Goal: Task Accomplishment & Management: Manage account settings

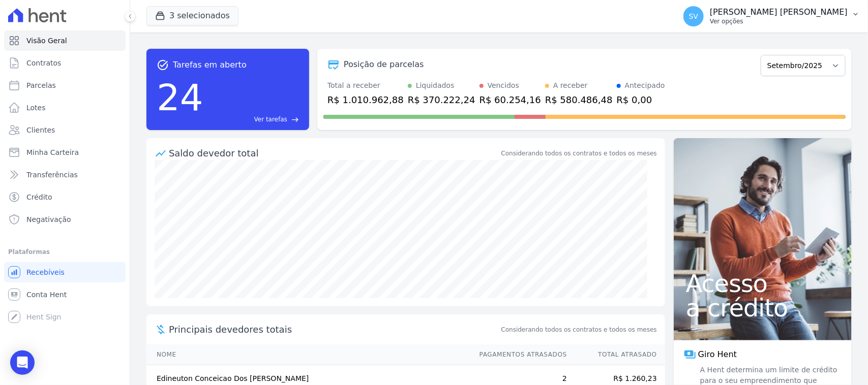
click at [809, 24] on p "Ver opções" at bounding box center [779, 21] width 138 height 8
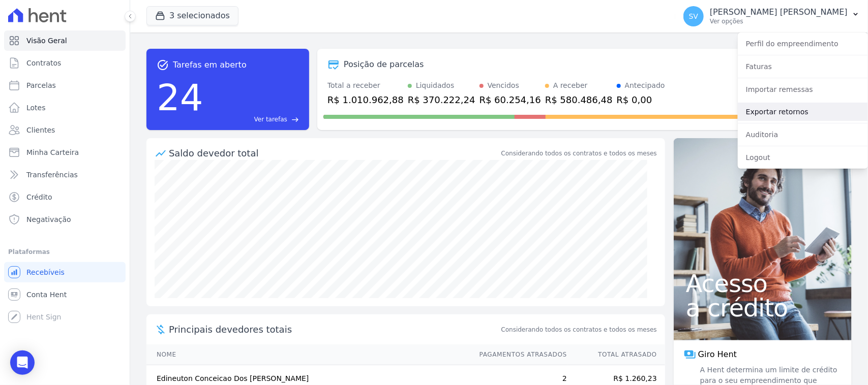
click at [786, 114] on link "Exportar retornos" at bounding box center [803, 112] width 130 height 18
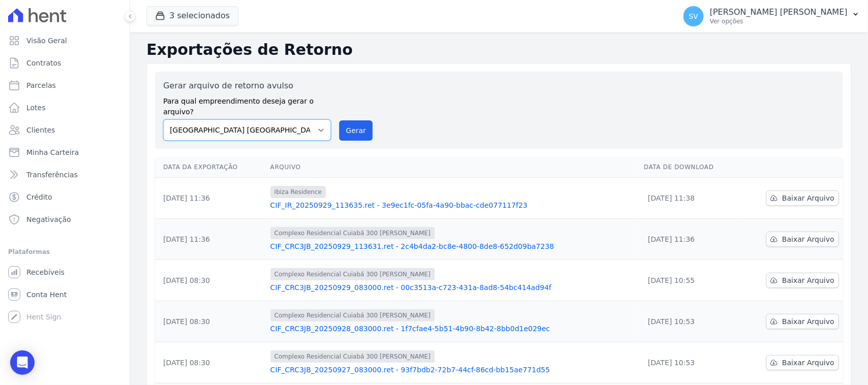
drag, startPoint x: 308, startPoint y: 117, endPoint x: 312, endPoint y: 129, distance: 12.4
click at [308, 119] on select "[GEOGRAPHIC_DATA] COMPLEXO RESIDENCIAL [GEOGRAPHIC_DATA] 300 - [PERSON_NAME][GE…" at bounding box center [247, 129] width 168 height 21
select select "a999329b-d322-46c5-b2df-9163b092fb9b"
click at [163, 119] on select "[GEOGRAPHIC_DATA] COMPLEXO RESIDENCIAL [GEOGRAPHIC_DATA] 300 - [PERSON_NAME][GE…" at bounding box center [247, 129] width 168 height 21
click at [347, 125] on button "Gerar" at bounding box center [356, 130] width 34 height 20
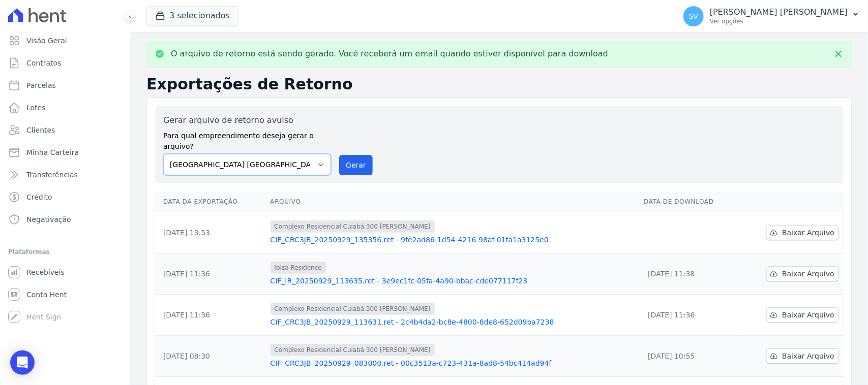
click at [278, 154] on select "[GEOGRAPHIC_DATA] COMPLEXO RESIDENCIAL [GEOGRAPHIC_DATA] 300 - [PERSON_NAME][GE…" at bounding box center [247, 164] width 168 height 21
select select "a999329b-d322-46c5-b2df-9163b092fb9b"
click at [163, 154] on select "[GEOGRAPHIC_DATA] COMPLEXO RESIDENCIAL [GEOGRAPHIC_DATA] 300 - [PERSON_NAME][GE…" at bounding box center [247, 164] width 168 height 21
click at [358, 155] on button "Gerar" at bounding box center [356, 165] width 34 height 20
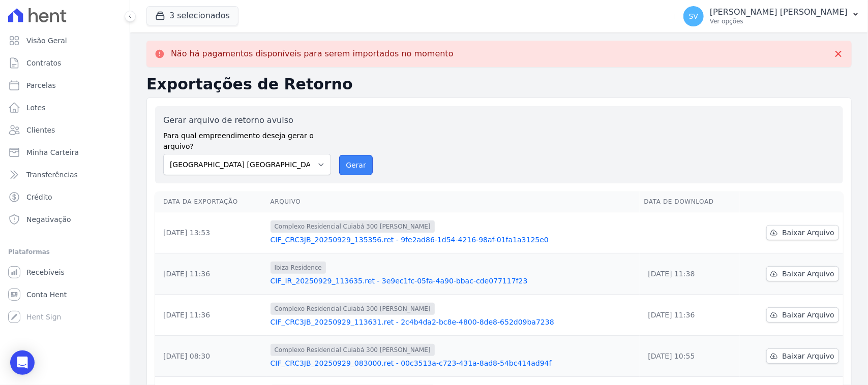
click at [356, 162] on button "Gerar" at bounding box center [356, 165] width 34 height 20
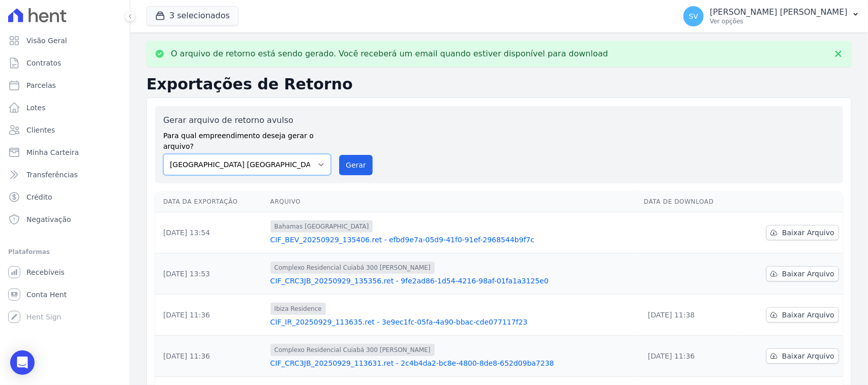
click at [315, 154] on select "[GEOGRAPHIC_DATA] COMPLEXO RESIDENCIAL [GEOGRAPHIC_DATA] 300 - [GEOGRAPHIC_DATA…" at bounding box center [247, 164] width 168 height 21
select select "73a372cd-5640-41c8-aaea-11bd74619c10"
click at [163, 154] on select "[GEOGRAPHIC_DATA] COMPLEXO RESIDENCIAL [GEOGRAPHIC_DATA] 300 - [GEOGRAPHIC_DATA…" at bounding box center [247, 164] width 168 height 21
click at [352, 155] on button "Gerar" at bounding box center [356, 165] width 34 height 20
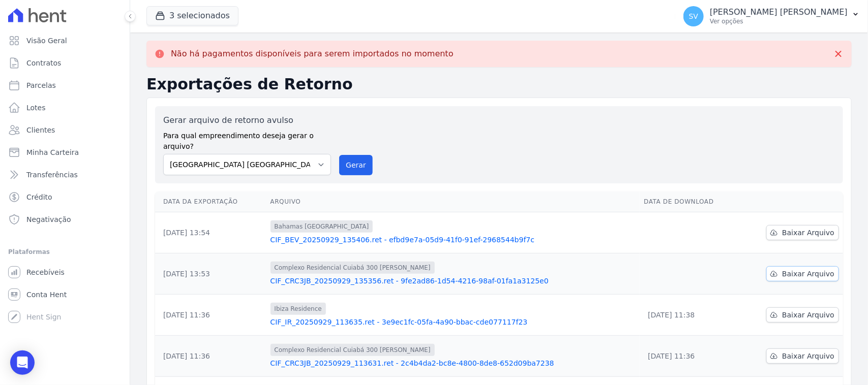
click at [784, 269] on span "Baixar Arquivo" at bounding box center [808, 274] width 52 height 10
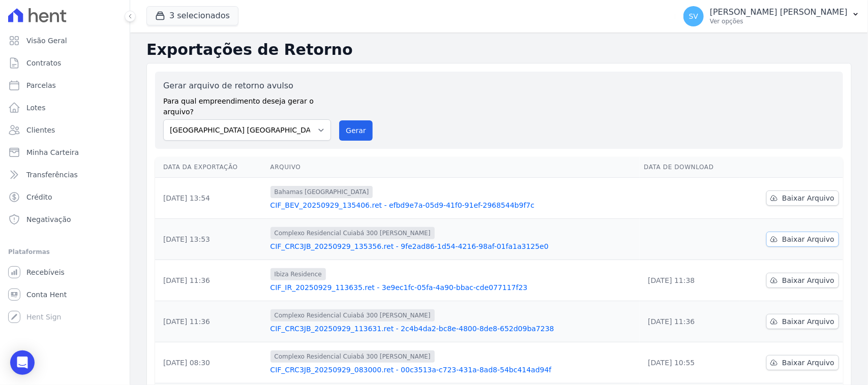
click at [782, 234] on span "Baixar Arquivo" at bounding box center [808, 239] width 52 height 10
click at [788, 193] on span "Baixar Arquivo" at bounding box center [808, 198] width 52 height 10
click at [476, 124] on div "Gerar arquivo de retorno avulso Para qual empreendimento deseja gerar o arquivo…" at bounding box center [499, 110] width 672 height 61
click at [250, 119] on select "[GEOGRAPHIC_DATA] COMPLEXO RESIDENCIAL [GEOGRAPHIC_DATA] 300 - [PERSON_NAME][GE…" at bounding box center [247, 129] width 168 height 21
select select "a999329b-d322-46c5-b2df-9163b092fb9b"
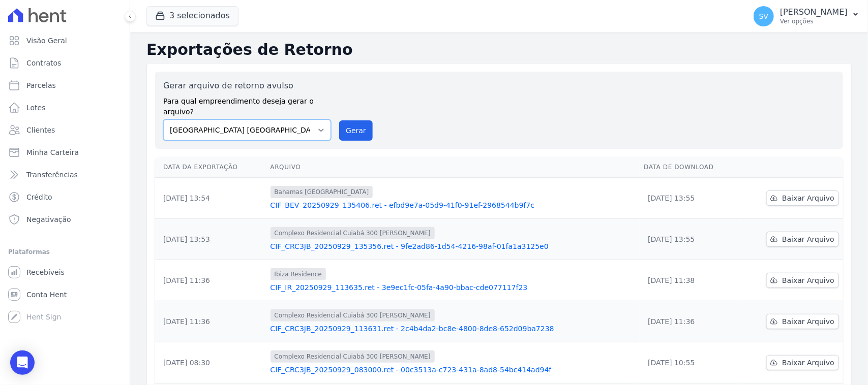
click at [163, 119] on select "[GEOGRAPHIC_DATA] COMPLEXO RESIDENCIAL [GEOGRAPHIC_DATA] 300 - [PERSON_NAME][GE…" at bounding box center [247, 129] width 168 height 21
click at [358, 128] on button "Gerar" at bounding box center [356, 130] width 34 height 20
click at [323, 122] on select "[GEOGRAPHIC_DATA] COMPLEXO RESIDENCIAL [GEOGRAPHIC_DATA] 300 - [PERSON_NAME][GE…" at bounding box center [247, 129] width 168 height 21
select select "a999329b-d322-46c5-b2df-9163b092fb9b"
click at [163, 119] on select "[GEOGRAPHIC_DATA] COMPLEXO RESIDENCIAL [GEOGRAPHIC_DATA] 300 - [GEOGRAPHIC_DATA…" at bounding box center [247, 129] width 168 height 21
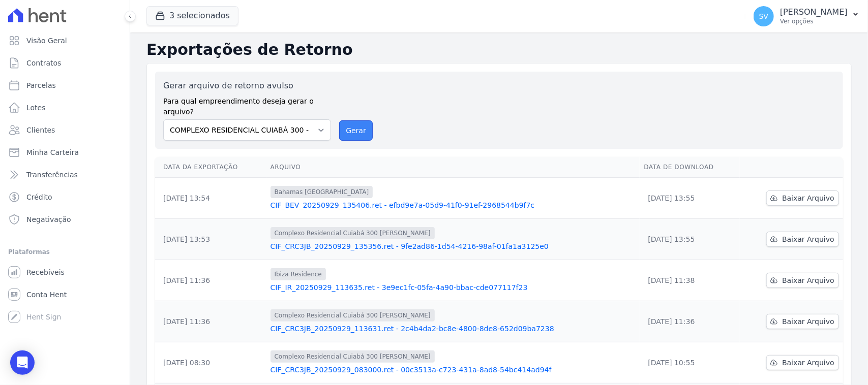
drag, startPoint x: 352, startPoint y: 125, endPoint x: 469, endPoint y: 92, distance: 121.6
click at [353, 126] on button "Gerar" at bounding box center [356, 130] width 34 height 20
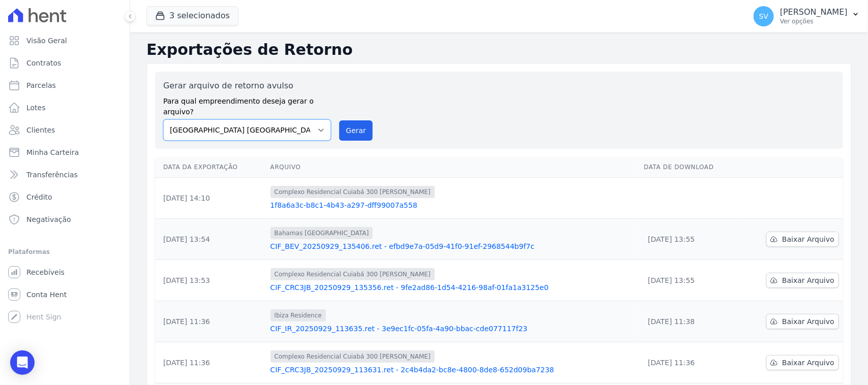
click at [296, 128] on select "[GEOGRAPHIC_DATA] COMPLEXO RESIDENCIAL [GEOGRAPHIC_DATA] 300 - [GEOGRAPHIC_DATA…" at bounding box center [247, 129] width 168 height 21
select select "a999329b-d322-46c5-b2df-9163b092fb9b"
click at [163, 119] on select "[GEOGRAPHIC_DATA] COMPLEXO RESIDENCIAL [GEOGRAPHIC_DATA] 300 - [GEOGRAPHIC_DATA…" at bounding box center [247, 129] width 168 height 21
click at [348, 120] on button "Gerar" at bounding box center [356, 130] width 34 height 20
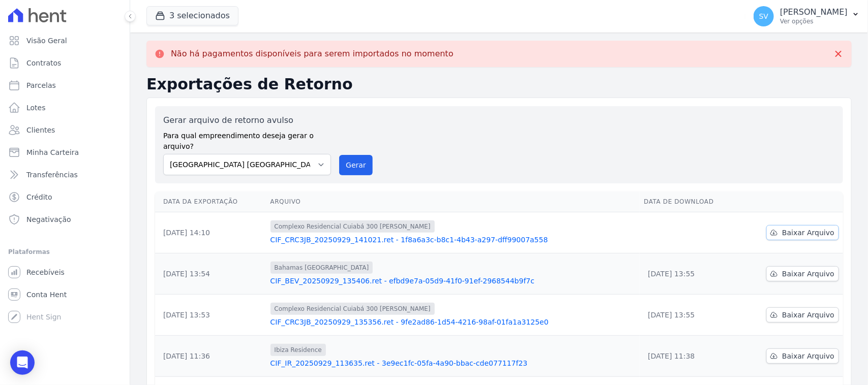
click at [809, 228] on span "Baixar Arquivo" at bounding box center [808, 233] width 52 height 10
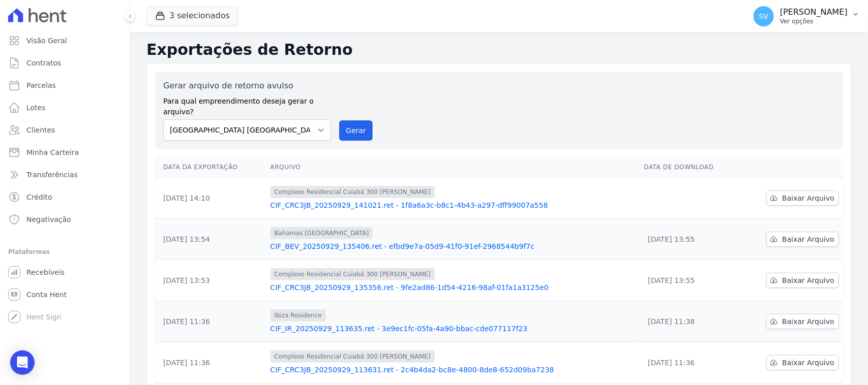
click at [780, 18] on p "Ver opções" at bounding box center [814, 21] width 68 height 8
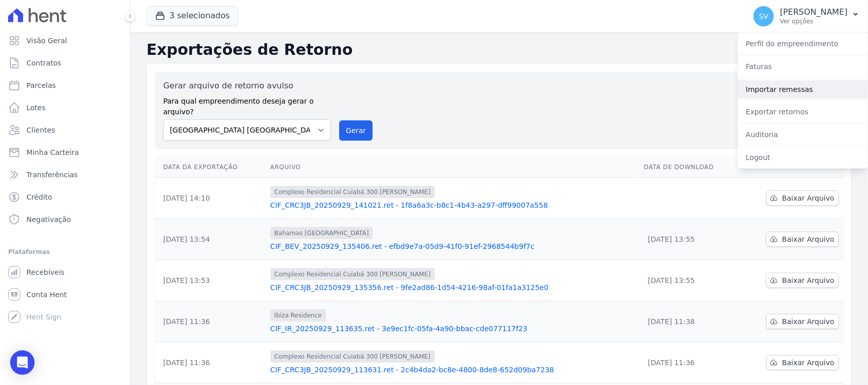
click at [769, 94] on link "Importar remessas" at bounding box center [803, 89] width 130 height 18
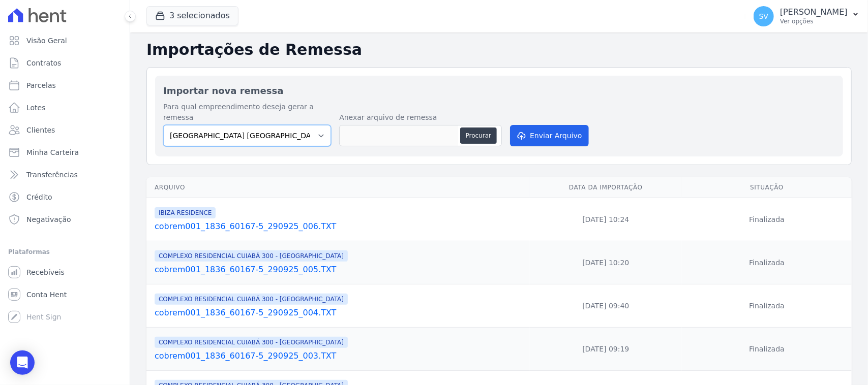
drag, startPoint x: 225, startPoint y: 124, endPoint x: 234, endPoint y: 136, distance: 15.3
click at [225, 125] on select "BAHAMAS EAST VILLAGE COMPLEXO RESIDENCIAL CUIABÁ 300 - JOÃO DE BARRO IBIZA RESI…" at bounding box center [247, 135] width 168 height 21
select select "a999329b-d322-46c5-b2df-9163b092fb9b"
click at [163, 125] on select "BAHAMAS EAST VILLAGE COMPLEXO RESIDENCIAL CUIABÁ 300 - JOÃO DE BARRO IBIZA RESI…" at bounding box center [247, 135] width 168 height 21
click at [467, 128] on button "Procurar" at bounding box center [478, 136] width 37 height 16
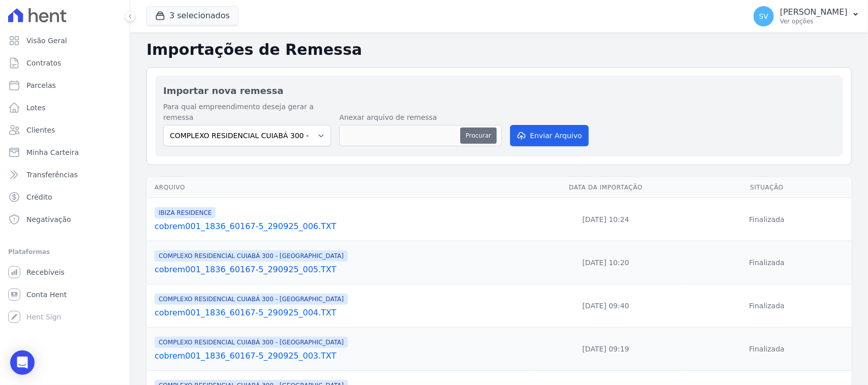
type input "cobrem104_4314_576731422-1_290925_008 (1).TXT"
click at [545, 125] on button "Enviar Arquivo" at bounding box center [549, 135] width 78 height 21
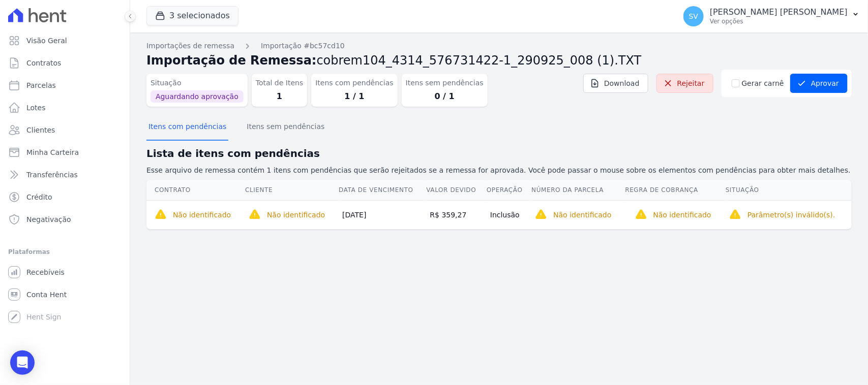
drag, startPoint x: 532, startPoint y: 309, endPoint x: 234, endPoint y: 240, distance: 305.7
click at [469, 301] on div "Importações de remessa Importação #bc57cd10 Importação de Remessa: cobrem104_43…" at bounding box center [499, 209] width 738 height 353
drag, startPoint x: 55, startPoint y: 87, endPoint x: 61, endPoint y: 87, distance: 6.1
click at [55, 86] on link "Parcelas" at bounding box center [64, 85] width 121 height 20
select select
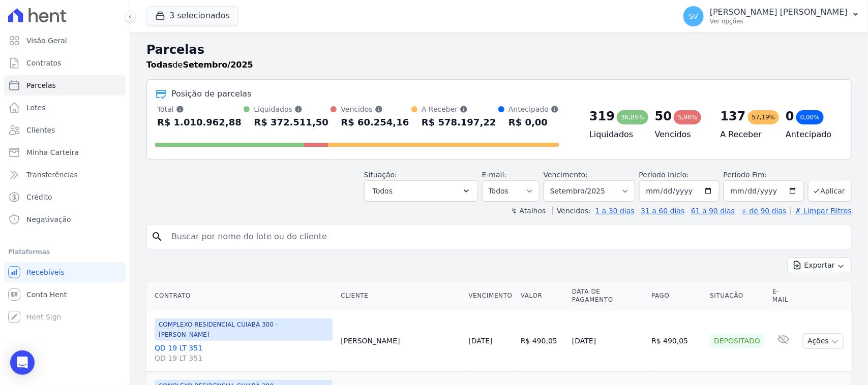
click at [349, 245] on input "search" at bounding box center [506, 237] width 682 height 20
paste input "Eloisa Dos Santos Silva"
type input "Eloisa Dos Santos Silva"
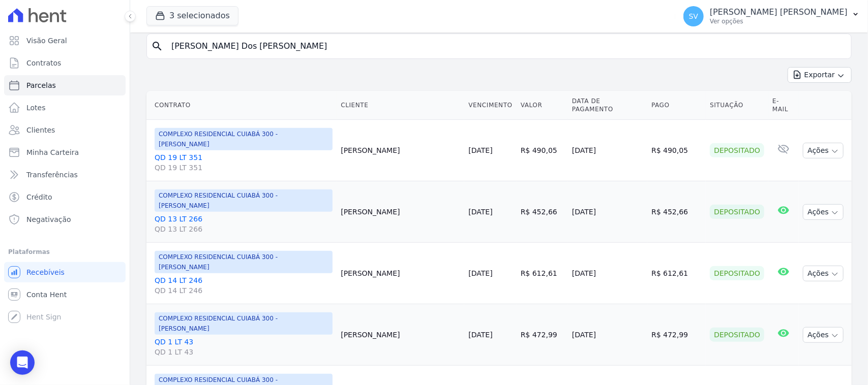
select select
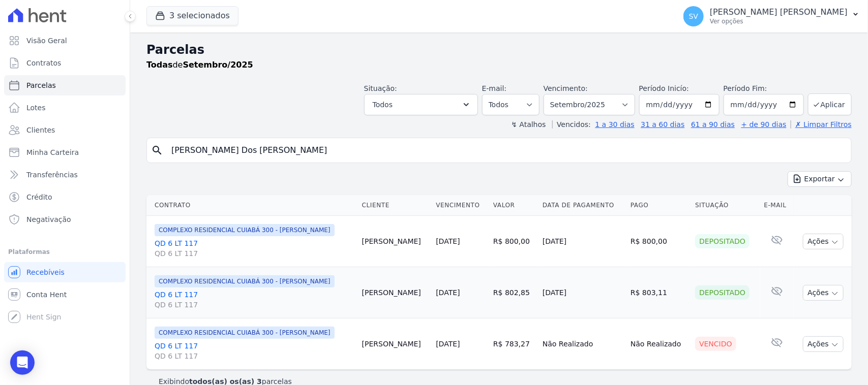
scroll to position [16, 0]
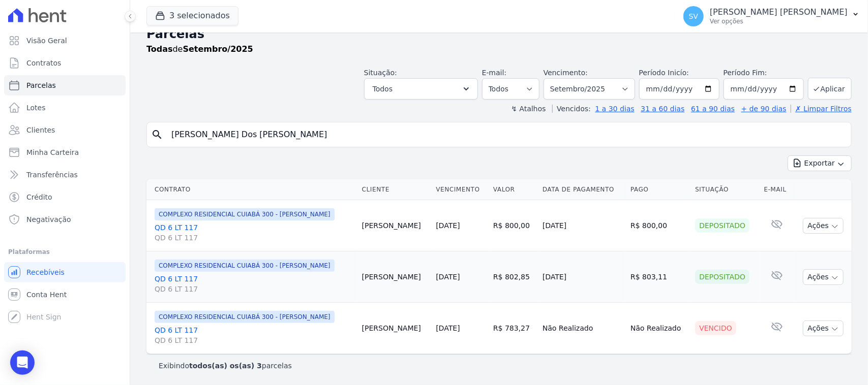
click at [182, 327] on link "QD 6 LT 117 QD 6 LT 117" at bounding box center [254, 335] width 199 height 20
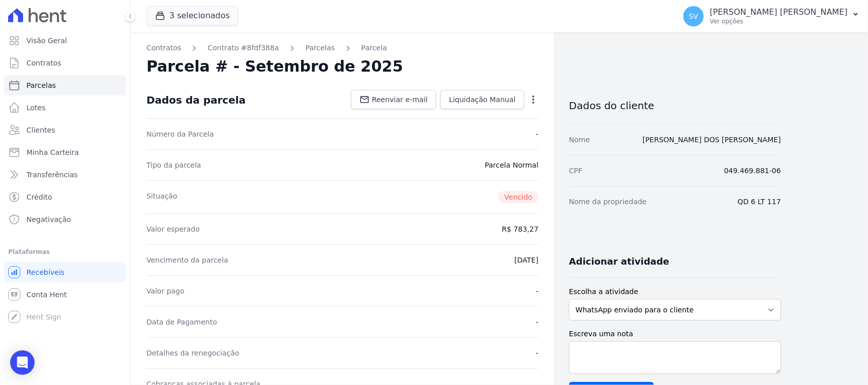
click at [529, 100] on icon "button" at bounding box center [533, 100] width 10 height 10
click at [502, 133] on link "Cancelar Cobrança" at bounding box center [489, 132] width 89 height 18
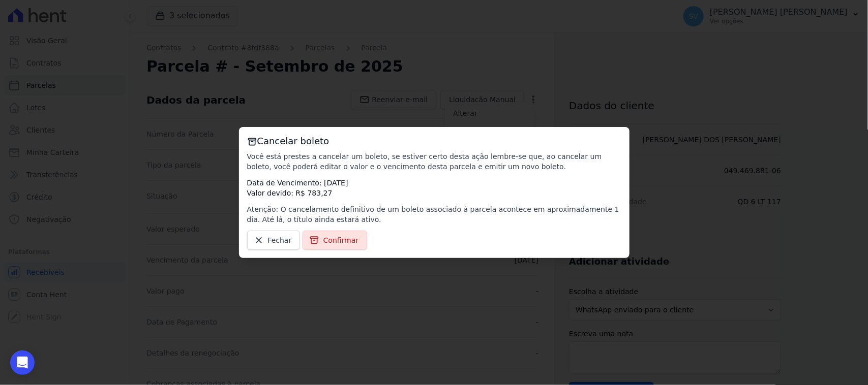
drag, startPoint x: 337, startPoint y: 237, endPoint x: 329, endPoint y: 223, distance: 16.4
click at [336, 239] on span "Confirmar" at bounding box center [341, 240] width 36 height 10
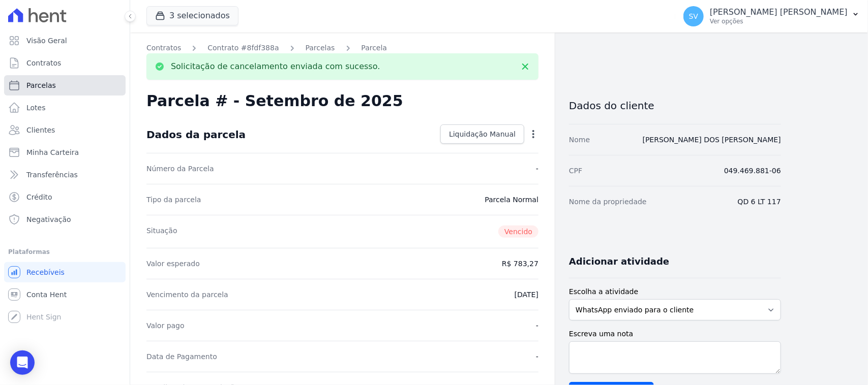
click at [74, 87] on link "Parcelas" at bounding box center [64, 85] width 121 height 20
select select
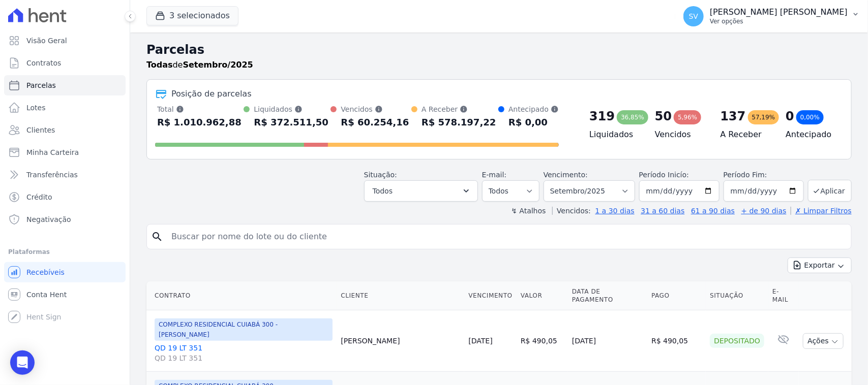
click at [743, 14] on p "[PERSON_NAME] [PERSON_NAME]" at bounding box center [779, 12] width 138 height 10
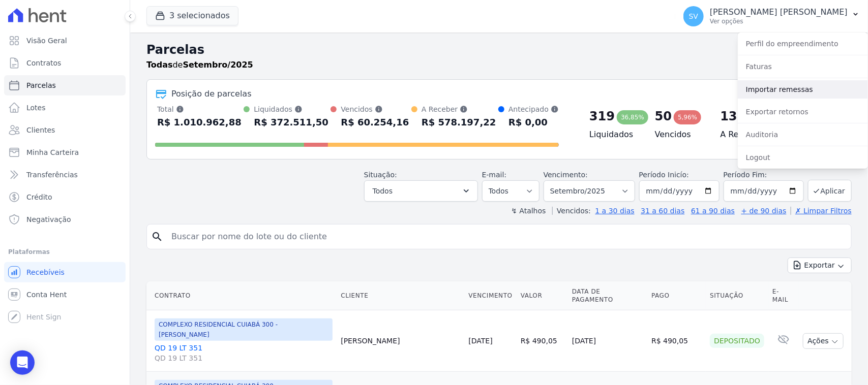
click at [785, 94] on link "Importar remessas" at bounding box center [803, 89] width 130 height 18
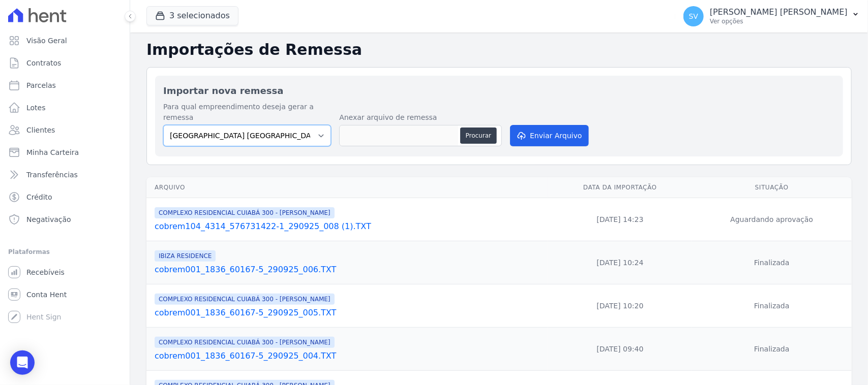
drag, startPoint x: 306, startPoint y: 121, endPoint x: 304, endPoint y: 133, distance: 12.3
click at [306, 125] on select "[GEOGRAPHIC_DATA] COMPLEXO RESIDENCIAL [GEOGRAPHIC_DATA] 300 - [GEOGRAPHIC_DATA…" at bounding box center [247, 135] width 168 height 21
select select "a999329b-d322-46c5-b2df-9163b092fb9b"
click at [163, 125] on select "[GEOGRAPHIC_DATA] COMPLEXO RESIDENCIAL [GEOGRAPHIC_DATA] 300 - [GEOGRAPHIC_DATA…" at bounding box center [247, 135] width 168 height 21
click at [470, 128] on button "Procurar" at bounding box center [478, 136] width 37 height 16
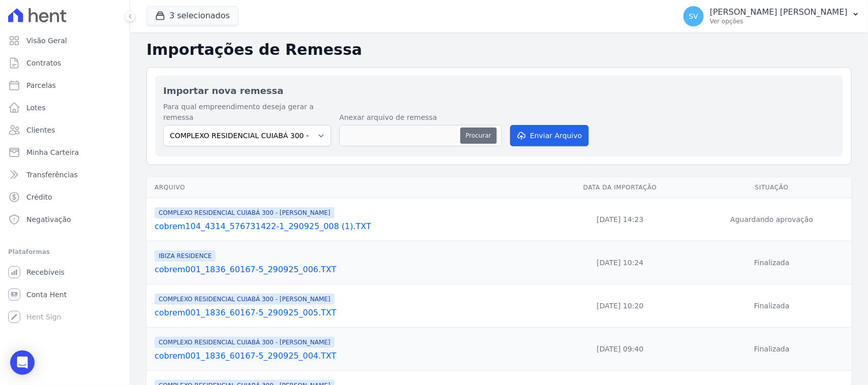
type input "cobrem104_4314_576731422-1_290925_008 (1).TXT"
click at [570, 125] on button "Enviar Arquivo" at bounding box center [549, 135] width 78 height 21
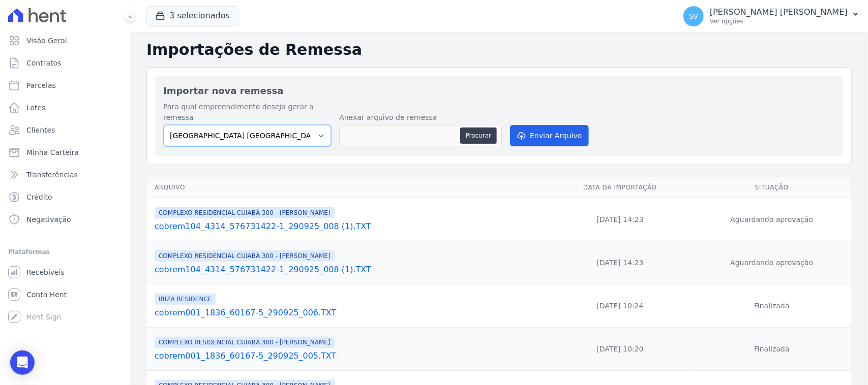
click at [285, 125] on select "[GEOGRAPHIC_DATA] COMPLEXO RESIDENCIAL [GEOGRAPHIC_DATA] 300 - [GEOGRAPHIC_DATA…" at bounding box center [247, 135] width 168 height 21
select select "a999329b-d322-46c5-b2df-9163b092fb9b"
click at [163, 125] on select "[GEOGRAPHIC_DATA] COMPLEXO RESIDENCIAL [GEOGRAPHIC_DATA] 300 - [GEOGRAPHIC_DATA…" at bounding box center [247, 135] width 168 height 21
click at [487, 128] on button "Procurar" at bounding box center [478, 136] width 37 height 16
type input "cobrem104_4314_576731422-1_290925_008 (1).TXT"
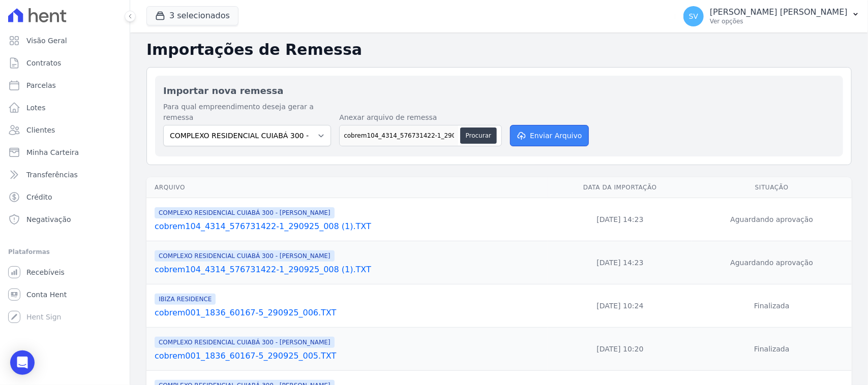
click at [565, 131] on button "Enviar Arquivo" at bounding box center [549, 135] width 78 height 21
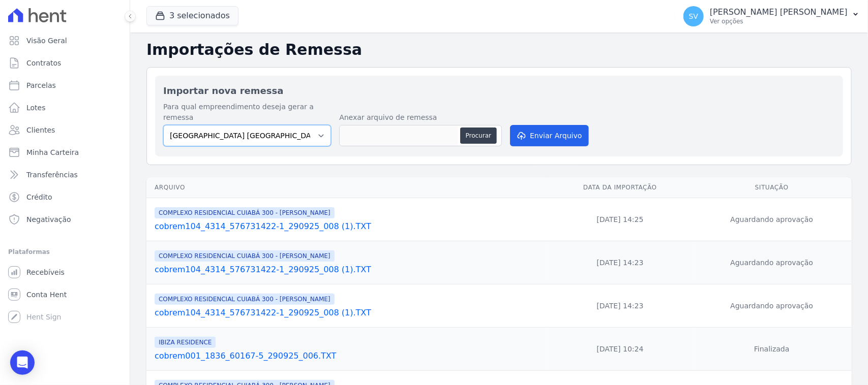
drag, startPoint x: 311, startPoint y: 125, endPoint x: 294, endPoint y: 135, distance: 20.1
click at [307, 125] on select "[GEOGRAPHIC_DATA] COMPLEXO RESIDENCIAL [GEOGRAPHIC_DATA] 300 - [PERSON_NAME][GE…" at bounding box center [247, 135] width 168 height 21
select select "a999329b-d322-46c5-b2df-9163b092fb9b"
click at [163, 125] on select "[GEOGRAPHIC_DATA] COMPLEXO RESIDENCIAL [GEOGRAPHIC_DATA] 300 - [PERSON_NAME][GE…" at bounding box center [247, 135] width 168 height 21
click at [473, 128] on button "Procurar" at bounding box center [478, 136] width 37 height 16
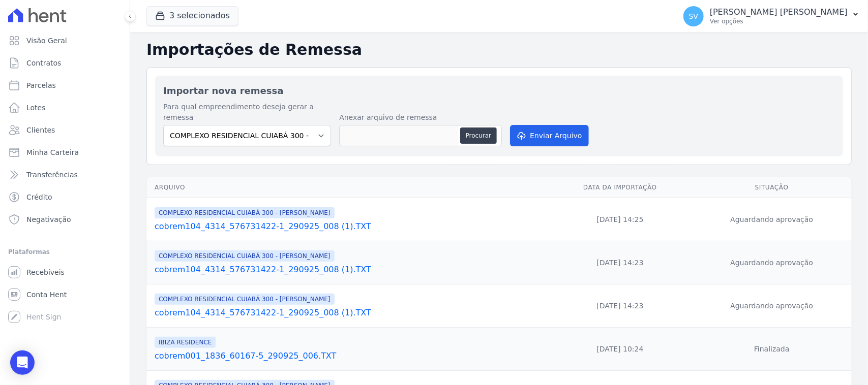
type input "cobrem001_1836_60167-5_290925_007.TXT"
drag, startPoint x: 565, startPoint y: 117, endPoint x: 564, endPoint y: 126, distance: 8.2
click at [563, 125] on button "Enviar Arquivo" at bounding box center [549, 135] width 78 height 21
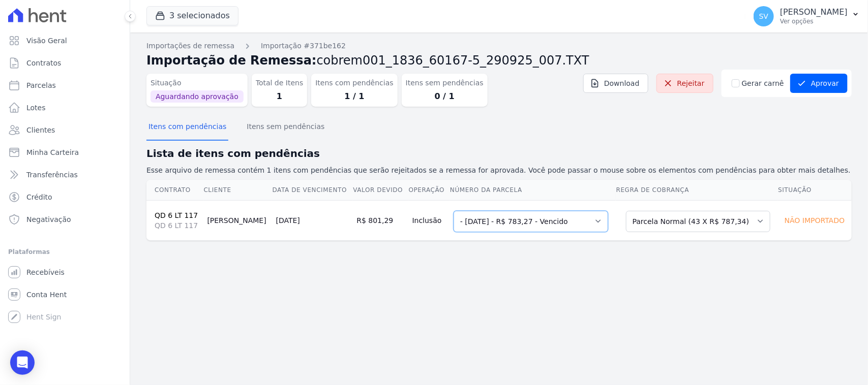
click at [519, 226] on select "Selecione uma 6 - [DATE] - R$ 816,80 - Vencido - [DATE] - R$ 783,27 - Vencido 1…" at bounding box center [530, 221] width 155 height 21
click at [453, 211] on select "Selecione uma 6 - [DATE] - R$ 816,80 - Vencido - [DATE] - R$ 783,27 - Vencido 1…" at bounding box center [530, 221] width 155 height 21
drag, startPoint x: 513, startPoint y: 98, endPoint x: 515, endPoint y: 148, distance: 50.9
click at [513, 99] on div "Situação Aguardando aprovação Total de Itens 1 Itens com pendências 1 / 1 Itens…" at bounding box center [351, 88] width 411 height 37
drag, startPoint x: 508, startPoint y: 289, endPoint x: 639, endPoint y: 291, distance: 130.7
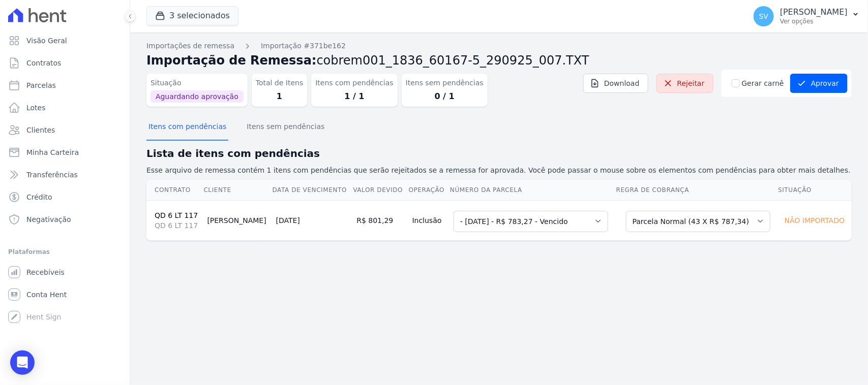
click at [508, 290] on div "Importações de remessa Importação #371be162 Importação de Remessa: cobrem001_18…" at bounding box center [499, 209] width 738 height 353
click at [270, 123] on button "Itens sem pendências" at bounding box center [286, 127] width 82 height 26
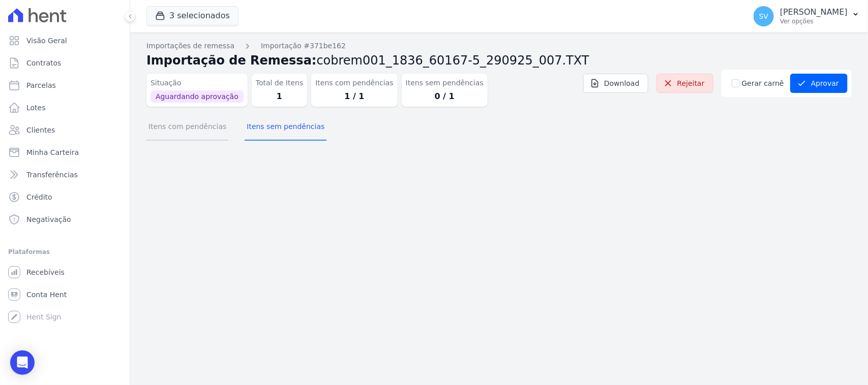
click at [194, 122] on button "Itens com pendências" at bounding box center [187, 127] width 82 height 26
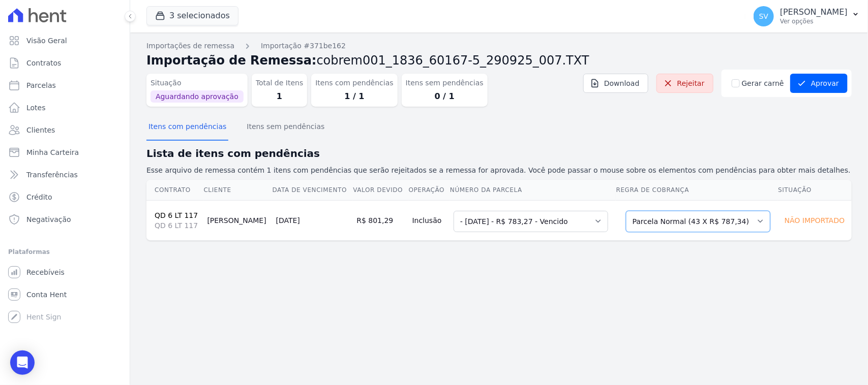
click at [722, 223] on select "Selecione uma Nova Parcela Avulsa Parcela Avulsa Existente Parcela Normal (43 X…" at bounding box center [698, 221] width 144 height 21
click at [626, 211] on select "Selecione uma Nova Parcela Avulsa Parcela Avulsa Existente Parcela Normal (43 X…" at bounding box center [698, 221] width 144 height 21
click at [634, 275] on div "Importações de remessa Importação #371be162 Importação de Remessa: cobrem001_18…" at bounding box center [499, 209] width 738 height 353
click at [269, 134] on button "Itens sem pendências" at bounding box center [286, 127] width 82 height 26
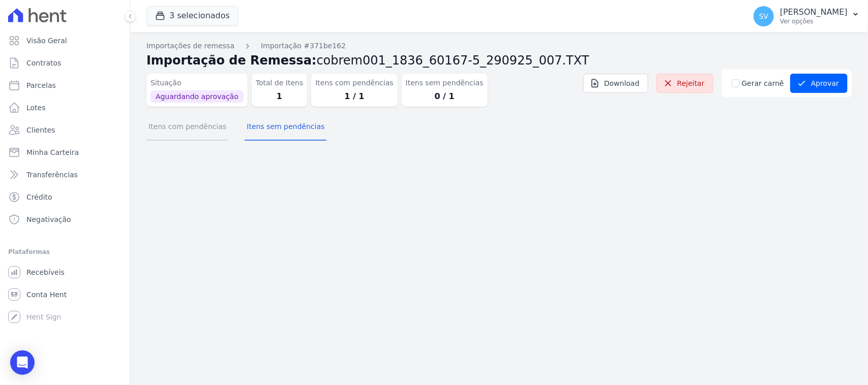
click at [201, 126] on button "Itens com pendências" at bounding box center [187, 127] width 82 height 26
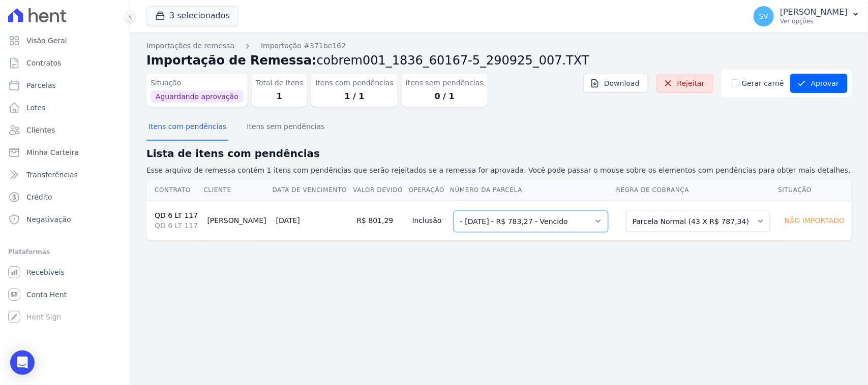
click at [553, 217] on select "Selecione uma 6 - 26/08/2025 - R$ 816,80 - Vencido - 20/09/2025 - R$ 783,27 - V…" at bounding box center [530, 221] width 155 height 21
click at [453, 211] on select "Selecione uma 6 - 26/08/2025 - R$ 816,80 - Vencido - 20/09/2025 - R$ 783,27 - V…" at bounding box center [530, 221] width 155 height 21
click at [657, 227] on select "Selecione uma Nova Parcela Avulsa Parcela Avulsa Existente Parcela Normal (43 X…" at bounding box center [698, 221] width 144 height 21
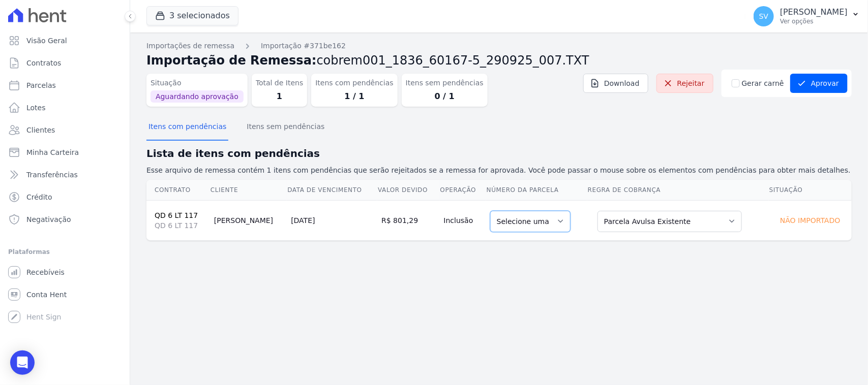
click at [534, 221] on select "Selecione uma" at bounding box center [530, 221] width 80 height 21
click at [540, 227] on select "Selecione uma" at bounding box center [530, 221] width 80 height 21
click at [623, 212] on select "Selecione uma Nova Parcela Avulsa Parcela Avulsa Existente Parcela Normal (43 X…" at bounding box center [669, 221] width 144 height 21
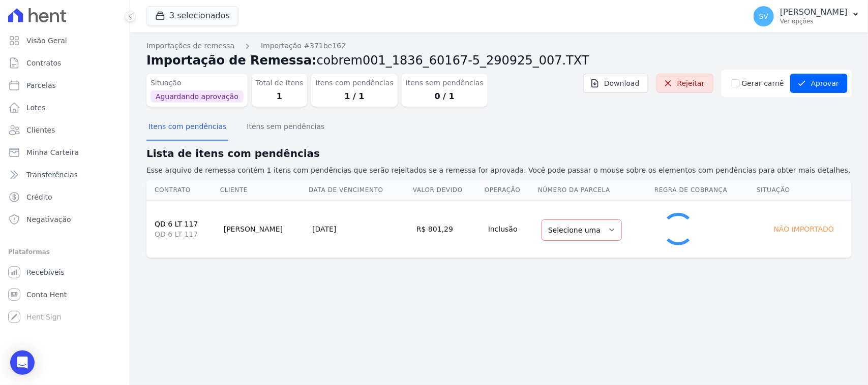
select select "1"
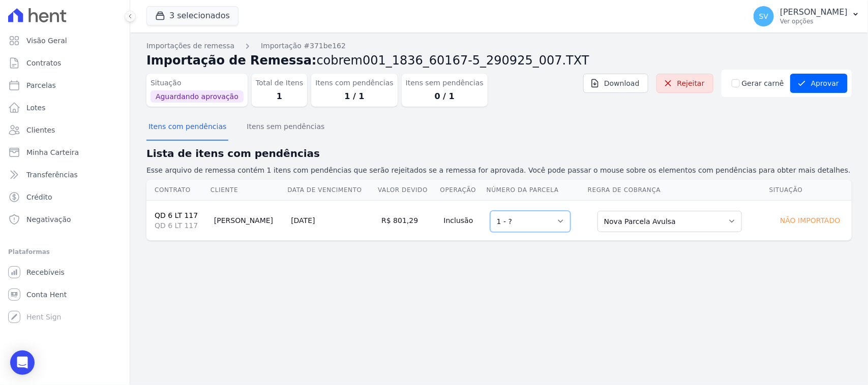
click at [538, 220] on select "Selecione uma 1 - ?" at bounding box center [530, 221] width 80 height 21
click at [568, 252] on div "Importações de remessa Importação #371be162 Importação de Remessa: cobrem001_18…" at bounding box center [498, 149] width 705 height 217
click at [611, 230] on select "Selecione uma Nova Parcela Avulsa Parcela Avulsa Existente Parcela Normal (43 X…" at bounding box center [669, 221] width 144 height 21
click at [597, 211] on select "Selecione uma Nova Parcela Avulsa Parcela Avulsa Existente Parcela Normal (43 X…" at bounding box center [669, 221] width 144 height 21
click at [554, 250] on div "Importações de remessa Importação #371be162 Importação de Remessa: cobrem001_18…" at bounding box center [498, 149] width 705 height 217
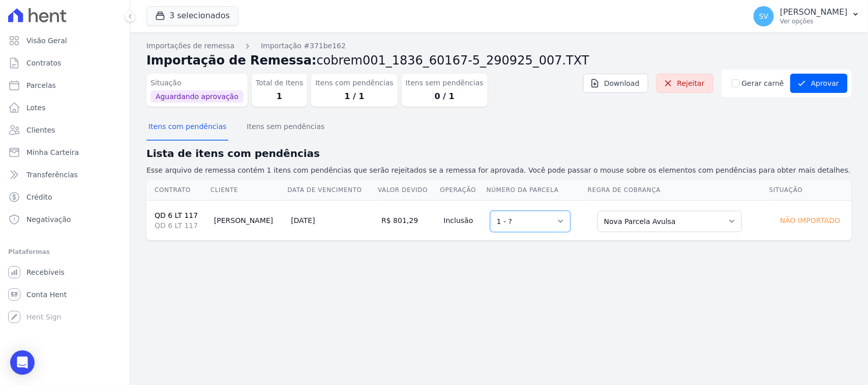
click at [516, 220] on select "Selecione uma 1 - ?" at bounding box center [530, 221] width 80 height 21
click at [490, 211] on select "Selecione uma 1 - ?" at bounding box center [530, 221] width 80 height 21
click at [605, 218] on select "Selecione uma Nova Parcela Avulsa Parcela Avulsa Existente Parcela Normal (43 X…" at bounding box center [669, 221] width 144 height 21
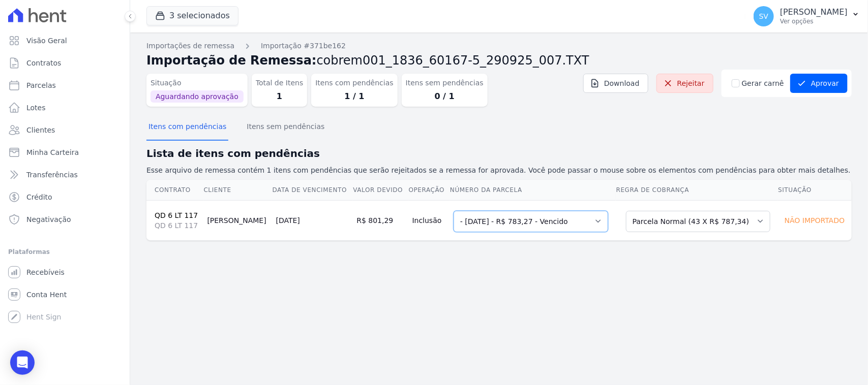
click at [547, 224] on select "Selecione uma 6 - 26/08/2025 - R$ 816,80 - Vencido - 20/09/2025 - R$ 783,27 - V…" at bounding box center [530, 221] width 155 height 21
click at [453, 211] on select "Selecione uma 6 - 26/08/2025 - R$ 816,80 - Vencido - 20/09/2025 - R$ 783,27 - V…" at bounding box center [530, 221] width 155 height 21
click at [481, 230] on select "Selecione uma 6 - 26/08/2025 - R$ 816,80 - Vencido - 20/09/2025 - R$ 783,27 - V…" at bounding box center [530, 221] width 155 height 21
click at [506, 227] on select "Selecione uma 6 - 26/08/2025 - R$ 816,80 - Vencido - 20/09/2025 - R$ 783,27 - V…" at bounding box center [530, 221] width 155 height 21
click at [515, 108] on div "Situação Aguardando aprovação Total de Itens 1 Itens com pendências 1 / 1 Itens…" at bounding box center [498, 92] width 705 height 45
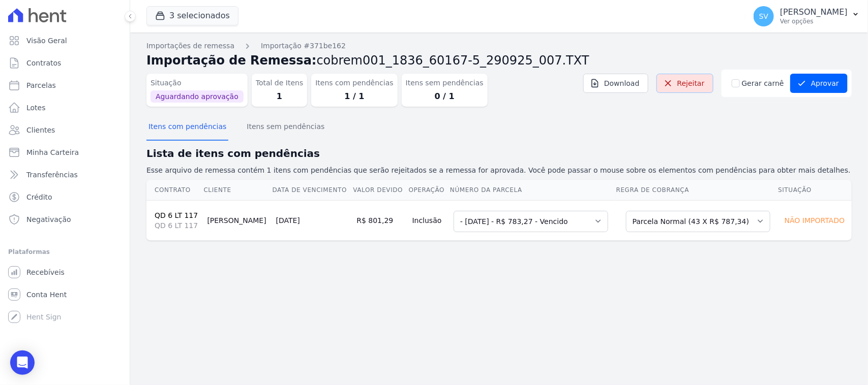
click at [702, 82] on link "Rejeitar" at bounding box center [684, 83] width 57 height 19
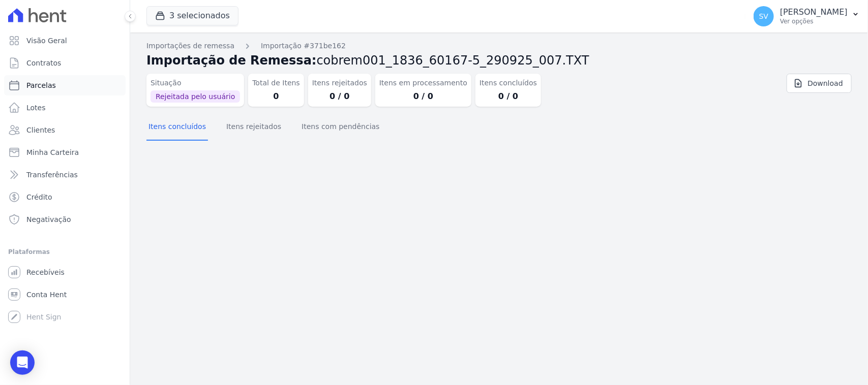
click at [59, 83] on link "Parcelas" at bounding box center [64, 85] width 121 height 20
select select
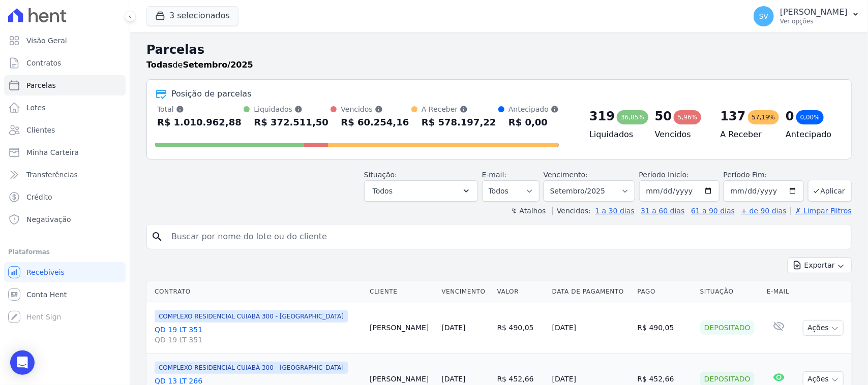
click at [277, 237] on input "search" at bounding box center [506, 237] width 682 height 20
type input "Martuzalém De Souza"
click at [279, 178] on div "Situação: Agendado Em Aberto Pago Processando Cancelado Vencido Transferindo De…" at bounding box center [498, 184] width 705 height 36
select select
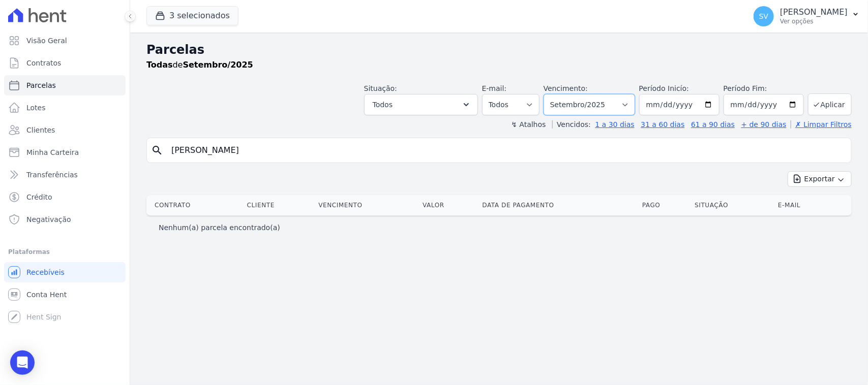
click at [575, 104] on select "Filtrar por período ──────── Todos os meses Outubro/2022 Novembro/2022 Dezembro…" at bounding box center [589, 104] width 92 height 21
click at [781, 18] on div "SHIRLEY VANESSA SOUSA ALVES Ver opções" at bounding box center [814, 16] width 68 height 18
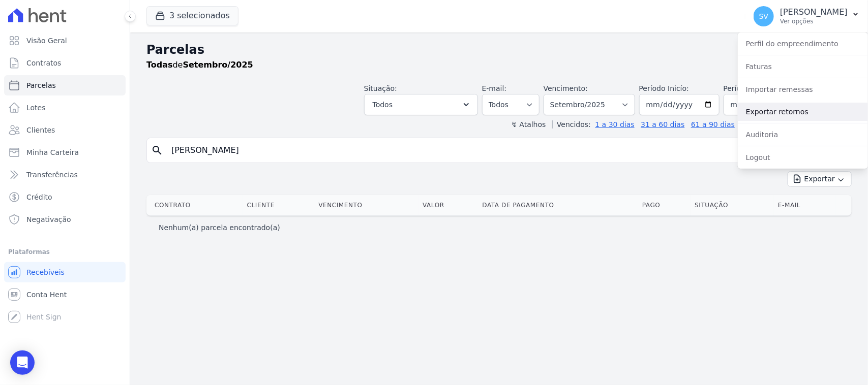
click at [763, 114] on link "Exportar retornos" at bounding box center [803, 112] width 130 height 18
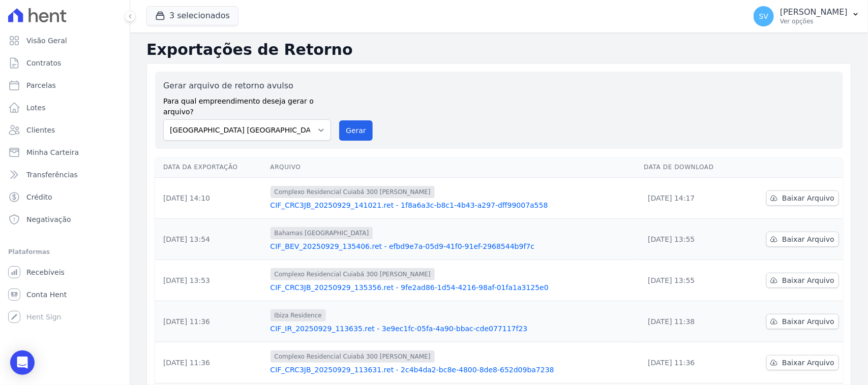
click at [237, 107] on label "Para qual empreendimento deseja gerar o arquivo?" at bounding box center [247, 104] width 168 height 25
drag, startPoint x: 776, startPoint y: 22, endPoint x: 775, endPoint y: 82, distance: 60.5
click at [780, 23] on p "Ver opções" at bounding box center [814, 21] width 68 height 8
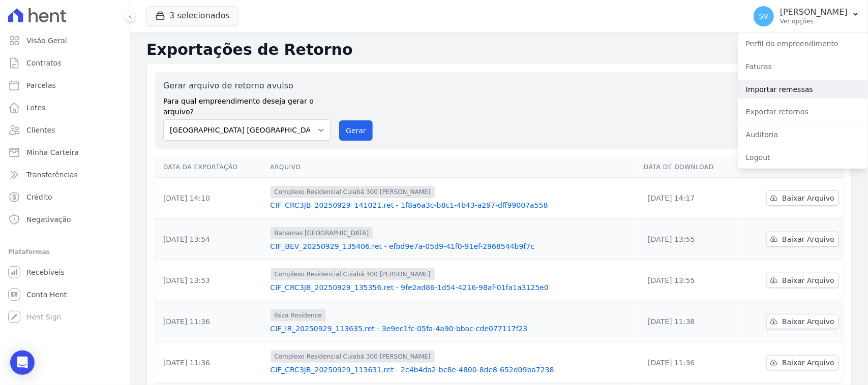
click at [775, 88] on link "Importar remessas" at bounding box center [803, 89] width 130 height 18
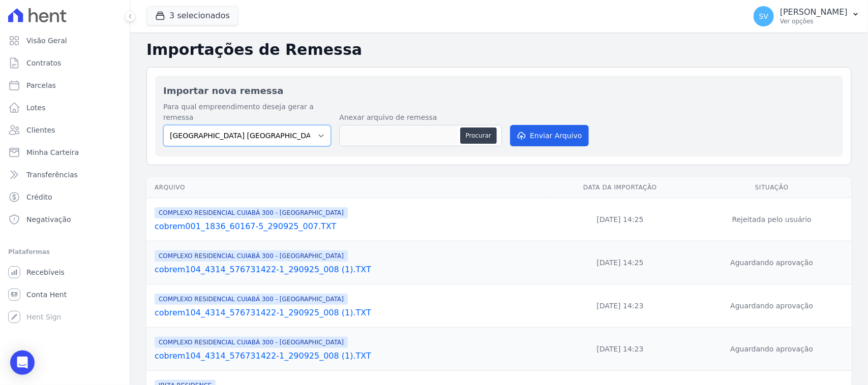
drag, startPoint x: 280, startPoint y: 126, endPoint x: 284, endPoint y: 133, distance: 8.2
click at [280, 129] on select "[GEOGRAPHIC_DATA] COMPLEXO RESIDENCIAL [GEOGRAPHIC_DATA] 300 - [PERSON_NAME][GE…" at bounding box center [247, 135] width 168 height 21
click at [163, 125] on select "[GEOGRAPHIC_DATA] COMPLEXO RESIDENCIAL [GEOGRAPHIC_DATA] 300 - [PERSON_NAME][GE…" at bounding box center [247, 135] width 168 height 21
click at [301, 129] on select "[GEOGRAPHIC_DATA] COMPLEXO RESIDENCIAL [GEOGRAPHIC_DATA] 300 - [PERSON_NAME][GE…" at bounding box center [247, 135] width 168 height 21
select select "4da9ed21-cc8e-4588-a6ed-caad911ee607"
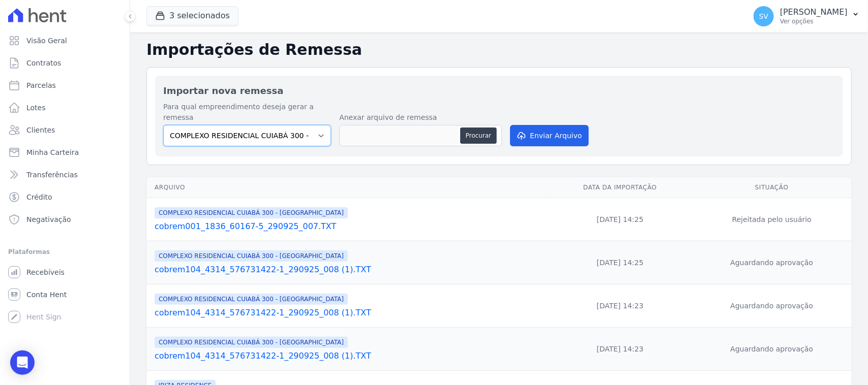
click at [163, 125] on select "BAHAMAS EAST VILLAGE COMPLEXO RESIDENCIAL CUIABÁ 300 - JOÃO DE BARRO IBIZA RESI…" at bounding box center [247, 135] width 168 height 21
click at [478, 128] on button "Procurar" at bounding box center [478, 136] width 37 height 16
type input "cobrem001_1836_60167-5_290925_009.TXT"
drag, startPoint x: 525, startPoint y: 108, endPoint x: 525, endPoint y: 114, distance: 6.6
click at [525, 109] on div "Para qual empreendimento deseja gerar a remessa BAHAMAS EAST VILLAGE COMPLEXO R…" at bounding box center [499, 125] width 672 height 47
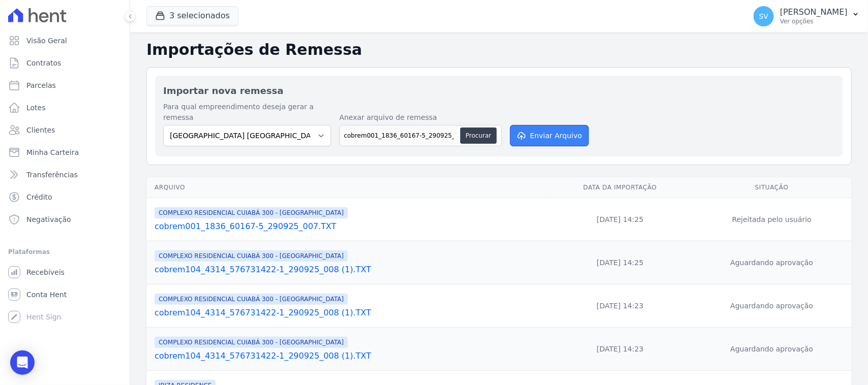
click at [525, 125] on button "Enviar Arquivo" at bounding box center [549, 135] width 78 height 21
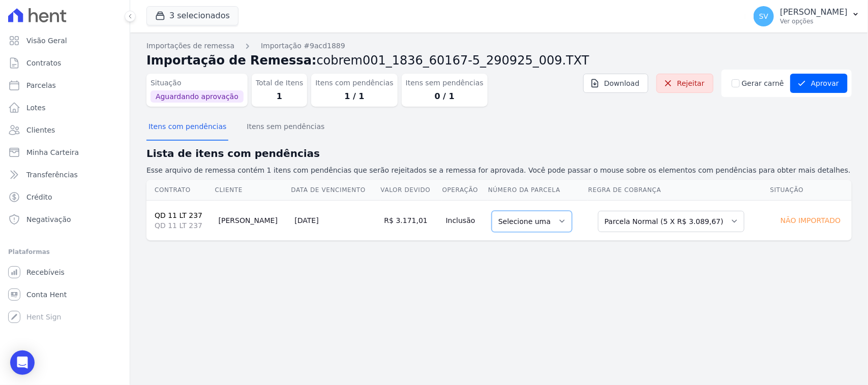
click at [534, 220] on select "Selecione uma" at bounding box center [532, 221] width 80 height 21
click at [548, 146] on h2 "Lista de itens com pendências" at bounding box center [498, 153] width 705 height 15
click at [527, 227] on select "Selecione uma" at bounding box center [532, 221] width 80 height 21
click at [643, 223] on select "Selecione uma Nova Parcela Avulsa Parcela Avulsa Existente Parcela Normal (5 X …" at bounding box center [671, 221] width 146 height 21
click at [599, 211] on select "Selecione uma Nova Parcela Avulsa Parcela Avulsa Existente Parcela Normal (5 X …" at bounding box center [671, 221] width 146 height 21
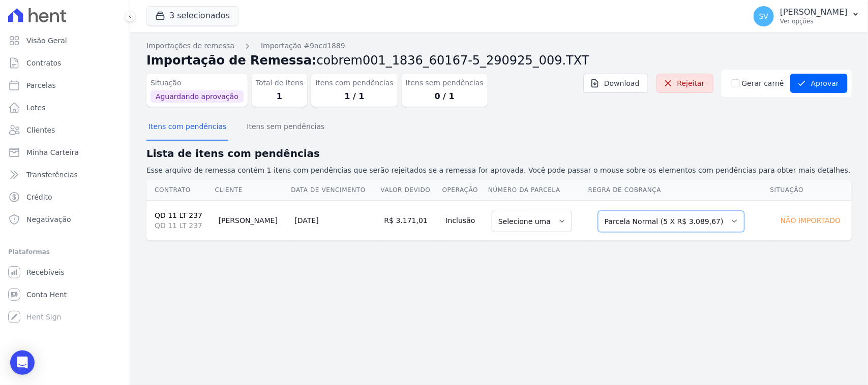
click at [654, 222] on select "Selecione uma Nova Parcela Avulsa Parcela Avulsa Existente Parcela Normal (5 X …" at bounding box center [671, 221] width 146 height 21
click at [550, 286] on div "Importações de remessa Importação #9acd1889 Importação de Remessa: cobrem001_18…" at bounding box center [499, 209] width 738 height 353
click at [519, 218] on select "Selecione uma" at bounding box center [532, 221] width 80 height 21
drag, startPoint x: 74, startPoint y: 85, endPoint x: 232, endPoint y: 149, distance: 170.4
click at [74, 87] on link "Parcelas" at bounding box center [64, 85] width 121 height 20
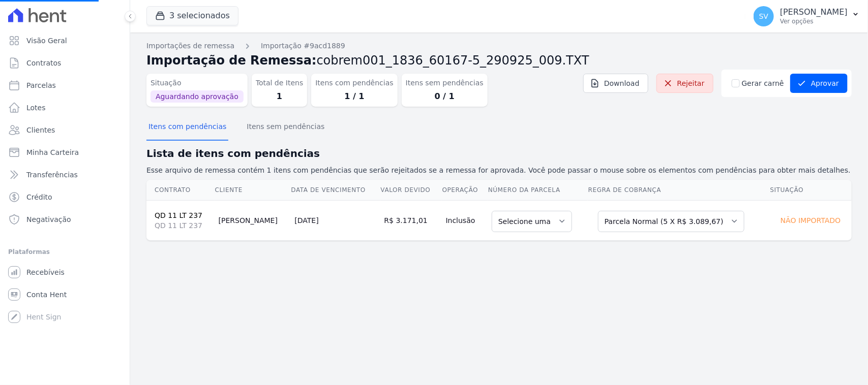
select select
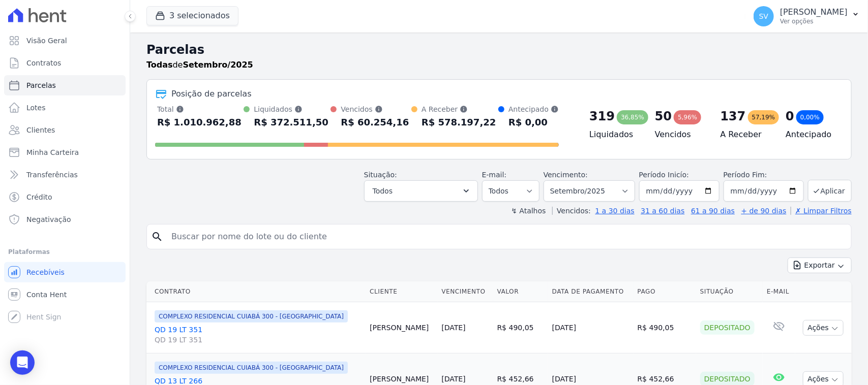
click at [333, 233] on input "search" at bounding box center [506, 237] width 682 height 20
paste input "[PERSON_NAME]"
type input "[PERSON_NAME]"
select select
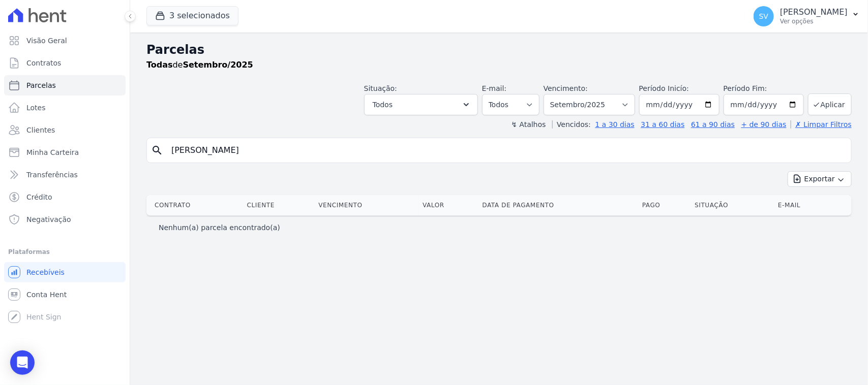
click at [530, 161] on div "search Martuzalém De Souza" at bounding box center [498, 150] width 705 height 25
drag, startPoint x: 584, startPoint y: 106, endPoint x: 613, endPoint y: 113, distance: 30.3
click at [584, 107] on select "[GEOGRAPHIC_DATA] por período ──────── Todos os meses Outubro/2022 Novembro/202…" at bounding box center [589, 104] width 92 height 21
select select "08/2025"
click at [557, 94] on select "[GEOGRAPHIC_DATA] por período ──────── Todos os meses Outubro/2022 Novembro/202…" at bounding box center [589, 104] width 92 height 21
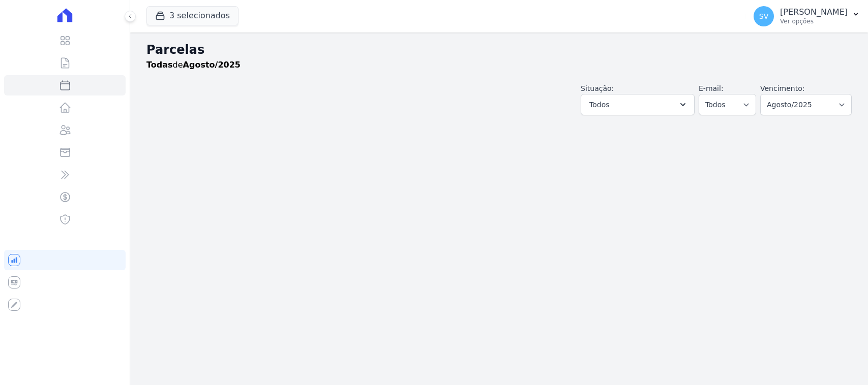
select select
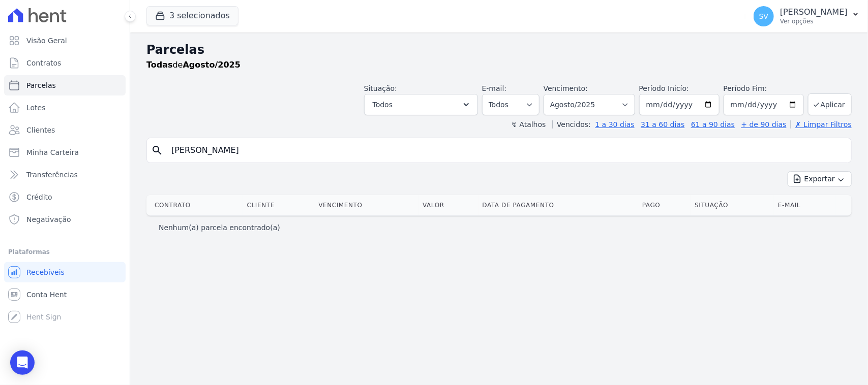
click at [531, 159] on input "Martuzalém De Souza" at bounding box center [506, 150] width 682 height 20
select select
click at [567, 112] on select "Filtrar por período ──────── Todos os meses Outubro/2022 Novembro/2022 Dezembro…" at bounding box center [589, 104] width 92 height 21
select select "09/2025"
click at [557, 94] on select "Filtrar por período ──────── Todos os meses Outubro/2022 Novembro/2022 Dezembro…" at bounding box center [589, 104] width 92 height 21
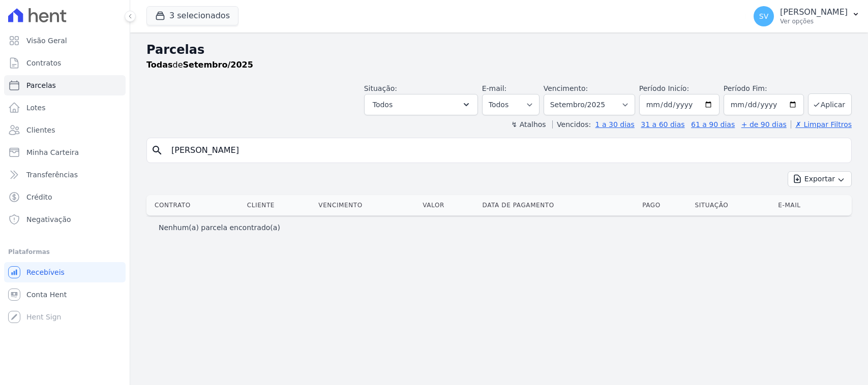
select select
click at [313, 148] on input "Martuzalém De Souza" at bounding box center [506, 150] width 682 height 20
select select
drag, startPoint x: 262, startPoint y: 149, endPoint x: 206, endPoint y: 153, distance: 56.1
click at [206, 153] on input "Martuzalém De Souza" at bounding box center [506, 150] width 682 height 20
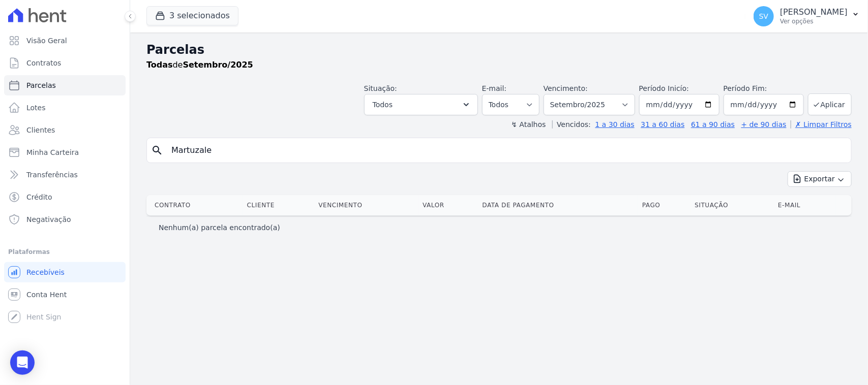
type input "MARTUZALEM DE SOUZA"
select select
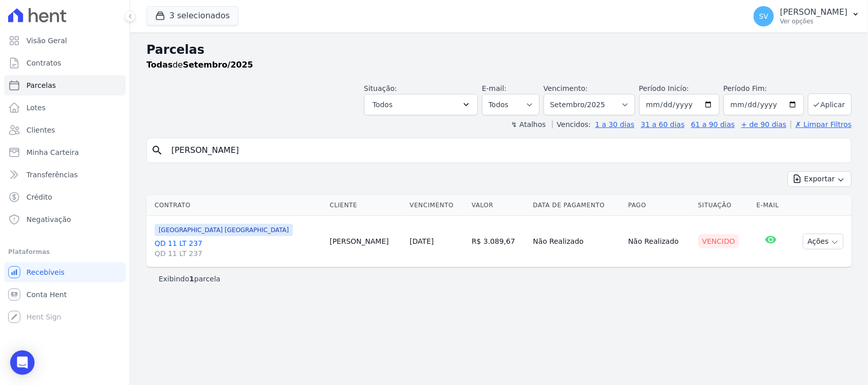
click at [309, 96] on div "Situação: Agendado Em Aberto Pago Processando Cancelado Vencido Transferindo De…" at bounding box center [498, 97] width 705 height 36
drag, startPoint x: 822, startPoint y: 243, endPoint x: 809, endPoint y: 247, distance: 13.2
click at [822, 243] on button "Ações" at bounding box center [823, 242] width 41 height 16
click at [793, 266] on link "Ver boleto" at bounding box center [819, 265] width 98 height 19
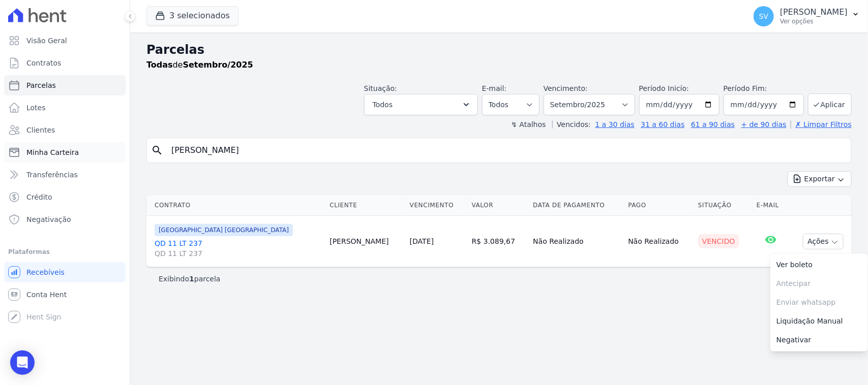
drag, startPoint x: 292, startPoint y: 151, endPoint x: 90, endPoint y: 145, distance: 201.9
click at [90, 145] on div "Visão Geral Contratos Parcelas Lotes Clientes Minha Carteira Transferências Cré…" at bounding box center [434, 192] width 868 height 385
paste input "Wellasse Lucas Gomes de Campos"
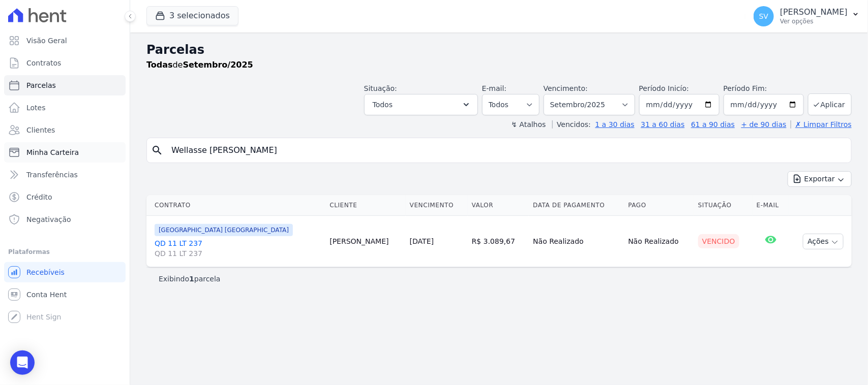
type input "Wellasse Lucas Gomes de Campos"
select select
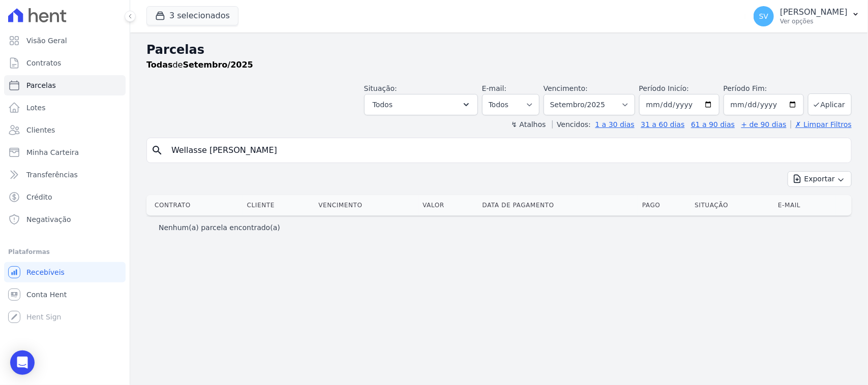
click at [328, 154] on input "Wellasse Lucas Gomes de Campos" at bounding box center [506, 150] width 682 height 20
click at [484, 269] on div "Parcelas Todas de Setembro/2025 Situação: Agendado Em Aberto Pago Processando C…" at bounding box center [499, 209] width 738 height 353
click at [420, 151] on input "Wellasse Lucas Gomes de Campos" at bounding box center [506, 150] width 682 height 20
select select
click at [307, 145] on input "Wellasse Lucas Gomes de Campos" at bounding box center [506, 150] width 682 height 20
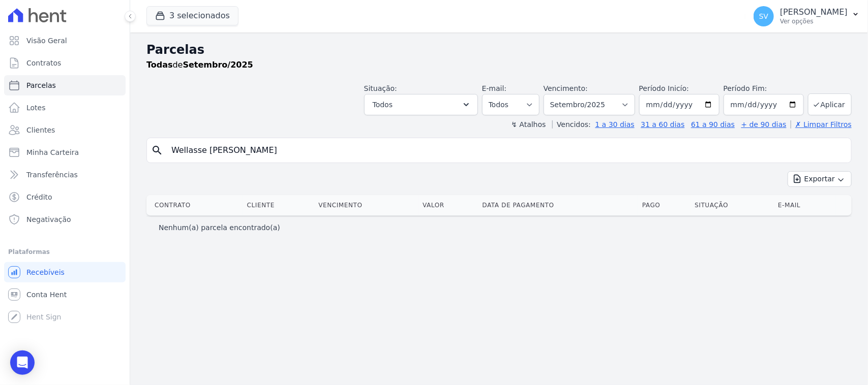
type input "WELLASSE LUCAS GOMES DE CAMPOS"
select select
click at [780, 20] on p "Ver opções" at bounding box center [814, 21] width 68 height 8
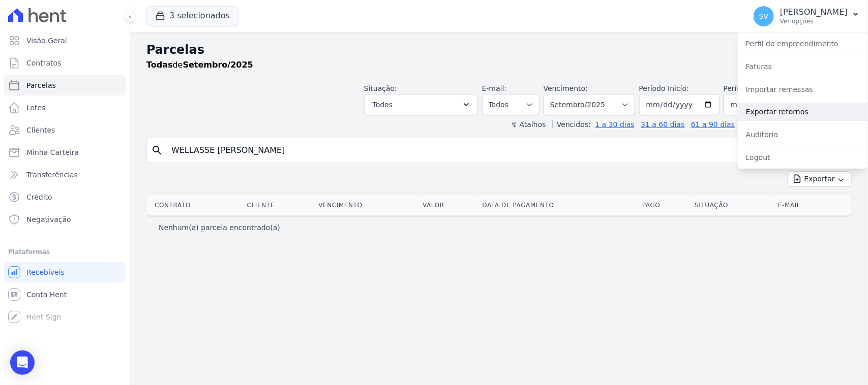
click at [782, 105] on link "Exportar retornos" at bounding box center [803, 112] width 130 height 18
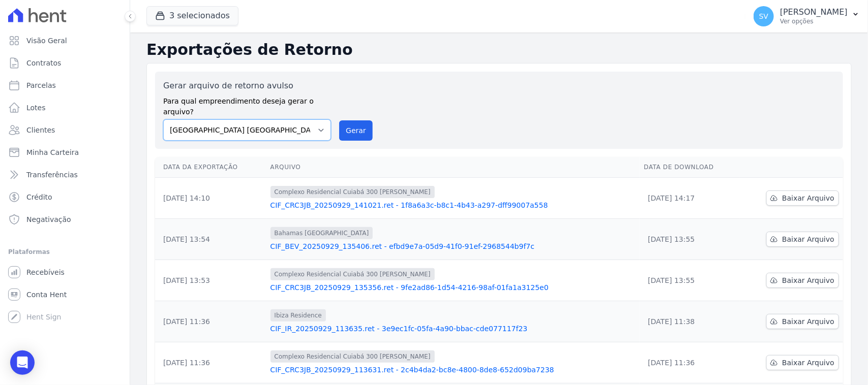
drag, startPoint x: 273, startPoint y: 123, endPoint x: 549, endPoint y: 73, distance: 280.1
click at [272, 123] on select "BAHAMAS EAST VILLAGE COMPLEXO RESIDENCIAL CUIABÁ 300 - JOÃO DE BARRO IBIZA RESI…" at bounding box center [247, 129] width 168 height 21
select select "a999329b-d322-46c5-b2df-9163b092fb9b"
click at [163, 119] on select "BAHAMAS EAST VILLAGE COMPLEXO RESIDENCIAL CUIABÁ 300 - JOÃO DE BARRO IBIZA RESI…" at bounding box center [247, 129] width 168 height 21
click at [357, 120] on button "Gerar" at bounding box center [356, 130] width 34 height 20
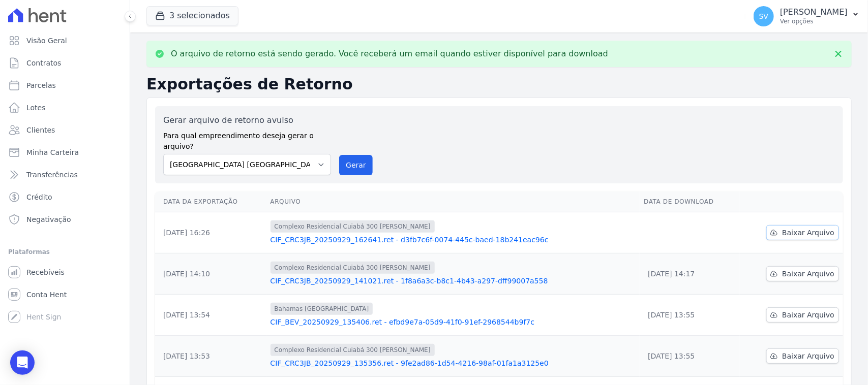
click at [801, 225] on link "Baixar Arquivo" at bounding box center [802, 232] width 73 height 15
click at [280, 156] on select "BAHAMAS EAST VILLAGE COMPLEXO RESIDENCIAL CUIABÁ 300 - JOÃO DE BARRO IBIZA RESI…" at bounding box center [247, 164] width 168 height 21
select select "a999329b-d322-46c5-b2df-9163b092fb9b"
click at [163, 154] on select "BAHAMAS EAST VILLAGE COMPLEXO RESIDENCIAL CUIABÁ 300 - JOÃO DE BARRO IBIZA RESI…" at bounding box center [247, 164] width 168 height 21
drag, startPoint x: 349, startPoint y: 156, endPoint x: 472, endPoint y: 92, distance: 138.9
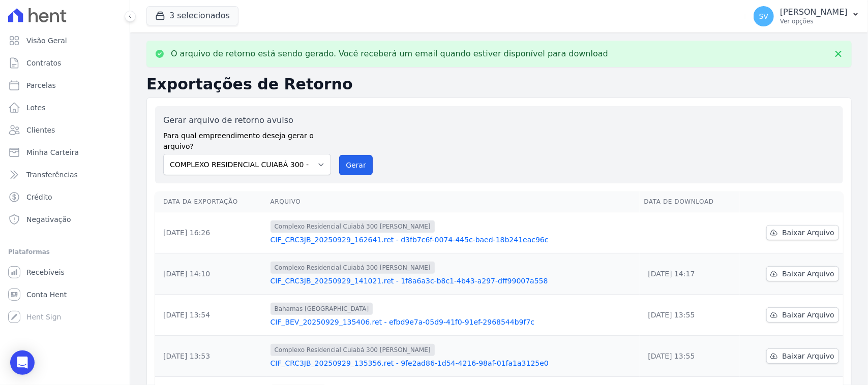
click at [349, 158] on button "Gerar" at bounding box center [356, 165] width 34 height 20
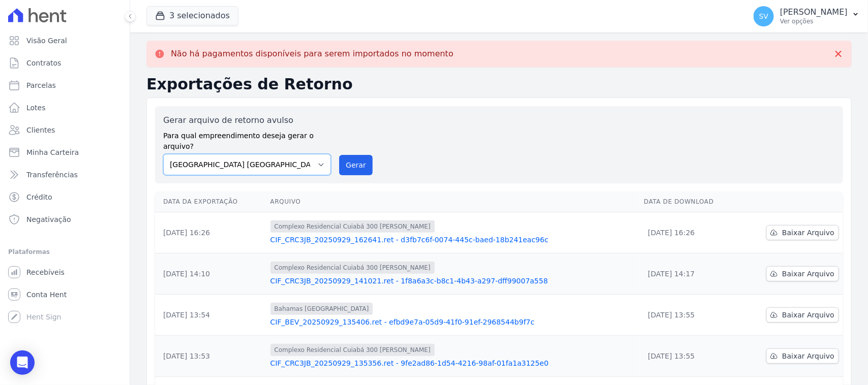
click at [273, 154] on select "BAHAMAS EAST VILLAGE COMPLEXO RESIDENCIAL CUIABÁ 300 - JOÃO DE BARRO IBIZA RESI…" at bounding box center [247, 164] width 168 height 21
click at [354, 157] on button "Gerar" at bounding box center [356, 165] width 34 height 20
click at [284, 159] on select "BAHAMAS EAST VILLAGE COMPLEXO RESIDENCIAL CUIABÁ 300 - JOÃO DE BARRO IBIZA RESI…" at bounding box center [247, 164] width 168 height 21
select select "73a372cd-5640-41c8-aaea-11bd74619c10"
click at [163, 154] on select "BAHAMAS EAST VILLAGE COMPLEXO RESIDENCIAL CUIABÁ 300 - JOÃO DE BARRO IBIZA RESI…" at bounding box center [247, 164] width 168 height 21
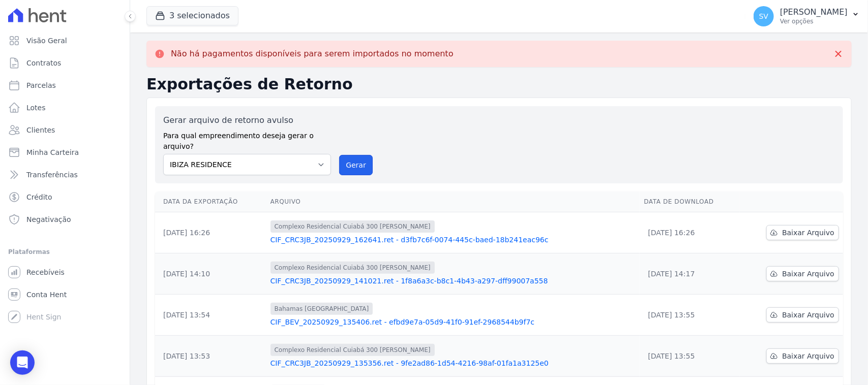
click at [351, 158] on button "Gerar" at bounding box center [356, 165] width 34 height 20
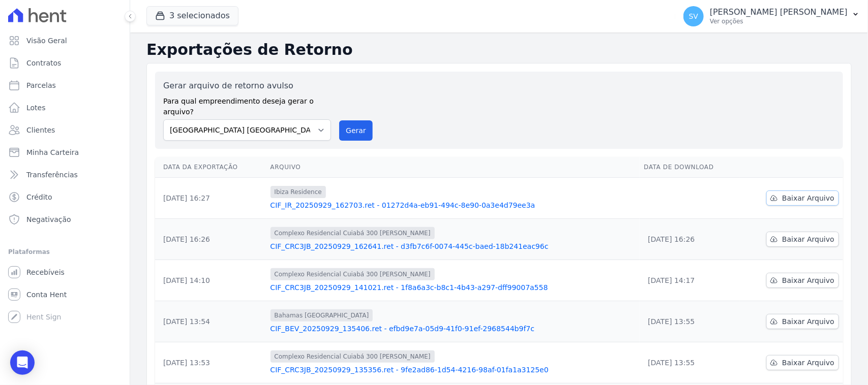
click at [822, 193] on span "Baixar Arquivo" at bounding box center [808, 198] width 52 height 10
drag, startPoint x: 468, startPoint y: 100, endPoint x: 494, endPoint y: 99, distance: 25.9
click at [464, 98] on div "Gerar arquivo de retorno avulso Para qual empreendimento deseja gerar o arquivo…" at bounding box center [499, 110] width 672 height 61
click at [343, 123] on button "Gerar" at bounding box center [356, 130] width 34 height 20
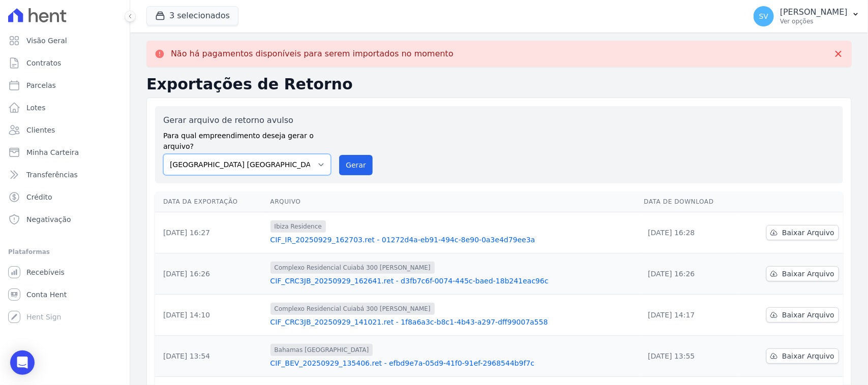
click at [291, 154] on select "[GEOGRAPHIC_DATA] COMPLEXO RESIDENCIAL [GEOGRAPHIC_DATA] 300 - [GEOGRAPHIC_DATA…" at bounding box center [247, 164] width 168 height 21
click at [163, 154] on select "[GEOGRAPHIC_DATA] COMPLEXO RESIDENCIAL [GEOGRAPHIC_DATA] 300 - [GEOGRAPHIC_DATA…" at bounding box center [247, 164] width 168 height 21
click at [314, 158] on select "[GEOGRAPHIC_DATA] COMPLEXO RESIDENCIAL [GEOGRAPHIC_DATA] 300 - [GEOGRAPHIC_DATA…" at bounding box center [247, 164] width 168 height 21
select select "a999329b-d322-46c5-b2df-9163b092fb9b"
click at [163, 154] on select "[GEOGRAPHIC_DATA] COMPLEXO RESIDENCIAL [GEOGRAPHIC_DATA] 300 - [GEOGRAPHIC_DATA…" at bounding box center [247, 164] width 168 height 21
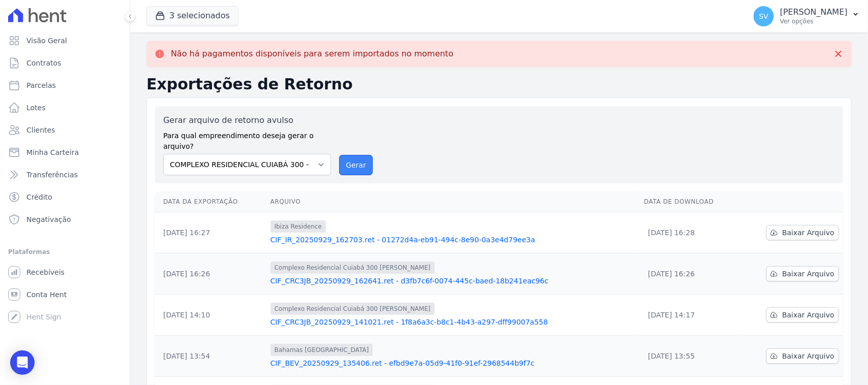
click at [345, 161] on button "Gerar" at bounding box center [356, 165] width 34 height 20
click at [273, 155] on select "[GEOGRAPHIC_DATA] COMPLEXO RESIDENCIAL [GEOGRAPHIC_DATA] 300 - [GEOGRAPHIC_DATA…" at bounding box center [247, 164] width 168 height 21
select select "73a372cd-5640-41c8-aaea-11bd74619c10"
click at [163, 154] on select "[GEOGRAPHIC_DATA] COMPLEXO RESIDENCIAL [GEOGRAPHIC_DATA] 300 - [GEOGRAPHIC_DATA…" at bounding box center [247, 164] width 168 height 21
click at [358, 155] on button "Gerar" at bounding box center [356, 165] width 34 height 20
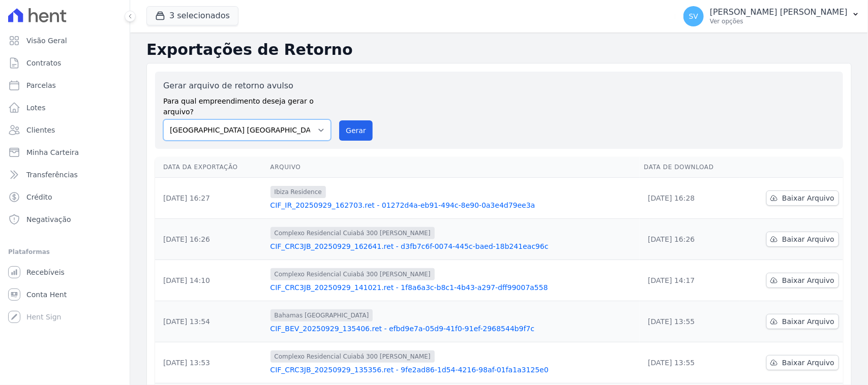
click at [285, 130] on select "[GEOGRAPHIC_DATA] COMPLEXO RESIDENCIAL [GEOGRAPHIC_DATA] 300 - [PERSON_NAME][GE…" at bounding box center [247, 129] width 168 height 21
select select "a999329b-d322-46c5-b2df-9163b092fb9b"
click at [163, 119] on select "[GEOGRAPHIC_DATA] COMPLEXO RESIDENCIAL [GEOGRAPHIC_DATA] 300 - [PERSON_NAME][GE…" at bounding box center [247, 129] width 168 height 21
click at [361, 120] on button "Gerar" at bounding box center [356, 130] width 34 height 20
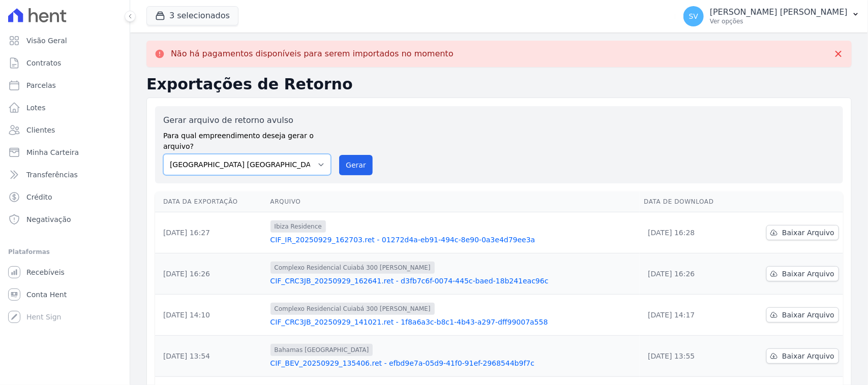
click at [297, 162] on select "[GEOGRAPHIC_DATA] COMPLEXO RESIDENCIAL [GEOGRAPHIC_DATA] 300 - [PERSON_NAME][GE…" at bounding box center [247, 164] width 168 height 21
click at [163, 154] on select "[GEOGRAPHIC_DATA] COMPLEXO RESIDENCIAL [GEOGRAPHIC_DATA] 300 - [PERSON_NAME][GE…" at bounding box center [247, 164] width 168 height 21
click at [366, 155] on button "Gerar" at bounding box center [356, 165] width 34 height 20
click at [293, 156] on select "[GEOGRAPHIC_DATA] COMPLEXO RESIDENCIAL [GEOGRAPHIC_DATA] 300 - [PERSON_NAME][GE…" at bounding box center [247, 164] width 168 height 21
click at [344, 155] on button "Gerar" at bounding box center [356, 165] width 34 height 20
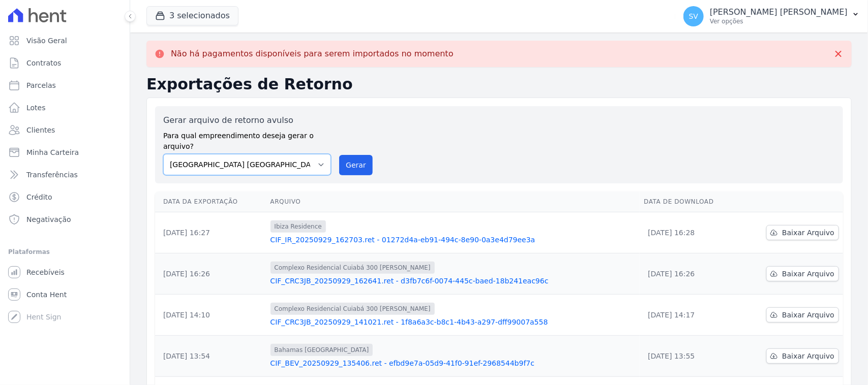
click at [252, 158] on select "[GEOGRAPHIC_DATA] COMPLEXO RESIDENCIAL [GEOGRAPHIC_DATA] 300 - [PERSON_NAME][GE…" at bounding box center [247, 164] width 168 height 21
select select "73a372cd-5640-41c8-aaea-11bd74619c10"
click at [163, 154] on select "[GEOGRAPHIC_DATA] COMPLEXO RESIDENCIAL [GEOGRAPHIC_DATA] 300 - [PERSON_NAME][GE…" at bounding box center [247, 164] width 168 height 21
click at [351, 155] on button "Gerar" at bounding box center [356, 165] width 34 height 20
drag, startPoint x: 338, startPoint y: 59, endPoint x: 412, endPoint y: 85, distance: 78.8
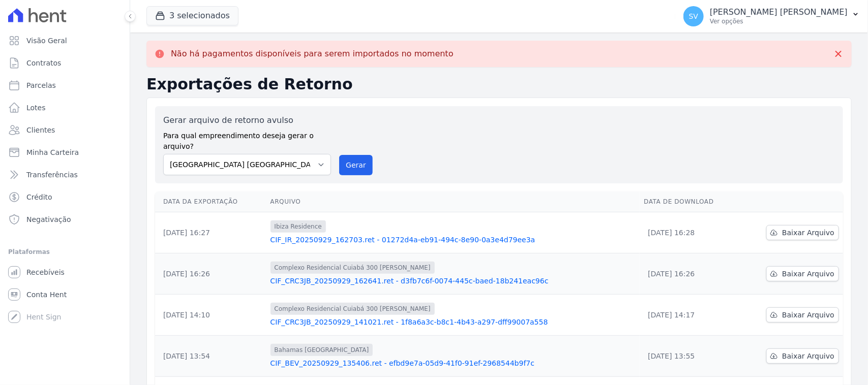
click at [428, 68] on div "Não há pagamentos disponíveis para serem importados no momento Exportações de R…" at bounding box center [499, 355] width 738 height 645
drag, startPoint x: 401, startPoint y: 120, endPoint x: 398, endPoint y: 145, distance: 25.5
click at [392, 117] on div "Gerar arquivo de retorno avulso Para qual empreendimento deseja gerar o arquivo…" at bounding box center [499, 144] width 672 height 61
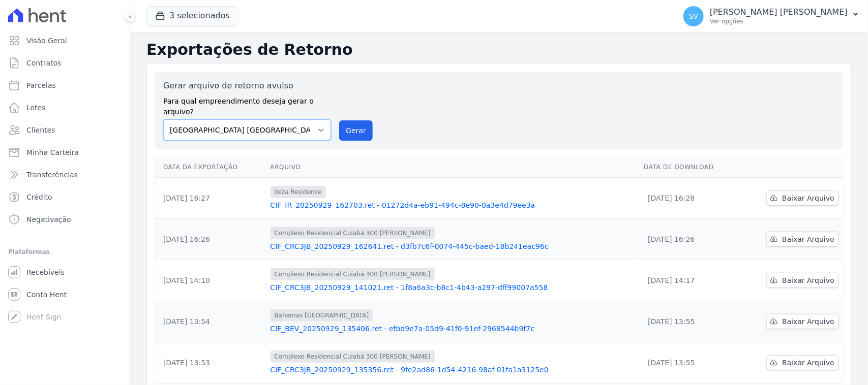
click at [219, 124] on select "[GEOGRAPHIC_DATA] COMPLEXO RESIDENCIAL [GEOGRAPHIC_DATA] 300 - [PERSON_NAME][GE…" at bounding box center [247, 129] width 168 height 21
drag, startPoint x: 345, startPoint y: 118, endPoint x: 478, endPoint y: 100, distance: 134.9
click at [345, 120] on button "Gerar" at bounding box center [356, 130] width 34 height 20
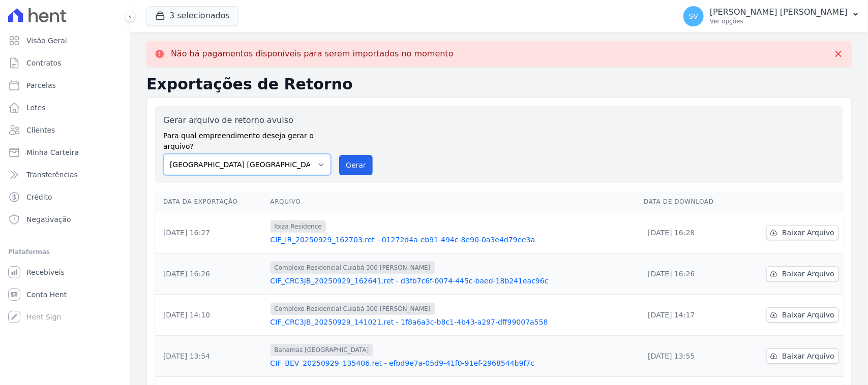
click at [292, 159] on select "[GEOGRAPHIC_DATA] COMPLEXO RESIDENCIAL [GEOGRAPHIC_DATA] 300 - [PERSON_NAME][GE…" at bounding box center [247, 164] width 168 height 21
select select "a999329b-d322-46c5-b2df-9163b092fb9b"
click at [163, 154] on select "[GEOGRAPHIC_DATA] COMPLEXO RESIDENCIAL [GEOGRAPHIC_DATA] 300 - [PERSON_NAME][GE…" at bounding box center [247, 164] width 168 height 21
click at [341, 155] on button "Gerar" at bounding box center [356, 165] width 34 height 20
click at [270, 154] on select "[GEOGRAPHIC_DATA] COMPLEXO RESIDENCIAL [GEOGRAPHIC_DATA] 300 - [PERSON_NAME][GE…" at bounding box center [247, 164] width 168 height 21
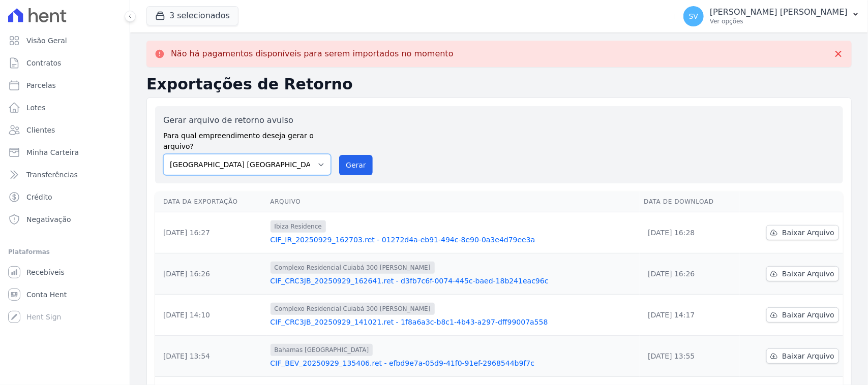
select select "73a372cd-5640-41c8-aaea-11bd74619c10"
click at [163, 154] on select "[GEOGRAPHIC_DATA] COMPLEXO RESIDENCIAL [GEOGRAPHIC_DATA] 300 - [PERSON_NAME][GE…" at bounding box center [247, 164] width 168 height 21
click at [344, 163] on button "Gerar" at bounding box center [356, 165] width 34 height 20
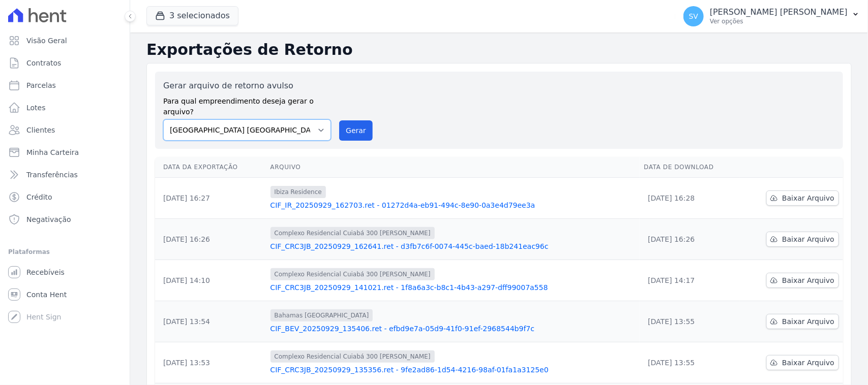
click at [247, 124] on select "[GEOGRAPHIC_DATA] COMPLEXO RESIDENCIAL [GEOGRAPHIC_DATA] 300 - [PERSON_NAME][GE…" at bounding box center [247, 129] width 168 height 21
click at [62, 79] on link "Parcelas" at bounding box center [64, 85] width 121 height 20
select select
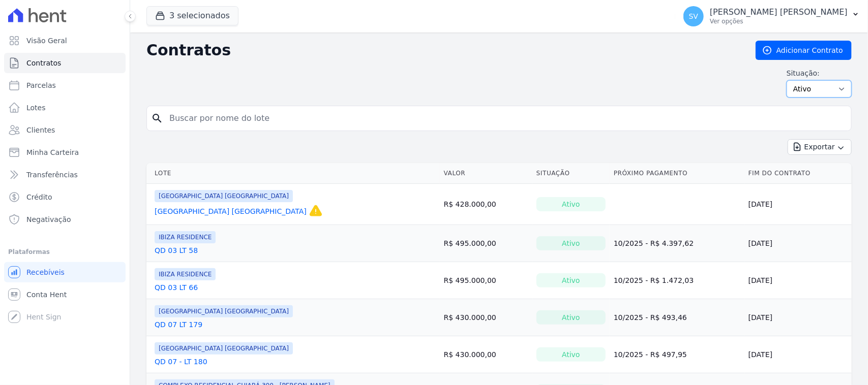
drag, startPoint x: 807, startPoint y: 90, endPoint x: 805, endPoint y: 97, distance: 7.1
click at [807, 92] on select "Ativo Todos Pausado Distratado Rascunho Expirado Encerrado" at bounding box center [818, 88] width 65 height 17
click at [639, 82] on div "Situação: Ativo Todos Pausado Distratado Rascunho Expirado Encerrado" at bounding box center [498, 82] width 705 height 29
click at [50, 101] on link "Lotes" at bounding box center [64, 108] width 121 height 20
click at [66, 84] on link "Parcelas" at bounding box center [64, 85] width 121 height 20
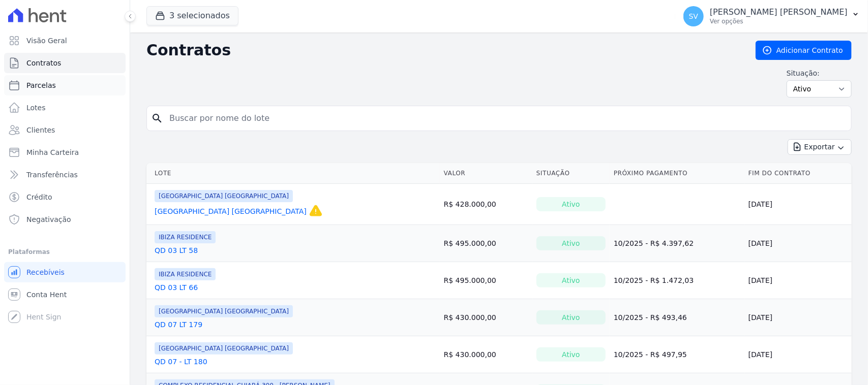
select select
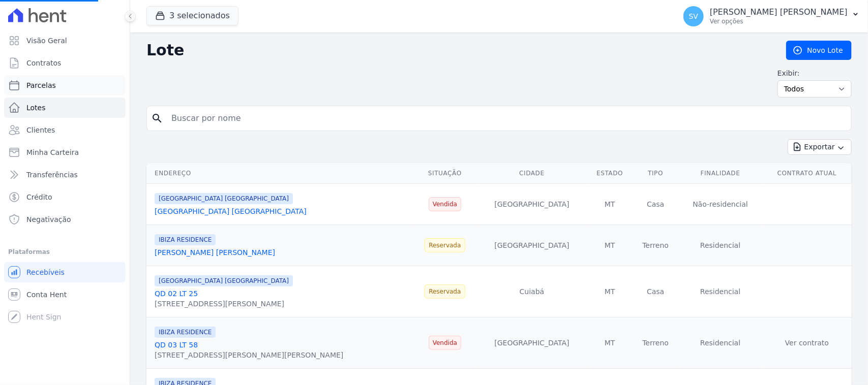
click at [79, 85] on link "Parcelas" at bounding box center [64, 85] width 121 height 20
select select
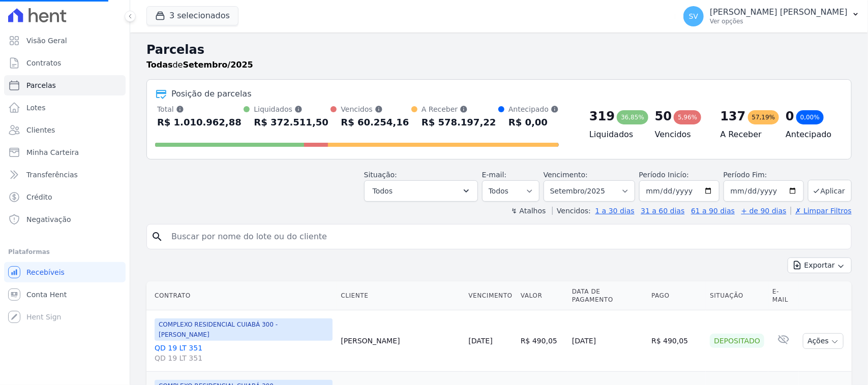
select select
click at [425, 190] on button "Todos" at bounding box center [421, 190] width 114 height 21
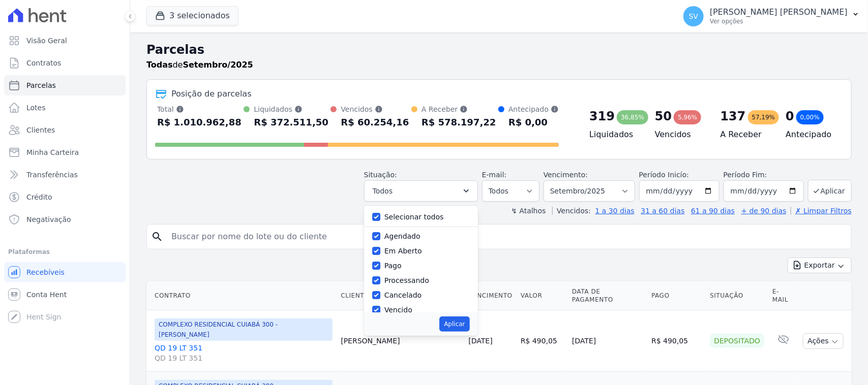
click at [377, 212] on div at bounding box center [376, 217] width 8 height 10
click at [380, 217] on input "Selecionar todos" at bounding box center [376, 217] width 8 height 8
checkbox input "false"
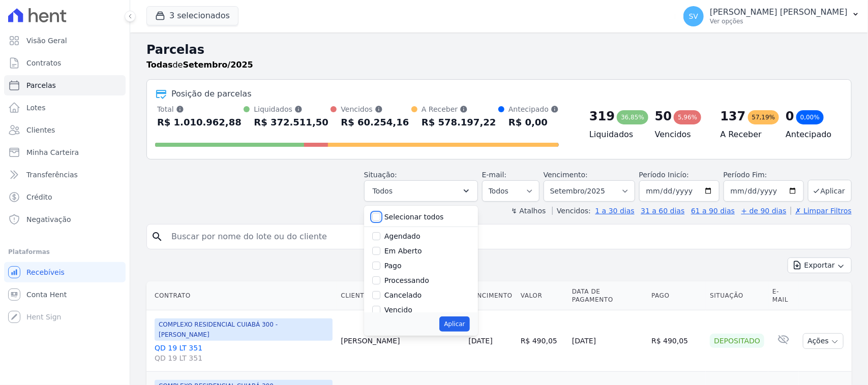
checkbox input "false"
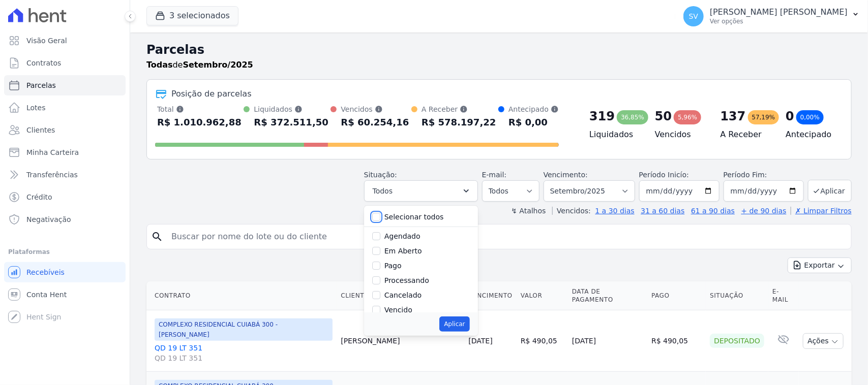
checkbox input "false"
click at [380, 241] on input "Vencido" at bounding box center [376, 242] width 8 height 8
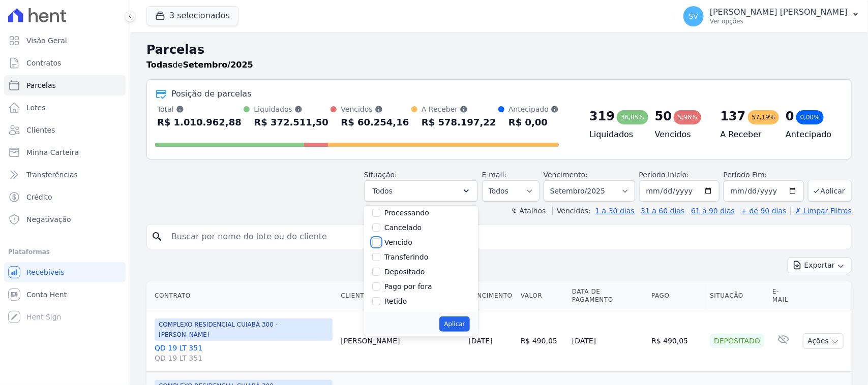
checkbox input "true"
click at [466, 326] on button "Aplicar" at bounding box center [454, 324] width 30 height 15
select select "overdue"
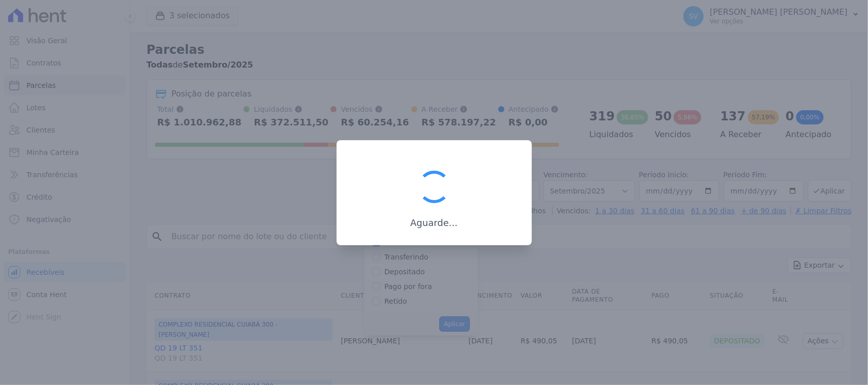
scroll to position [18, 0]
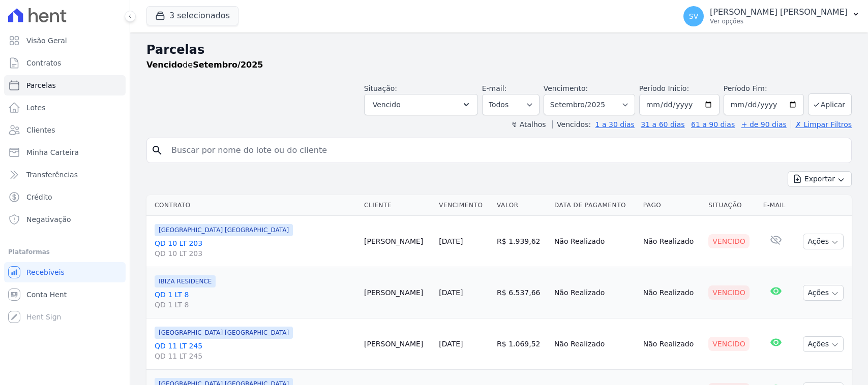
select select
drag, startPoint x: 410, startPoint y: 242, endPoint x: 357, endPoint y: 248, distance: 52.7
click at [360, 248] on td "[PERSON_NAME]" at bounding box center [397, 241] width 75 height 51
copy td "[PERSON_NAME]"
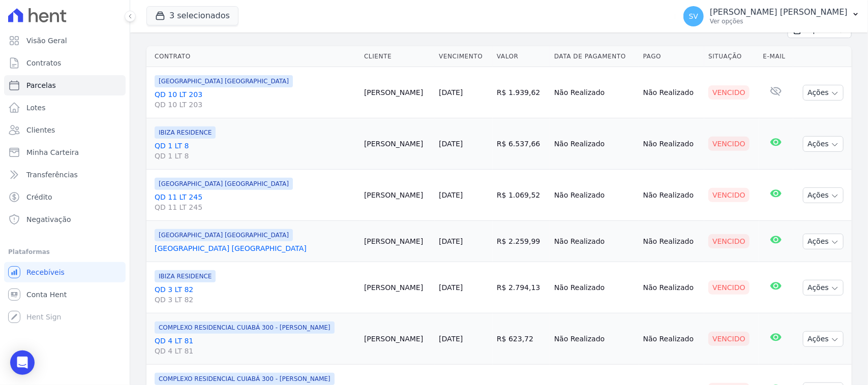
scroll to position [191, 0]
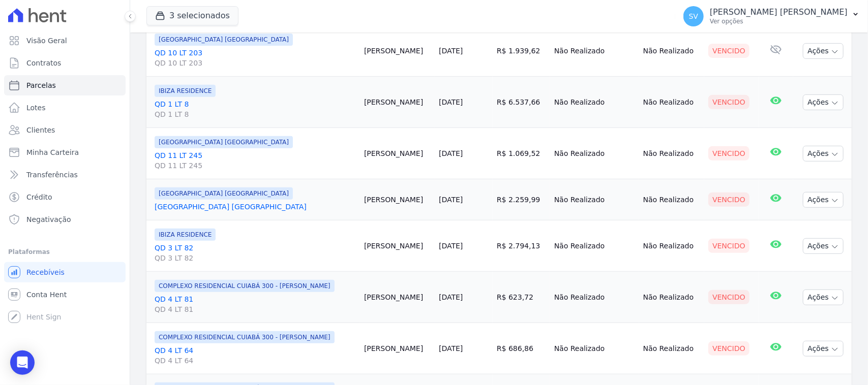
drag, startPoint x: 404, startPoint y: 102, endPoint x: 354, endPoint y: 104, distance: 49.9
click at [360, 104] on td "Marijane Silva" at bounding box center [397, 102] width 75 height 51
click at [21, 367] on icon "Open Intercom Messenger" at bounding box center [22, 362] width 12 height 13
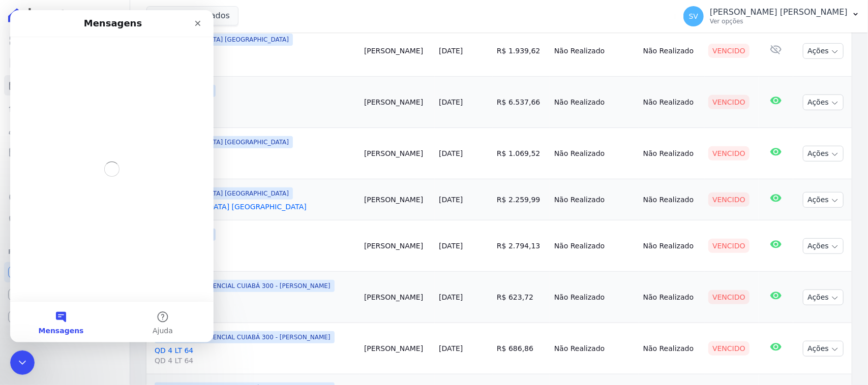
scroll to position [0, 0]
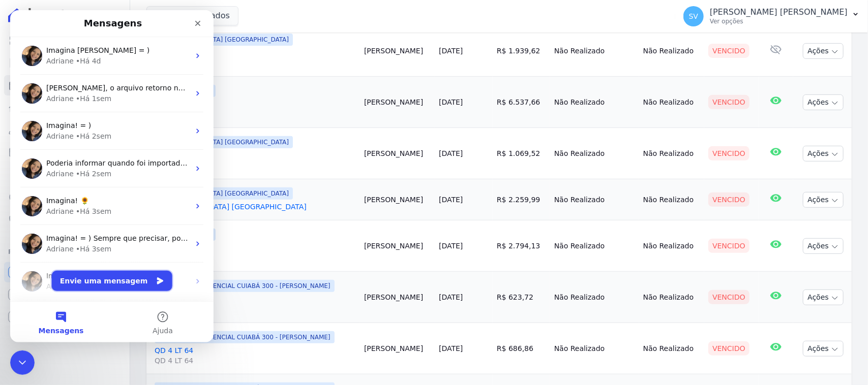
click at [138, 288] on button "Envie uma mensagem" at bounding box center [112, 281] width 120 height 20
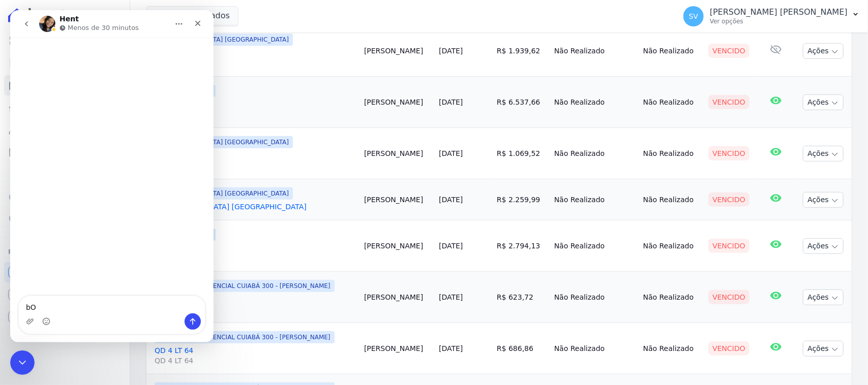
type textarea "b"
type textarea "Boa tarde Adriane, tudo bem?"
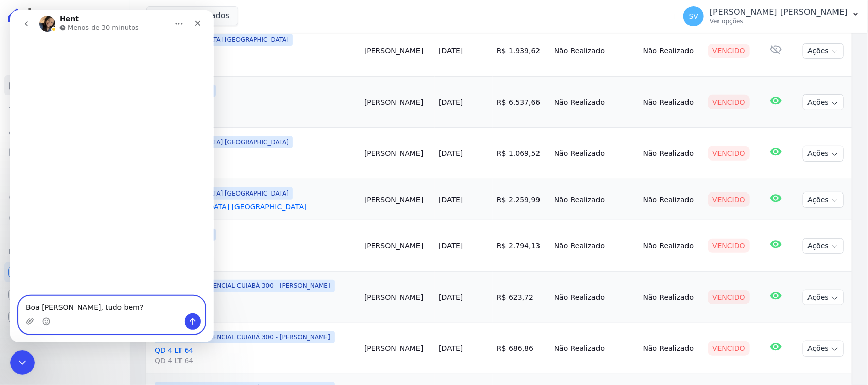
click at [136, 304] on textarea "Boa tarde Adriane, tudo bem?" at bounding box center [112, 304] width 186 height 17
drag, startPoint x: 25, startPoint y: 318, endPoint x: 84, endPoint y: 314, distance: 59.1
click at [24, 317] on div "Messenger da Intercom" at bounding box center [112, 322] width 186 height 16
click at [29, 321] on icon "Upload do anexo" at bounding box center [29, 322] width 7 height 6
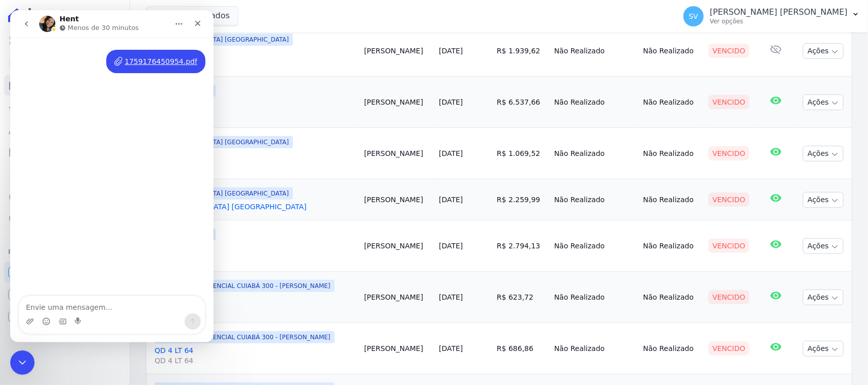
click at [166, 59] on div "1759176450954.pdf" at bounding box center [161, 61] width 73 height 11
click at [174, 60] on div "1759176450954.pdf" at bounding box center [161, 61] width 73 height 11
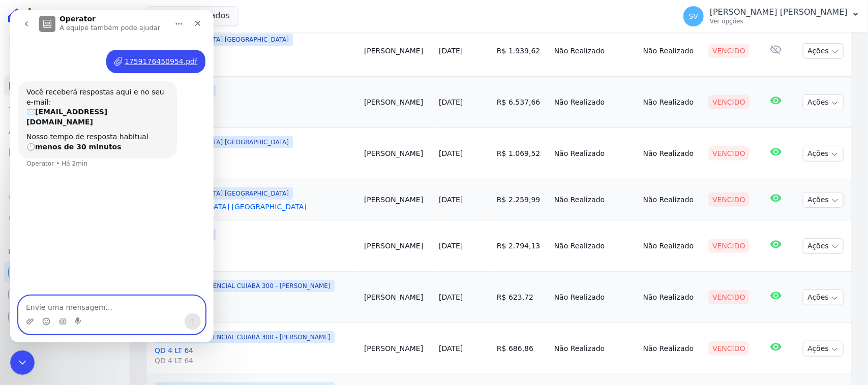
click at [136, 307] on textarea "Envie uma mensagem..." at bounding box center [112, 304] width 186 height 17
type textarea "Boa tarde Adriane"
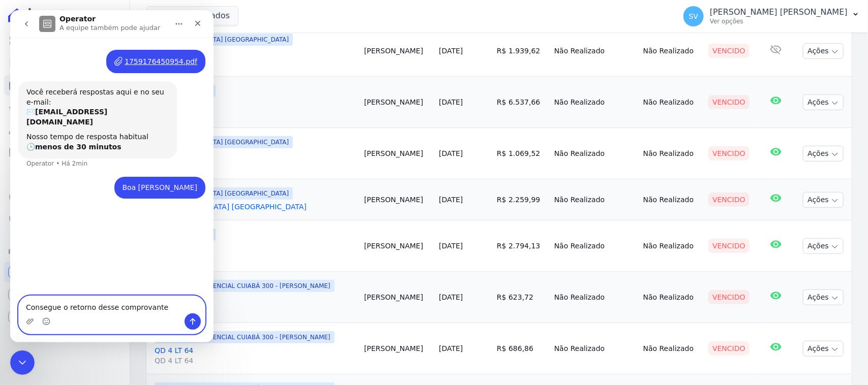
type textarea "Consegue o retorno desse comprovante?"
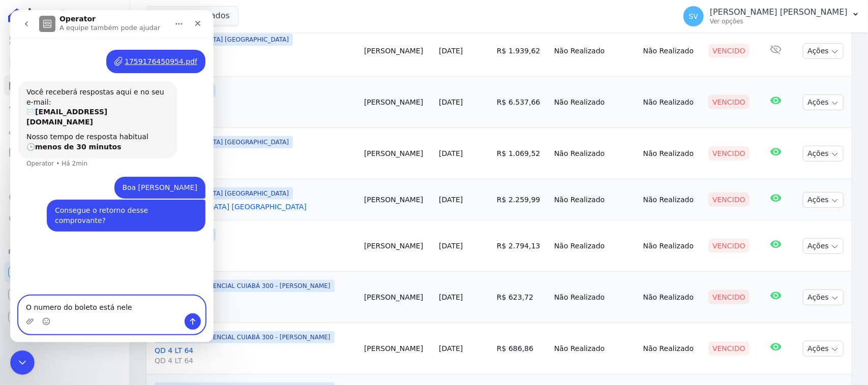
type textarea "O numero do boleto está nele"
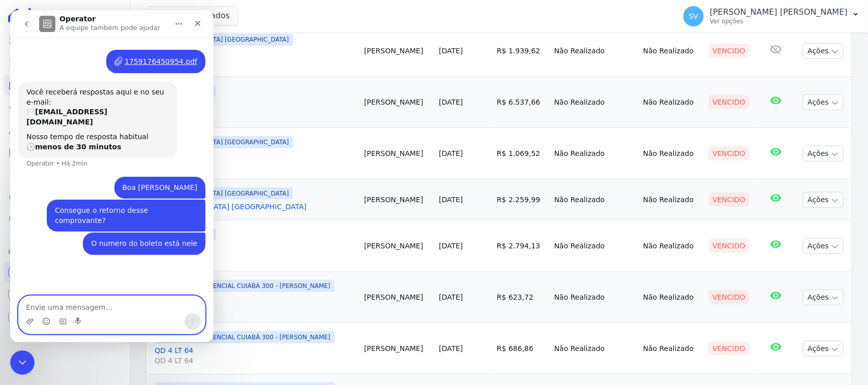
click at [136, 305] on textarea "Envie uma mensagem..." at bounding box center [112, 304] width 186 height 17
type textarea "Por gentileza"
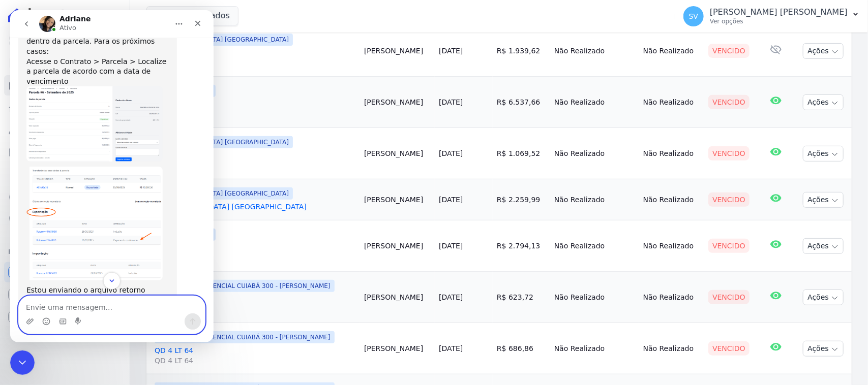
scroll to position [307, 0]
click at [145, 302] on textarea "Envie uma mensagem..." at bounding box center [112, 304] width 186 height 17
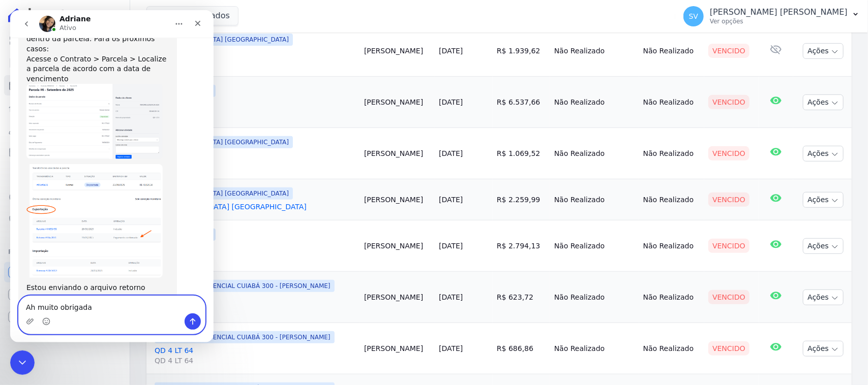
type textarea "Ah muito obrigada!"
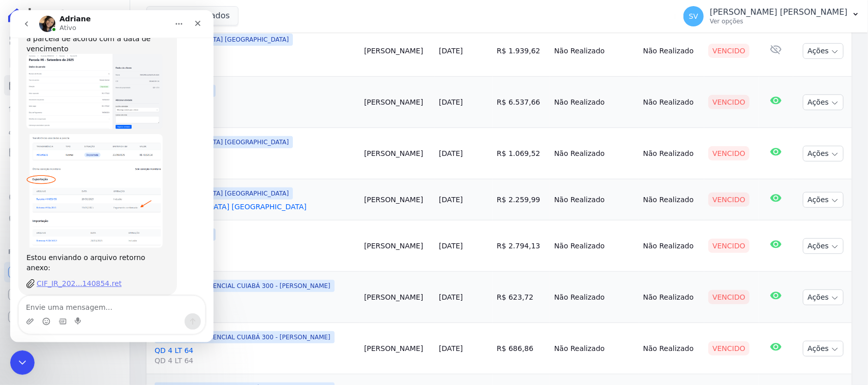
click at [70, 279] on div "CIF_IR_202...140854.ret" at bounding box center [79, 284] width 85 height 11
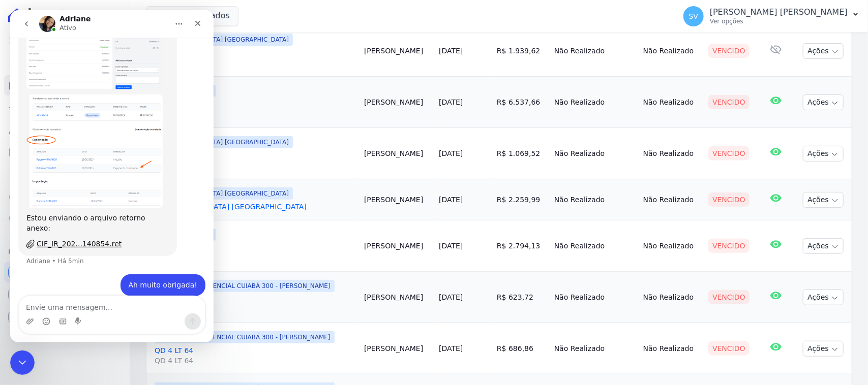
scroll to position [417, 0]
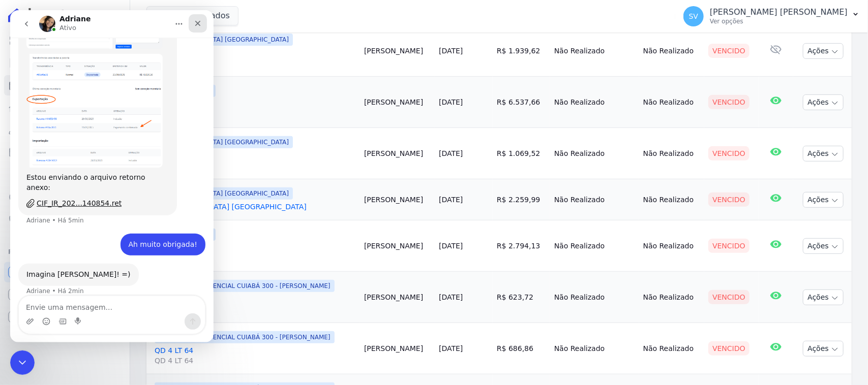
click at [197, 17] on div "Fechar" at bounding box center [198, 23] width 18 height 18
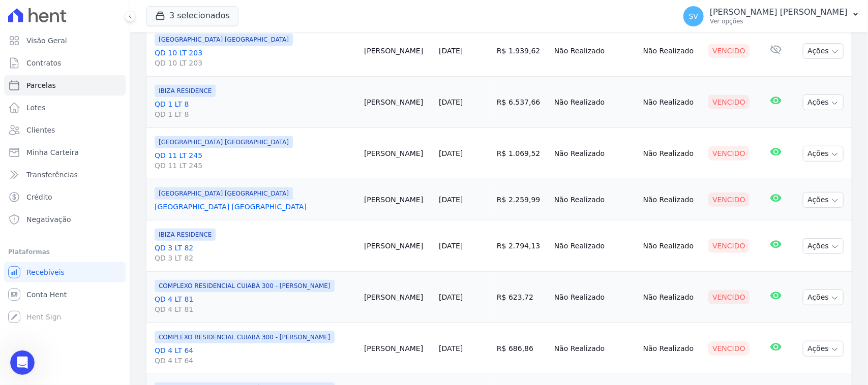
scroll to position [367, 0]
click at [70, 101] on link "Lotes" at bounding box center [64, 108] width 121 height 20
click at [77, 85] on link "Parcelas" at bounding box center [64, 85] width 121 height 20
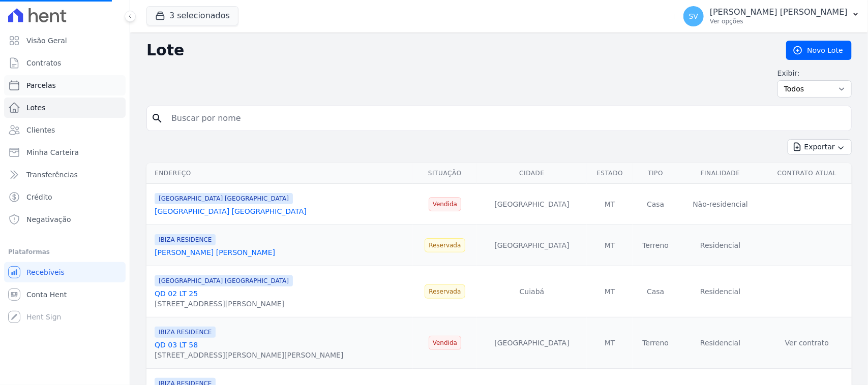
click at [81, 92] on link "Parcelas" at bounding box center [64, 85] width 121 height 20
click at [78, 85] on link "Parcelas" at bounding box center [64, 85] width 121 height 20
select select
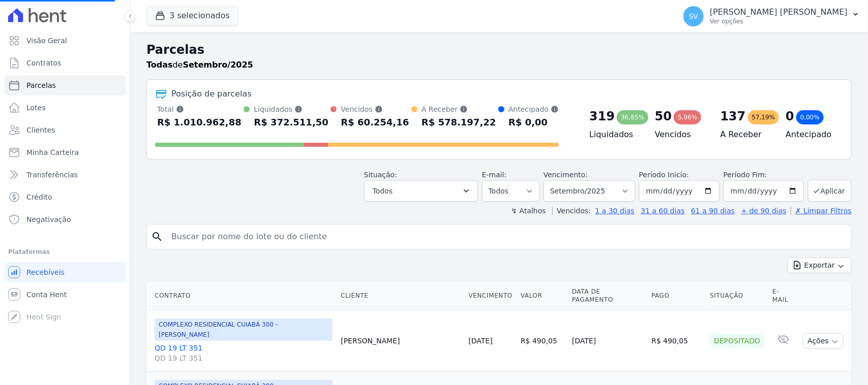
select select
drag, startPoint x: 296, startPoint y: 230, endPoint x: 232, endPoint y: 237, distance: 64.4
click at [232, 237] on input "search" at bounding box center [506, 237] width 682 height 20
click at [232, 236] on input "search" at bounding box center [506, 237] width 682 height 20
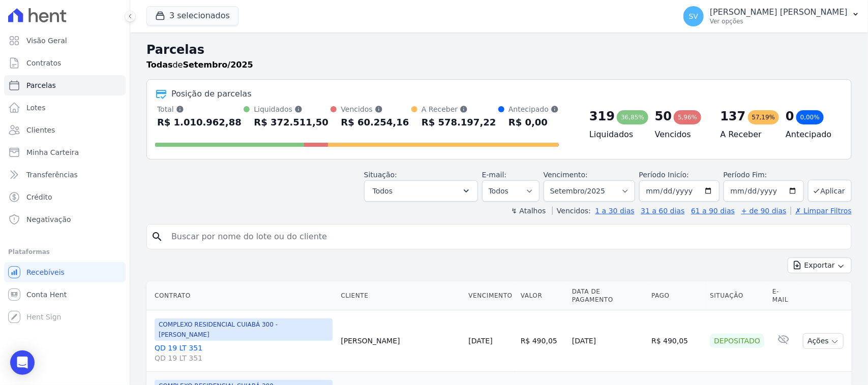
paste input "[PERSON_NAME]"
type input "[PERSON_NAME]"
select select
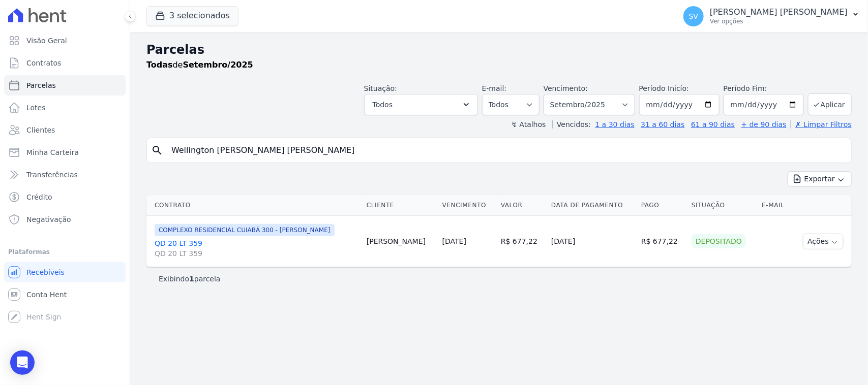
drag, startPoint x: 328, startPoint y: 191, endPoint x: 309, endPoint y: 217, distance: 32.3
click at [293, 205] on th "Contrato" at bounding box center [254, 205] width 216 height 21
drag, startPoint x: 830, startPoint y: 238, endPoint x: 816, endPoint y: 255, distance: 22.0
click at [830, 240] on button "Ações" at bounding box center [823, 242] width 41 height 16
click at [792, 263] on link "Ver boleto" at bounding box center [819, 265] width 98 height 19
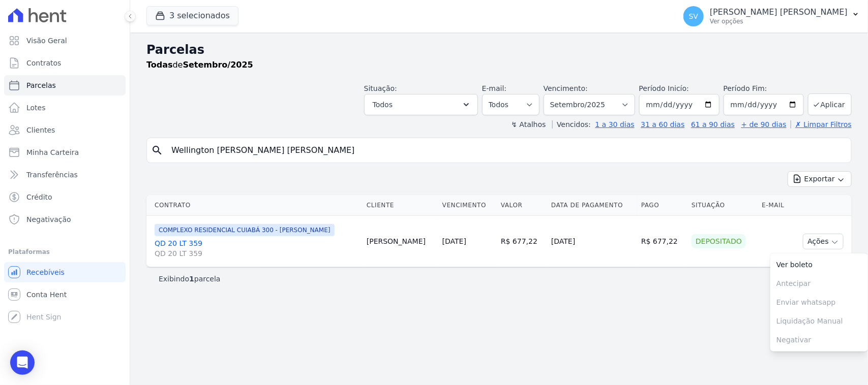
drag, startPoint x: 421, startPoint y: 253, endPoint x: 580, endPoint y: 229, distance: 160.4
click at [580, 229] on tr "COMPLEXO RESIDENCIAL CUIABÁ 300 - JOÃO DE BARRO QD 20 LT 359 QD 20 LT 359 Welli…" at bounding box center [498, 241] width 705 height 51
click at [667, 252] on td "R$ 677,22" at bounding box center [662, 241] width 50 height 51
click at [562, 311] on div "Parcelas Todas de Setembro/2025 Situação: Agendado Em Aberto Pago Processando C…" at bounding box center [499, 209] width 738 height 353
click at [733, 17] on p "Ver opções" at bounding box center [779, 21] width 138 height 8
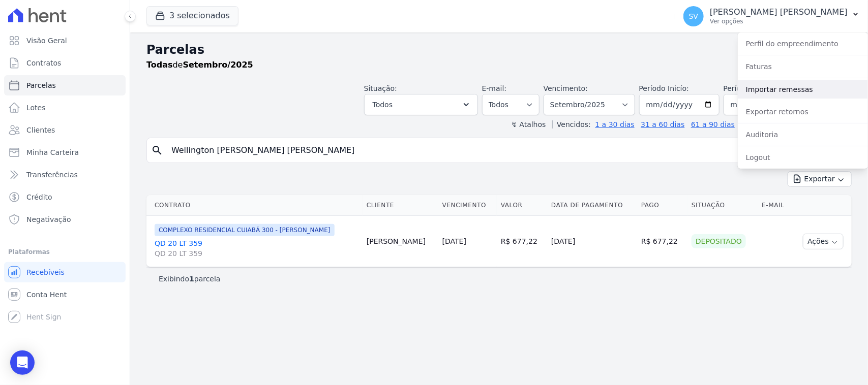
click at [778, 90] on link "Importar remessas" at bounding box center [803, 89] width 130 height 18
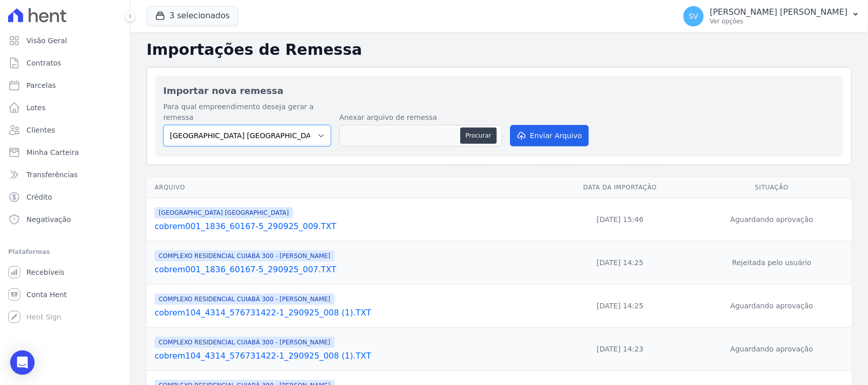
click at [298, 125] on select "BAHAMAS EAST VILLAGE COMPLEXO RESIDENCIAL CUIABÁ 300 - JOÃO DE BARRO IBIZA RESI…" at bounding box center [247, 135] width 168 height 21
select select "a999329b-d322-46c5-b2df-9163b092fb9b"
click at [163, 125] on select "BAHAMAS EAST VILLAGE COMPLEXO RESIDENCIAL CUIABÁ 300 - JOÃO DE BARRO IBIZA RESI…" at bounding box center [247, 135] width 168 height 21
click at [481, 128] on button "Procurar" at bounding box center [478, 136] width 37 height 16
type input "cobrem001_1836_60167-5_290925_010.TXT"
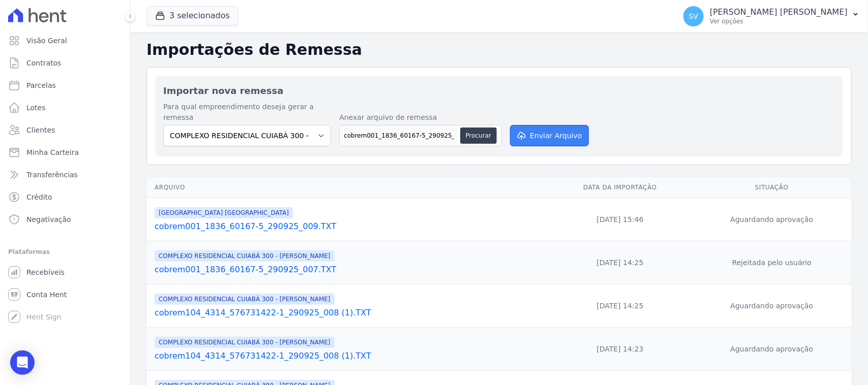
click at [524, 132] on icon "submit" at bounding box center [520, 136] width 10 height 8
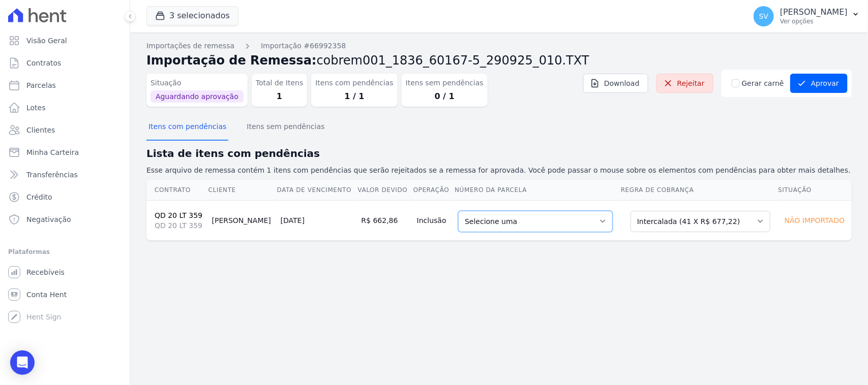
click at [560, 229] on select "Selecione uma 5 - [DATE] - R$ 677,22 - Agendado 6 - [DATE] - R$ 677,22 - Agenda…" at bounding box center [535, 221] width 155 height 21
click at [649, 285] on div "Importações de remessa Importação #66992358 Importação de Remessa: cobrem001_18…" at bounding box center [499, 209] width 738 height 353
click at [670, 222] on select "Selecione uma Nova Parcela Avulsa Parcela Avulsa Existente Parcela Normal (2 X …" at bounding box center [700, 221] width 140 height 21
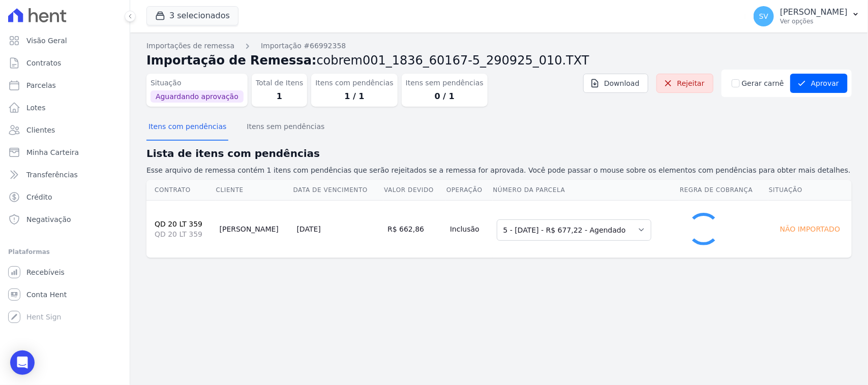
select select "0"
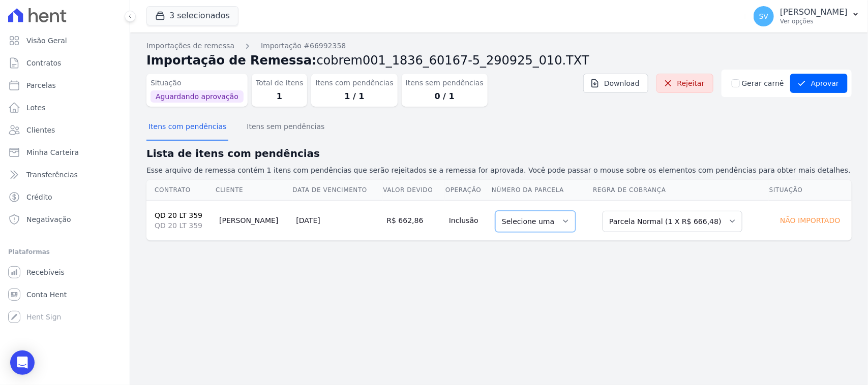
click at [540, 225] on select "Selecione uma" at bounding box center [535, 221] width 80 height 21
click at [556, 249] on div "Importações de remessa Importação #66992358 Importação de Remessa: cobrem001_18…" at bounding box center [498, 149] width 705 height 217
click at [552, 224] on select "Selecione uma" at bounding box center [535, 221] width 80 height 21
click at [583, 261] on div "Importações de remessa Importação #66992358 Importação de Remessa: cobrem001_18…" at bounding box center [499, 209] width 738 height 353
click at [284, 133] on button "Itens sem pendências" at bounding box center [286, 127] width 82 height 26
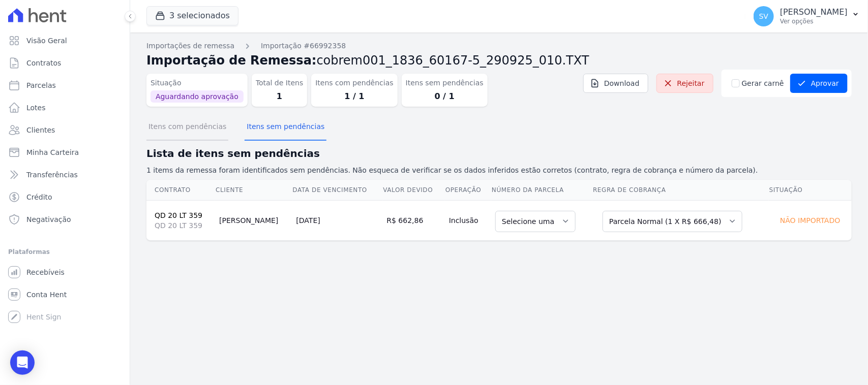
click at [187, 134] on button "Itens com pendências" at bounding box center [187, 127] width 82 height 26
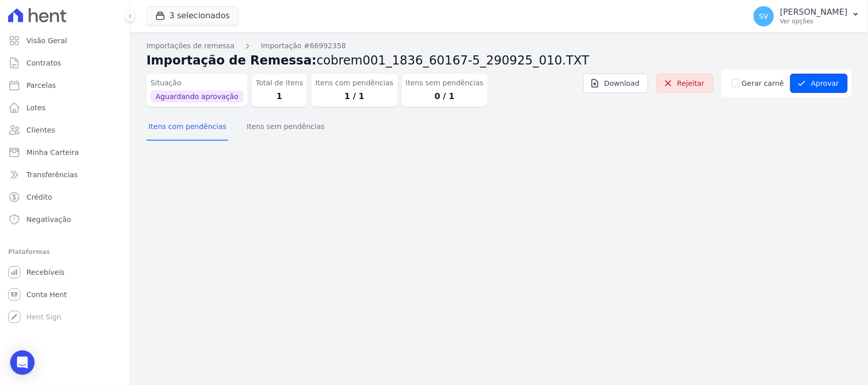
click at [824, 83] on button "Aprovar" at bounding box center [818, 83] width 57 height 19
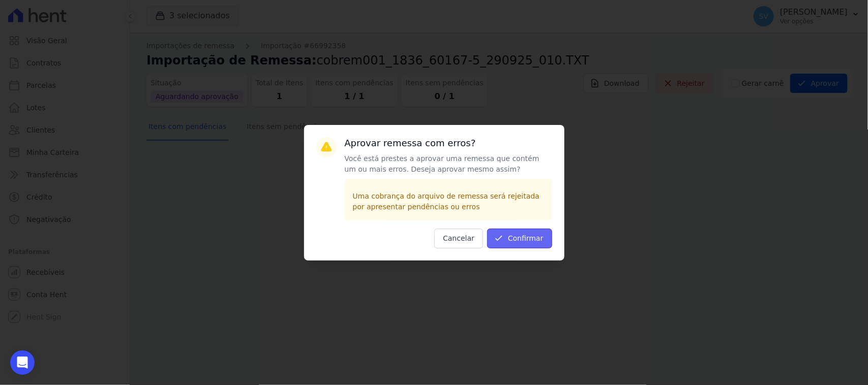
click at [512, 245] on button "Confirmar" at bounding box center [519, 239] width 65 height 20
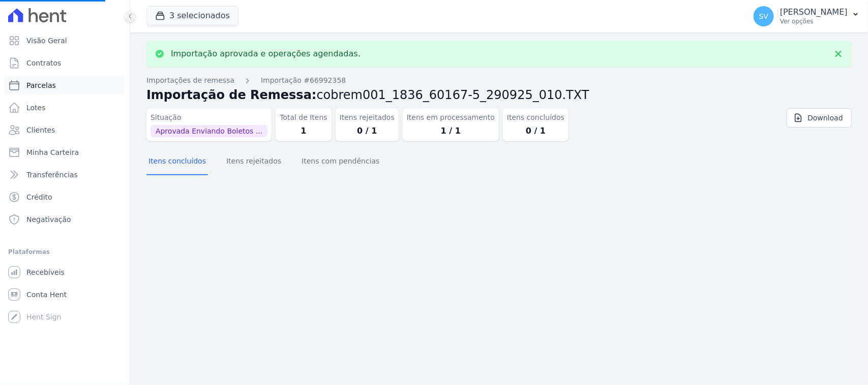
click at [80, 79] on link "Parcelas" at bounding box center [64, 85] width 121 height 20
select select
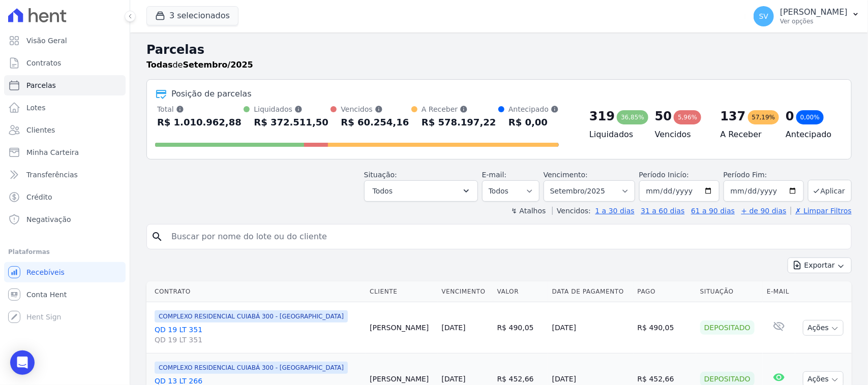
click at [275, 236] on input "search" at bounding box center [506, 237] width 682 height 20
paste input "[PERSON_NAME]"
type input "[PERSON_NAME]"
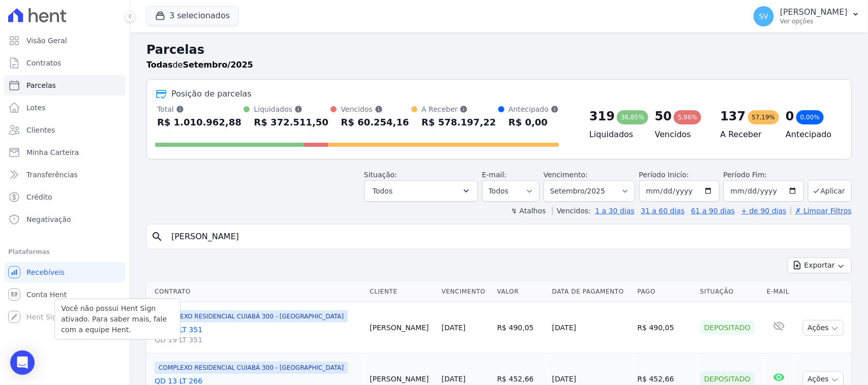
select select
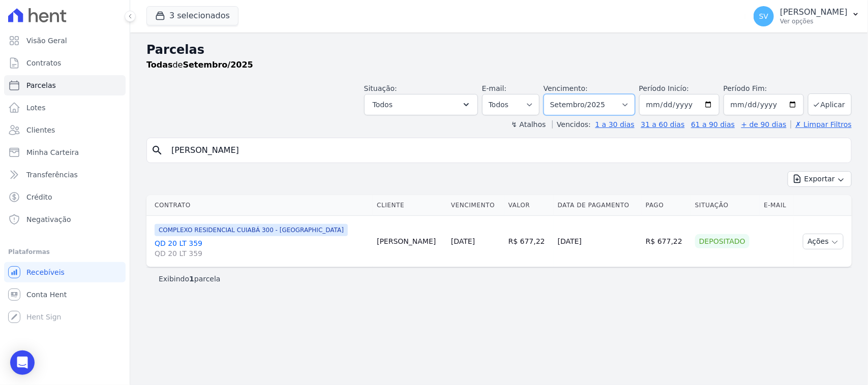
click at [613, 104] on select "Filtrar por período ──────── Todos os meses Outubro/2022 Novembro/2022 Dezembro…" at bounding box center [589, 104] width 92 height 21
select select
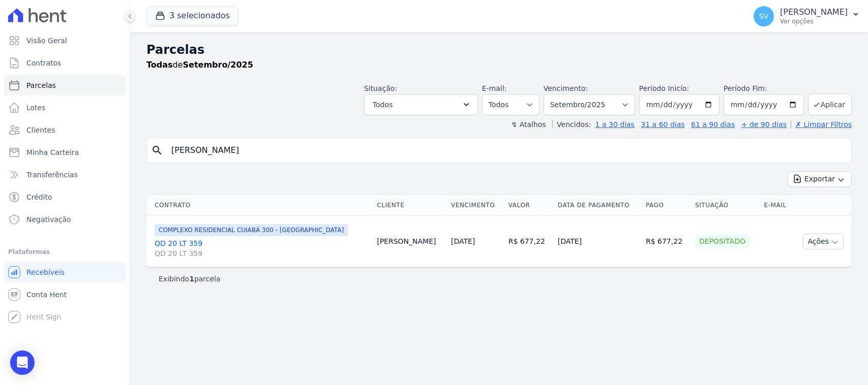
select select
click at [358, 153] on input "[PERSON_NAME]" at bounding box center [506, 150] width 682 height 20
select select
click at [496, 326] on div "Parcelas Todas de Setembro/2025 Situação: Agendado Em Aberto Pago Processando C…" at bounding box center [499, 209] width 738 height 353
click at [387, 155] on input "[PERSON_NAME]" at bounding box center [506, 150] width 682 height 20
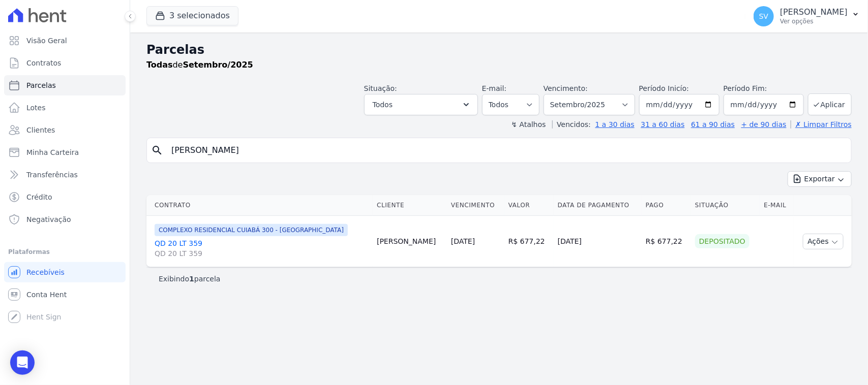
select select
click at [425, 154] on input "[PERSON_NAME]" at bounding box center [506, 150] width 682 height 20
type input "[PERSON_NAME] DE FIGUEIREDO"
click at [376, 155] on input "[PERSON_NAME] DE FIGUEIREDO" at bounding box center [506, 150] width 682 height 20
select select
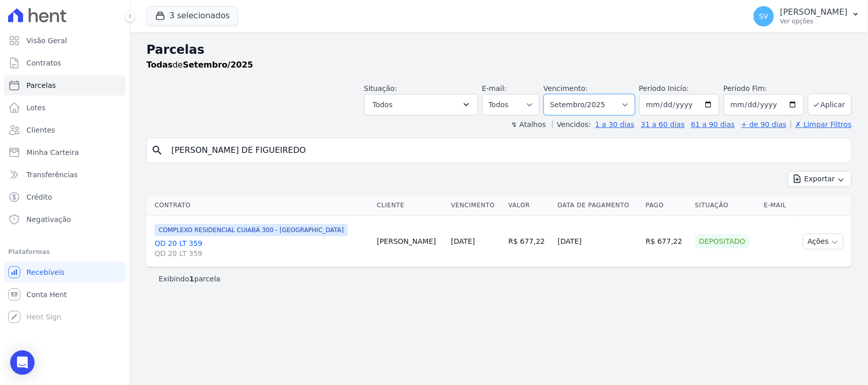
click at [587, 108] on select "[GEOGRAPHIC_DATA] por período ──────── Todos os meses Outubro/2022 Novembro/202…" at bounding box center [589, 104] width 92 height 21
select select "10/2025"
click at [557, 94] on select "[GEOGRAPHIC_DATA] por período ──────── Todos os meses Outubro/2022 Novembro/202…" at bounding box center [589, 104] width 92 height 21
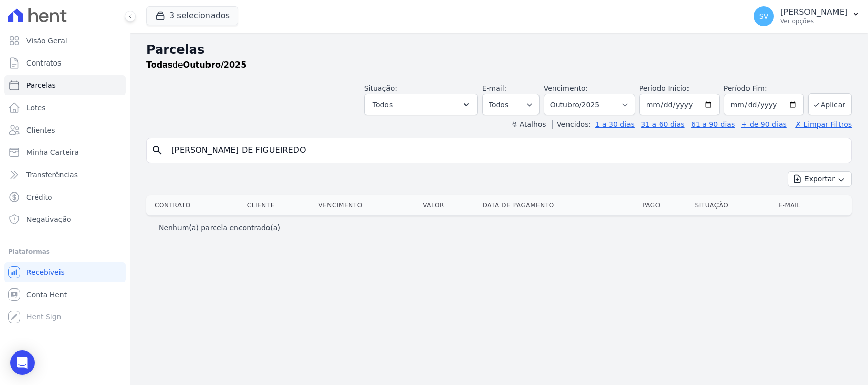
select select
click at [593, 107] on select "Filtrar por período ──────── Todos os meses Outubro/2022 Novembro/2022 Dezembro…" at bounding box center [589, 104] width 92 height 21
select select "09/2025"
click at [557, 94] on select "Filtrar por período ──────── Todos os meses Outubro/2022 Novembro/2022 Dezembro…" at bounding box center [589, 104] width 92 height 21
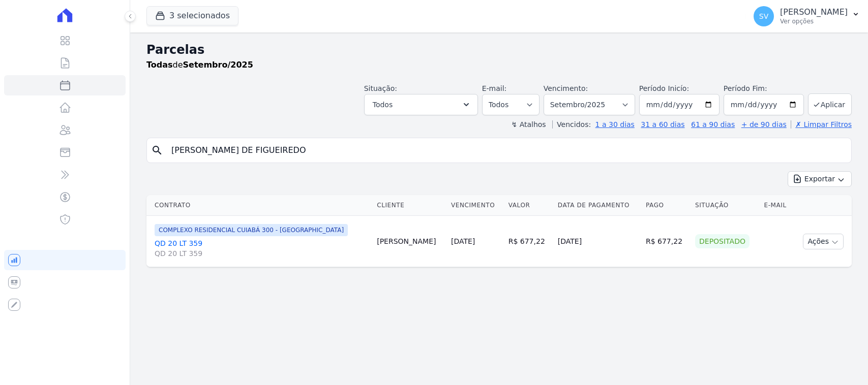
select select
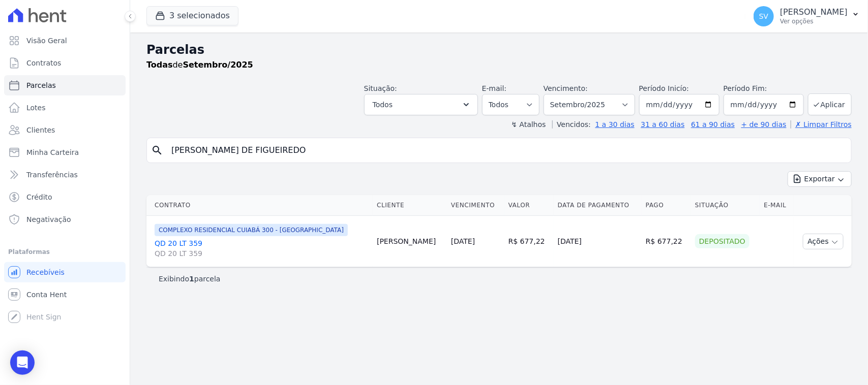
click at [405, 150] on input "[PERSON_NAME] DE FIGUEIREDO" at bounding box center [506, 150] width 682 height 20
select select
click at [405, 151] on input "[PERSON_NAME] DE FIGUEIREDO" at bounding box center [506, 150] width 682 height 20
select select
click at [78, 84] on link "Parcelas" at bounding box center [64, 85] width 121 height 20
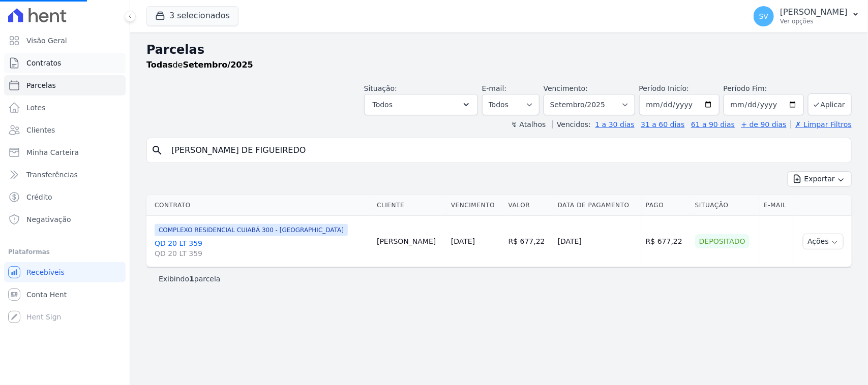
click at [81, 65] on link "Contratos" at bounding box center [64, 63] width 121 height 20
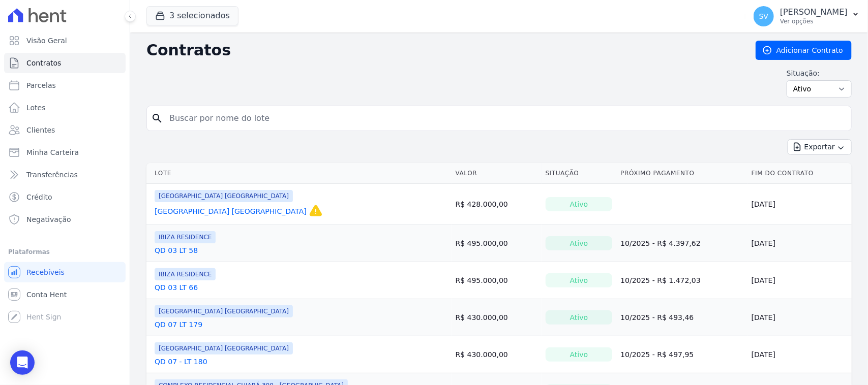
select select
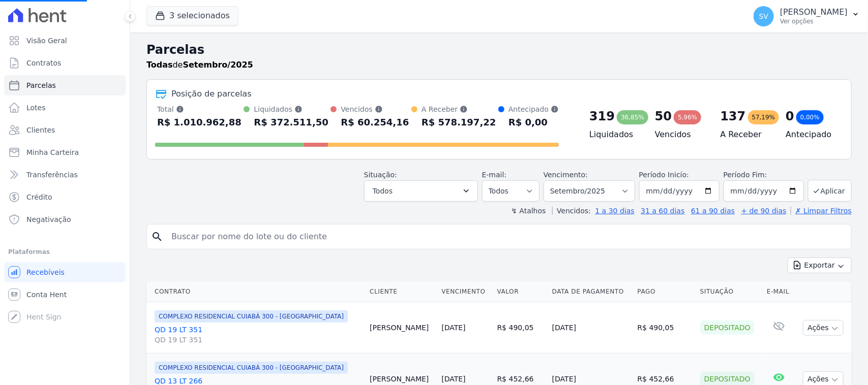
select select
click at [47, 13] on icon at bounding box center [37, 15] width 58 height 14
click at [306, 236] on input "search" at bounding box center [506, 237] width 682 height 20
paste input "Wellington Guilherme nobre de Figueiredo"
type input "Wellington Guilherme nobre de Figueiredo"
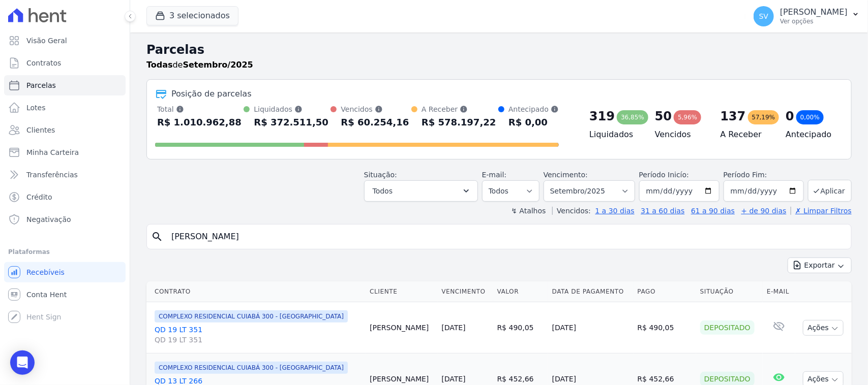
select select
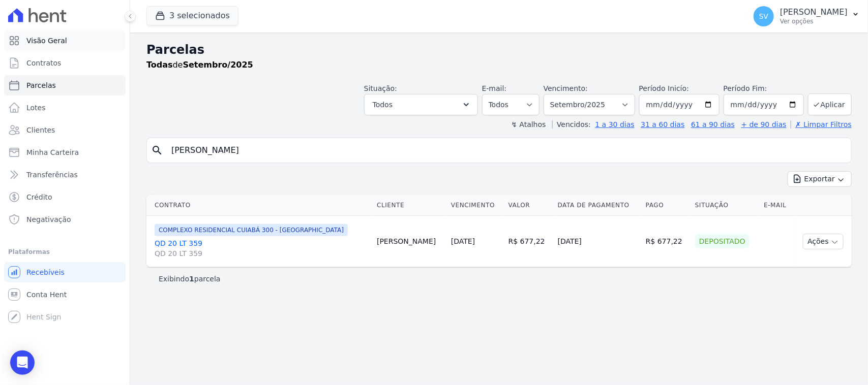
click at [76, 45] on link "Visão Geral" at bounding box center [64, 41] width 121 height 20
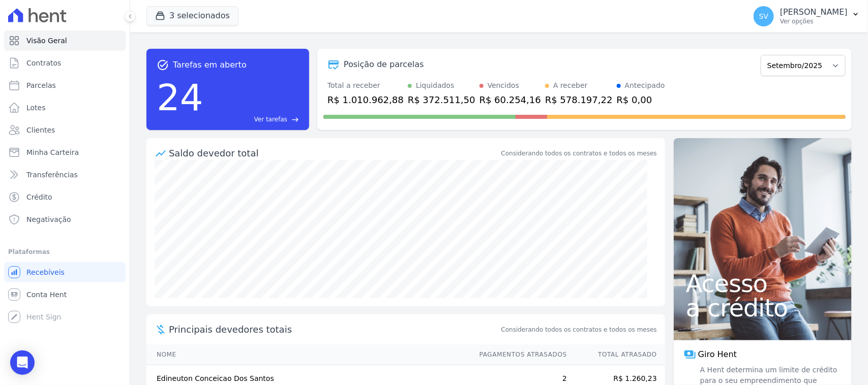
click at [56, 19] on icon at bounding box center [37, 15] width 58 height 14
click at [55, 15] on icon at bounding box center [37, 15] width 58 height 14
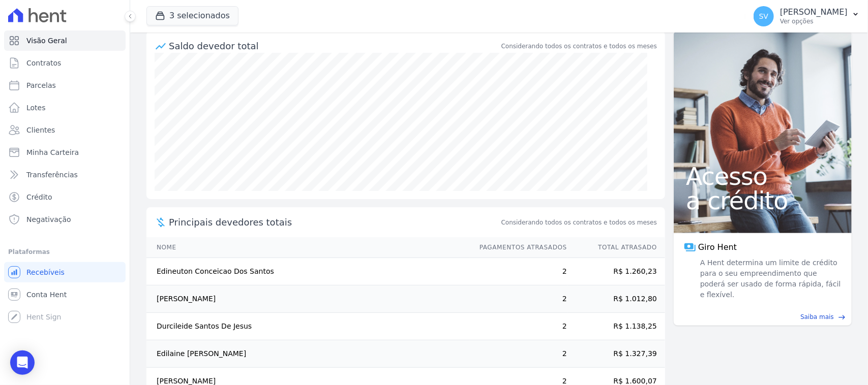
scroll to position [134, 0]
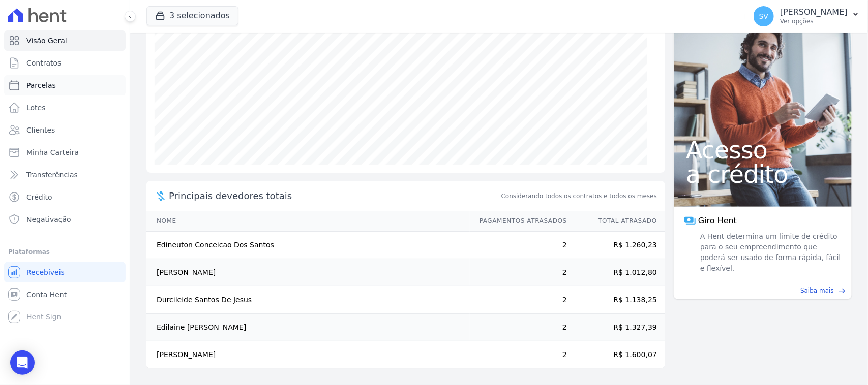
click at [80, 83] on link "Parcelas" at bounding box center [64, 85] width 121 height 20
select select
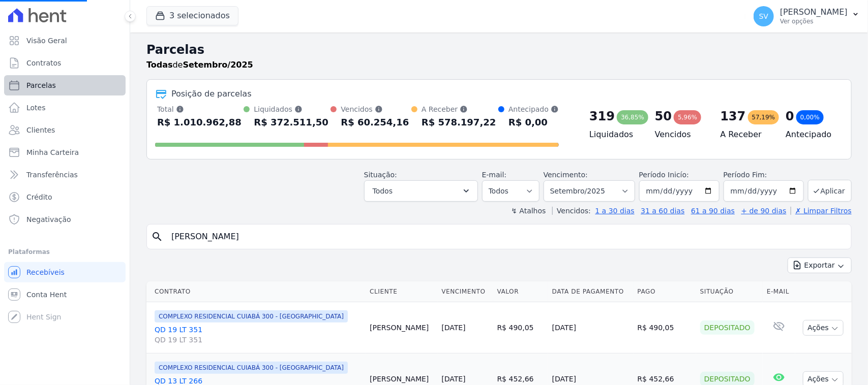
select select
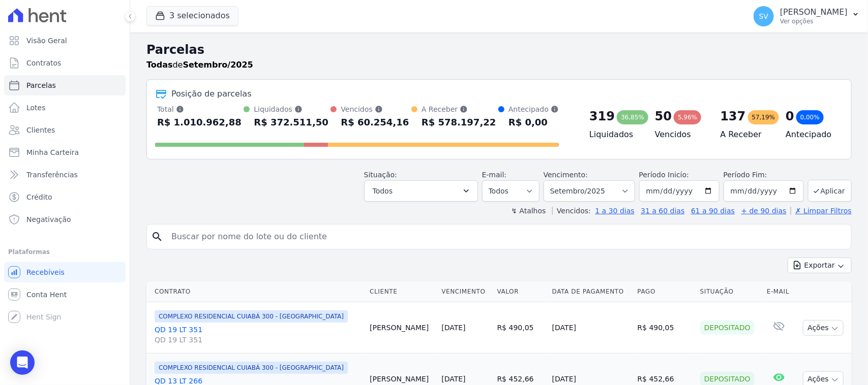
click at [257, 231] on input "search" at bounding box center [506, 237] width 682 height 20
paste input "Wellington Guilherme nobre de Figueiredo"
type input "Wellington Guilherme nobre de Figueiredo"
select select
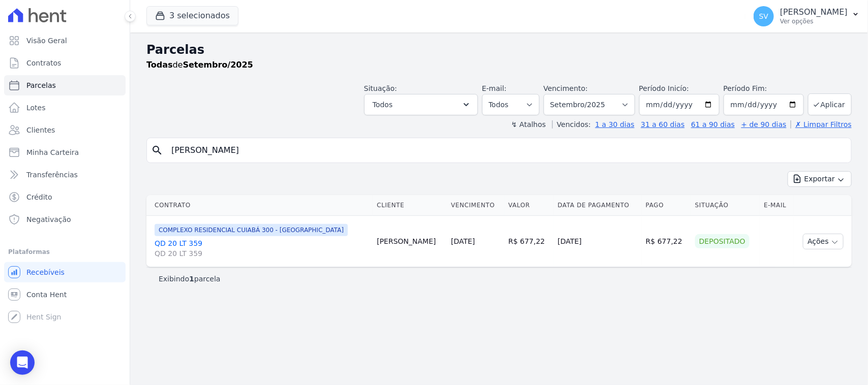
drag, startPoint x: 626, startPoint y: 250, endPoint x: 552, endPoint y: 203, distance: 87.9
click at [626, 252] on td "04/09/2025" at bounding box center [598, 241] width 88 height 51
click at [453, 159] on input "Wellington Guilherme nobre de Figueiredo" at bounding box center [506, 150] width 682 height 20
select select
click at [36, 37] on span "Visão Geral" at bounding box center [46, 41] width 41 height 10
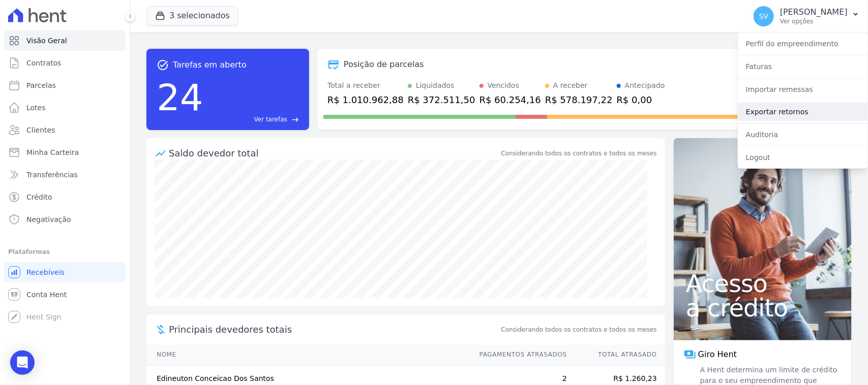
click at [788, 110] on link "Exportar retornos" at bounding box center [803, 112] width 130 height 18
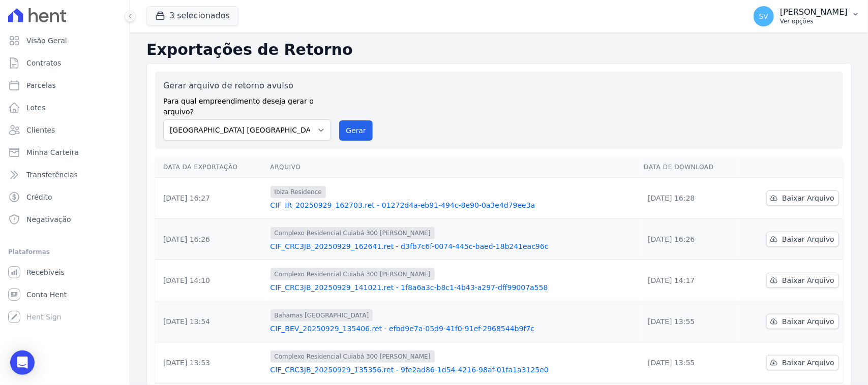
click at [786, 21] on p "Ver opções" at bounding box center [814, 21] width 68 height 8
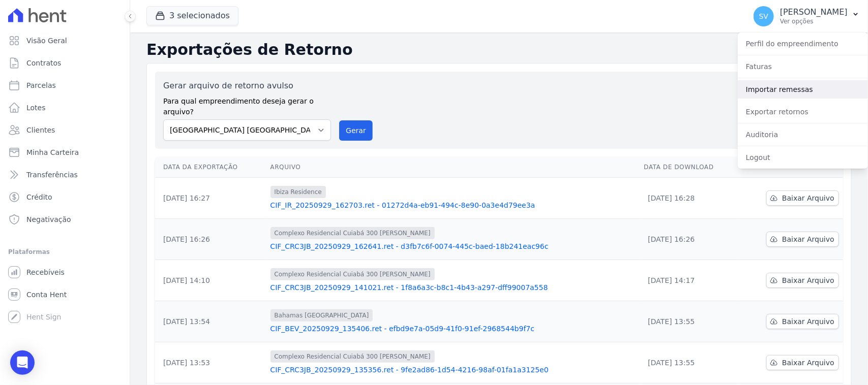
click at [773, 88] on link "Importar remessas" at bounding box center [803, 89] width 130 height 18
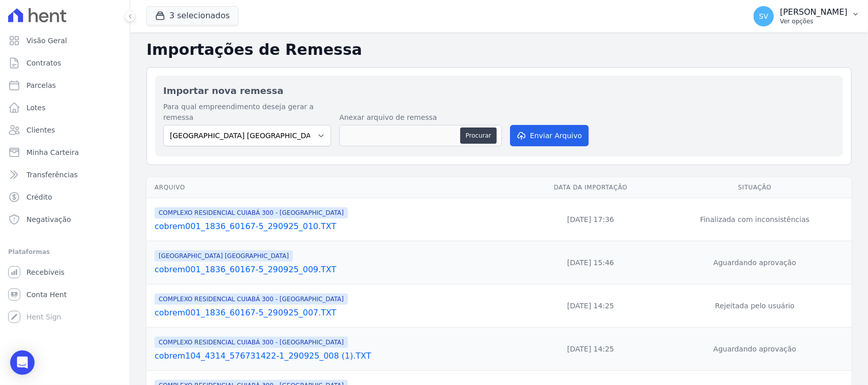
click at [753, 23] on span "SV" at bounding box center [763, 16] width 20 height 20
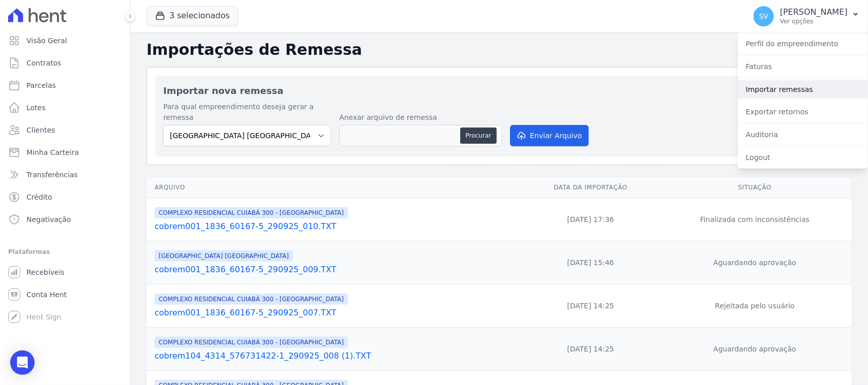
click at [781, 86] on link "Importar remessas" at bounding box center [803, 89] width 130 height 18
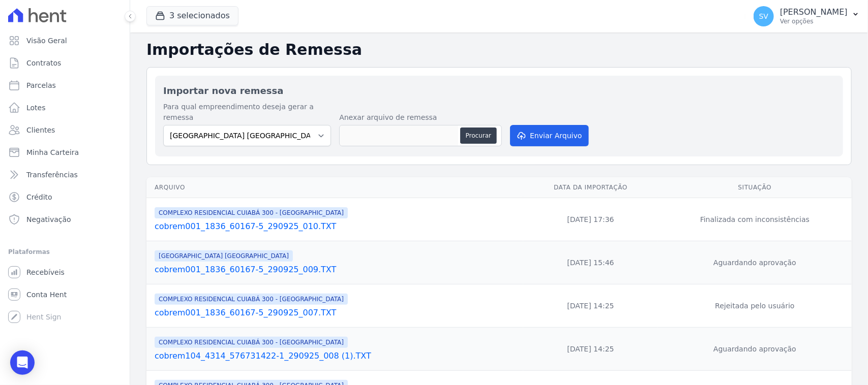
click at [286, 221] on link "cobrem001_1836_60167-5_290925_010.TXT" at bounding box center [337, 227] width 364 height 12
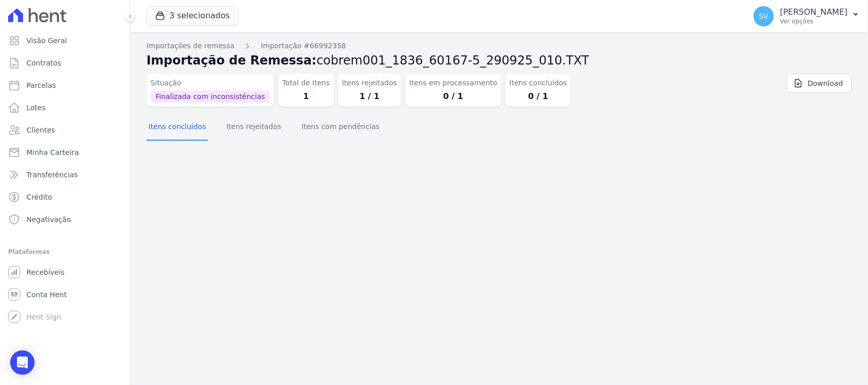
drag, startPoint x: 420, startPoint y: 191, endPoint x: 413, endPoint y: 187, distance: 8.0
click at [417, 189] on div "Importações de remessa Importação #66992358 Importação de Remessa: cobrem001_18…" at bounding box center [499, 209] width 738 height 353
click at [253, 131] on button "Itens rejeitados" at bounding box center [253, 127] width 59 height 26
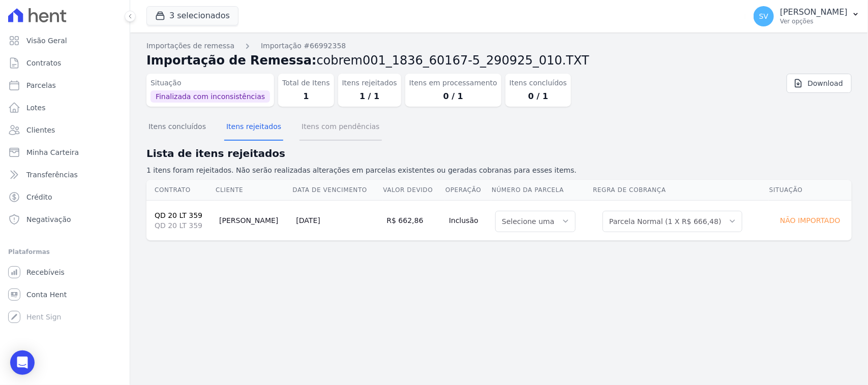
click at [326, 136] on button "Itens com pendências" at bounding box center [340, 127] width 82 height 26
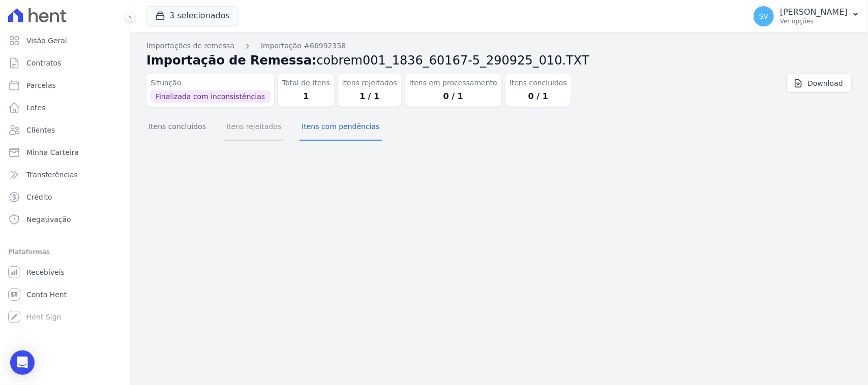
click at [239, 125] on button "Itens rejeitados" at bounding box center [253, 127] width 59 height 26
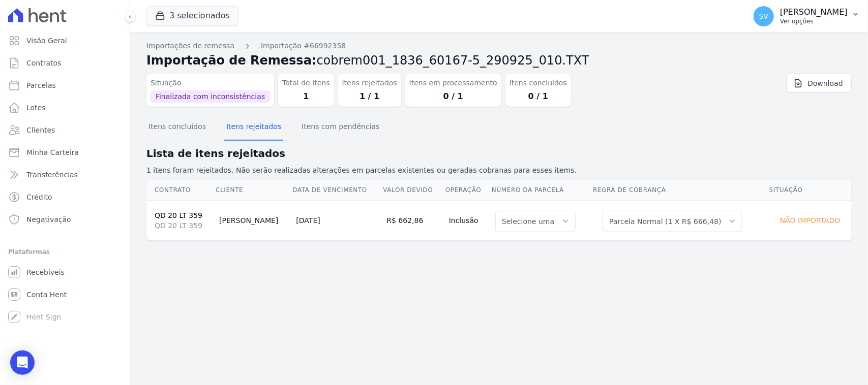
click at [801, 15] on p "[PERSON_NAME]" at bounding box center [814, 12] width 68 height 10
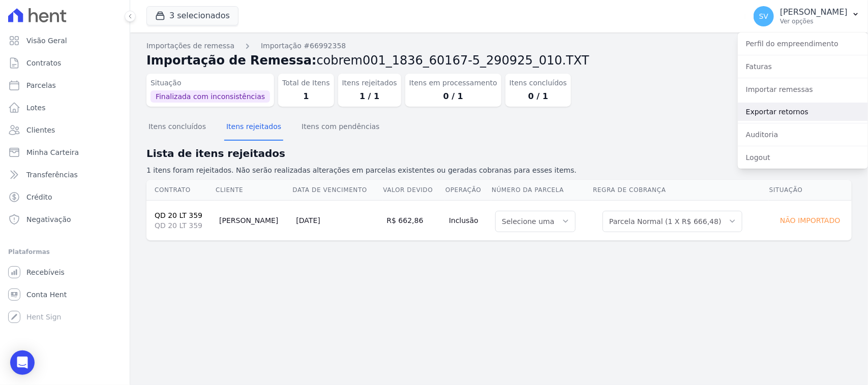
click at [783, 110] on link "Exportar retornos" at bounding box center [803, 112] width 130 height 18
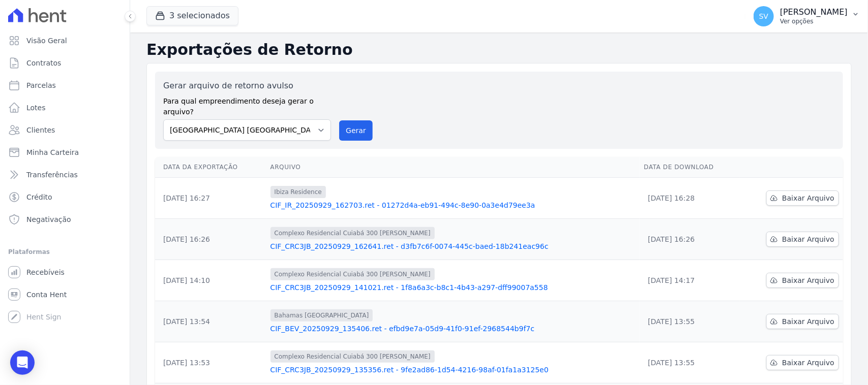
click at [784, 21] on p "Ver opções" at bounding box center [814, 21] width 68 height 8
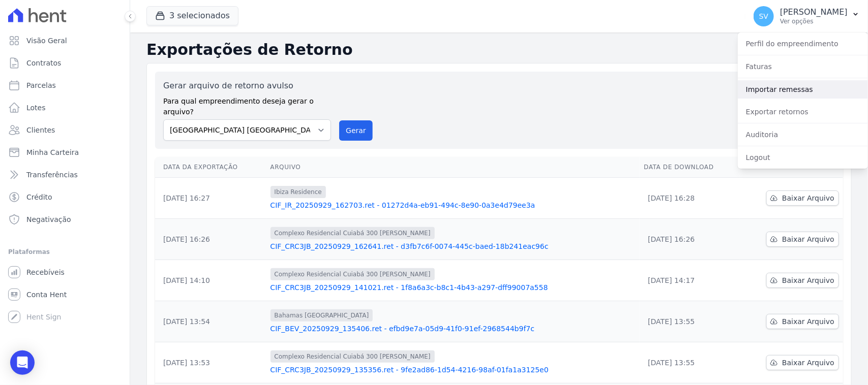
click at [777, 95] on link "Importar remessas" at bounding box center [803, 89] width 130 height 18
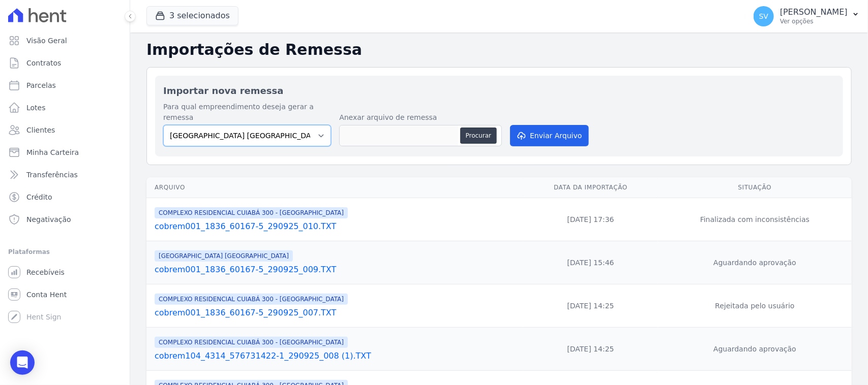
click at [287, 125] on select "BAHAMAS EAST VILLAGE COMPLEXO RESIDENCIAL CUIABÁ 300 - JOÃO DE BARRO IBIZA RESI…" at bounding box center [247, 135] width 168 height 21
select select "a999329b-d322-46c5-b2df-9163b092fb9b"
click at [163, 125] on select "BAHAMAS EAST VILLAGE COMPLEXO RESIDENCIAL CUIABÁ 300 - JOÃO DE BARRO IBIZA RESI…" at bounding box center [247, 135] width 168 height 21
click at [483, 133] on button "Procurar" at bounding box center [478, 136] width 37 height 16
type input "cobrem001_1836_60167-5_290925_010.TXT"
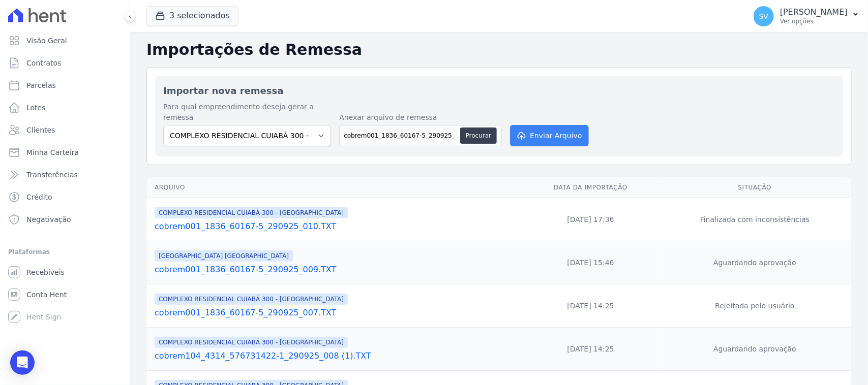
click at [536, 115] on div "Para qual empreendimento deseja gerar a remessa BAHAMAS EAST VILLAGE COMPLEXO R…" at bounding box center [499, 125] width 672 height 47
click at [534, 125] on button "Enviar Arquivo" at bounding box center [549, 135] width 78 height 21
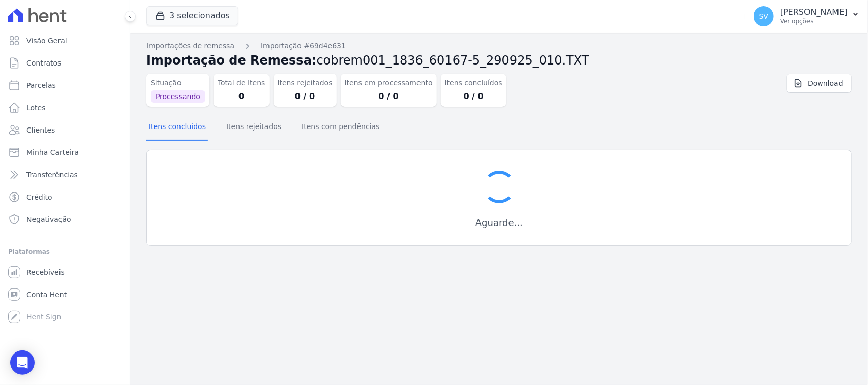
click at [445, 280] on div "Importações de remessa Importação #69d4e631 Importação de Remessa: cobrem001_18…" at bounding box center [499, 209] width 738 height 353
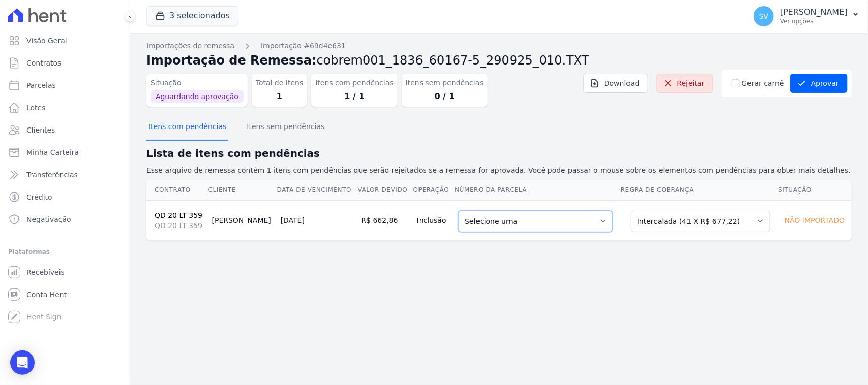
click at [479, 226] on select "Selecione uma 5 - [DATE] - R$ 677,22 - Agendado 6 - [DATE] - R$ 677,22 - Agenda…" at bounding box center [535, 221] width 155 height 21
click at [695, 223] on select "Selecione uma Nova Parcela Avulsa Parcela Avulsa Existente Parcela Normal (2 X …" at bounding box center [700, 221] width 140 height 21
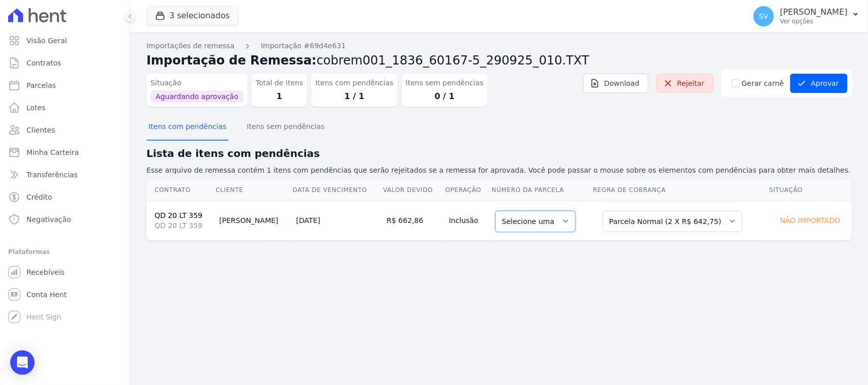
click at [544, 222] on select "Selecione uma" at bounding box center [535, 221] width 80 height 21
click at [554, 217] on select "Selecione uma" at bounding box center [535, 221] width 80 height 21
click at [625, 222] on select "Selecione uma Nova Parcela Avulsa Parcela Avulsa Existente Parcela Normal (2 X …" at bounding box center [672, 221] width 140 height 21
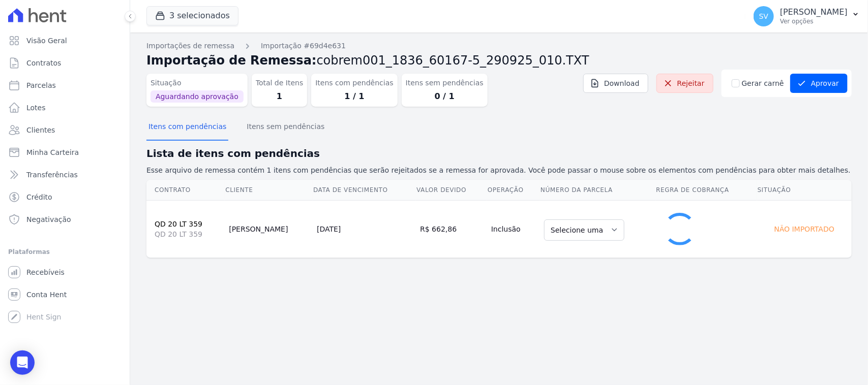
select select "0"
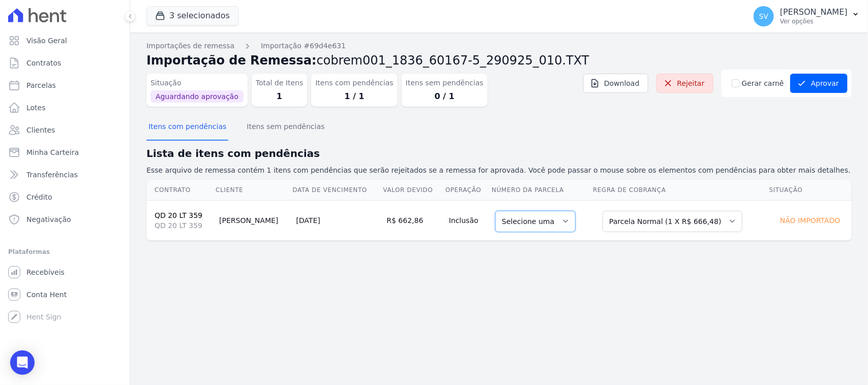
click at [552, 222] on select "Selecione uma" at bounding box center [535, 221] width 80 height 21
click at [553, 249] on div "Importações de remessa Importação #69d4e631 Importação de Remessa: cobrem001_18…" at bounding box center [498, 149] width 705 height 217
click at [550, 221] on select "Selecione uma" at bounding box center [535, 221] width 80 height 21
drag, startPoint x: 552, startPoint y: 221, endPoint x: 539, endPoint y: 272, distance: 52.4
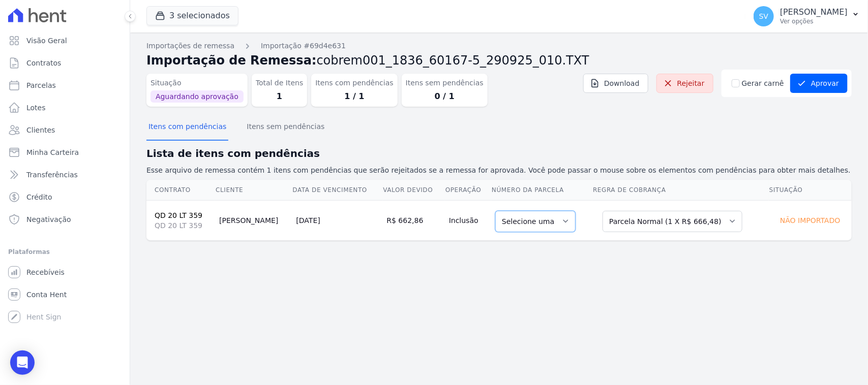
click at [551, 224] on select "Selecione uma" at bounding box center [535, 221] width 80 height 21
click at [540, 273] on div "Importações de remessa Importação #69d4e631 Importação de Remessa: cobrem001_18…" at bounding box center [499, 209] width 738 height 353
drag, startPoint x: 540, startPoint y: 220, endPoint x: 552, endPoint y: 224, distance: 11.9
click at [540, 223] on select "Selecione uma" at bounding box center [535, 221] width 80 height 21
drag, startPoint x: 641, startPoint y: 211, endPoint x: 641, endPoint y: 221, distance: 10.2
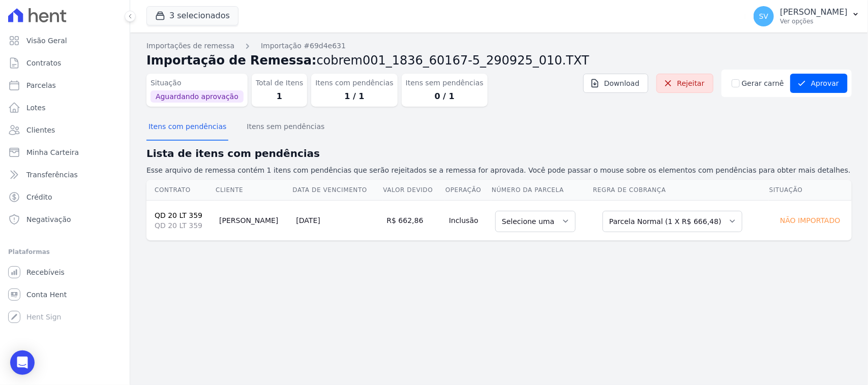
click at [641, 211] on div "Selecione uma Nova Parcela Avulsa Parcela Avulsa Existente Parcela Normal (2 X …" at bounding box center [672, 220] width 140 height 23
click at [641, 222] on select "Selecione uma Nova Parcela Avulsa Parcela Avulsa Existente Parcela Normal (2 X …" at bounding box center [672, 221] width 140 height 21
drag, startPoint x: 516, startPoint y: 295, endPoint x: 442, endPoint y: 268, distance: 78.5
click at [512, 296] on div "Importações de remessa Importação #69d4e631 Importação de Remessa: cobrem001_18…" at bounding box center [499, 209] width 738 height 353
click at [270, 130] on button "Itens sem pendências" at bounding box center [286, 127] width 82 height 26
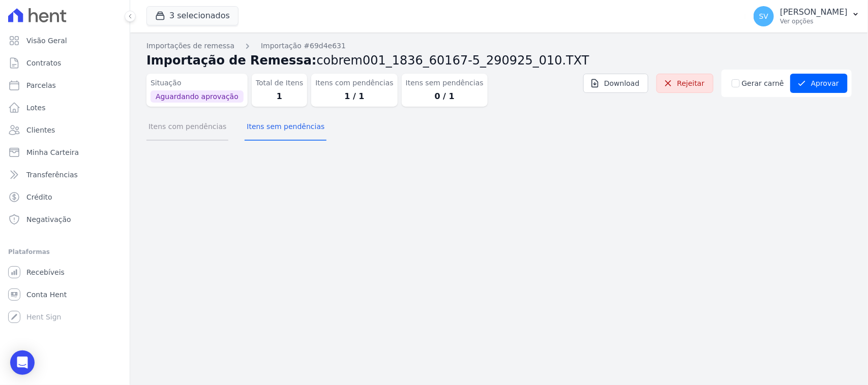
click at [198, 130] on button "Itens com pendências" at bounding box center [187, 127] width 82 height 26
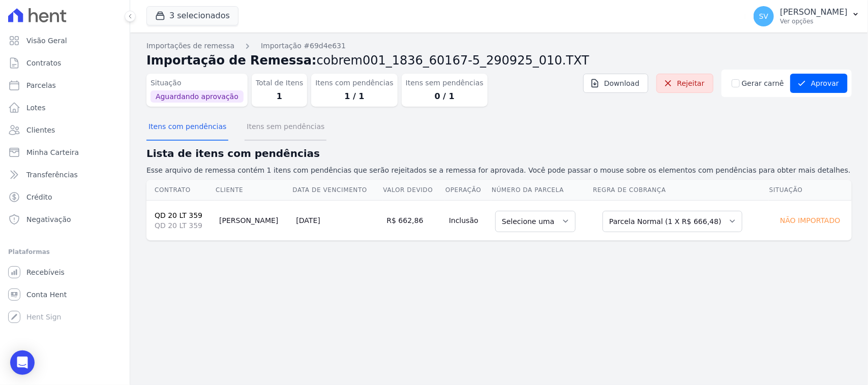
click at [291, 130] on button "Itens sem pendências" at bounding box center [286, 127] width 82 height 26
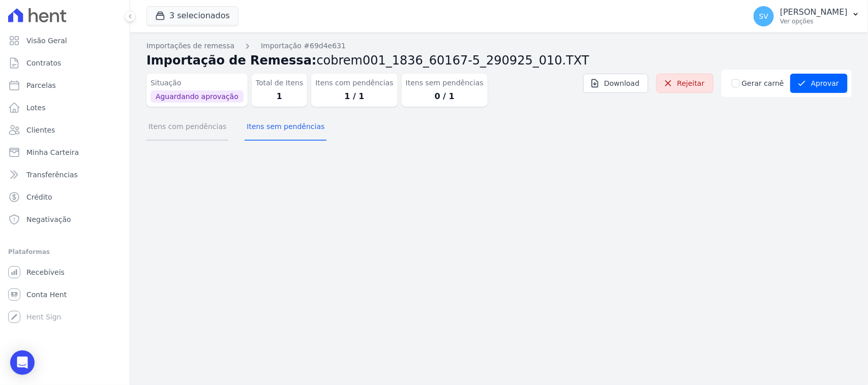
click at [193, 133] on button "Itens com pendências" at bounding box center [187, 127] width 82 height 26
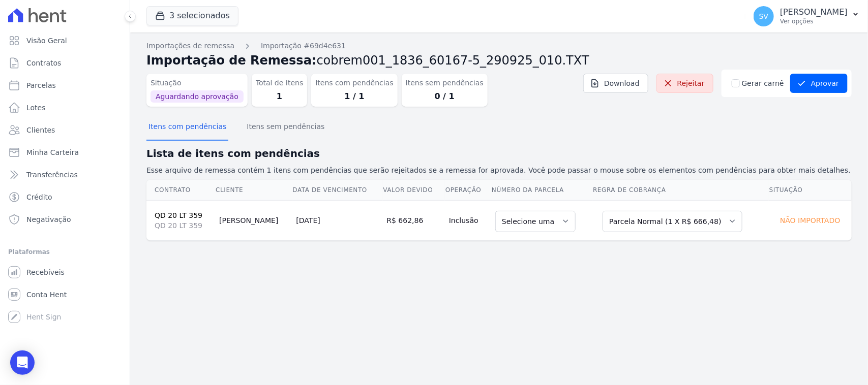
click at [634, 234] on td "Selecione uma Nova Parcela Avulsa Parcela Avulsa Existente Parcela Normal (2 X …" at bounding box center [680, 220] width 176 height 40
click at [641, 219] on select "Selecione uma Nova Parcela Avulsa Parcela Avulsa Existente Parcela Normal (2 X …" at bounding box center [672, 221] width 140 height 21
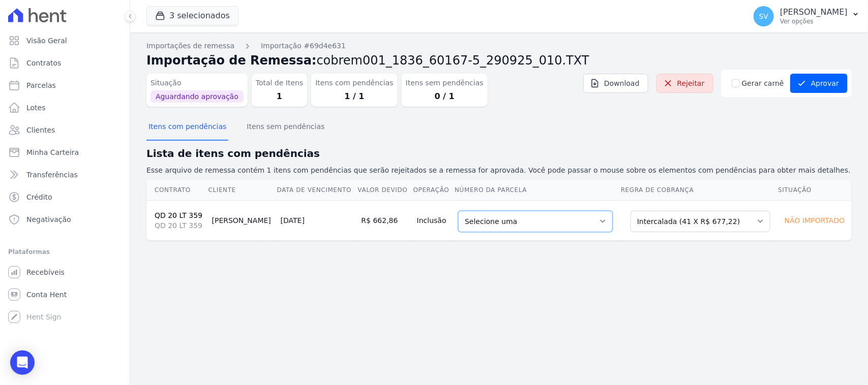
click at [529, 223] on select "Selecione uma 5 - [DATE] - R$ 677,22 - Agendado 6 - [DATE] - R$ 677,22 - Agenda…" at bounding box center [535, 221] width 155 height 21
click at [689, 225] on select "Selecione uma Nova Parcela Avulsa Parcela Avulsa Existente Parcela Normal (2 X …" at bounding box center [700, 221] width 140 height 21
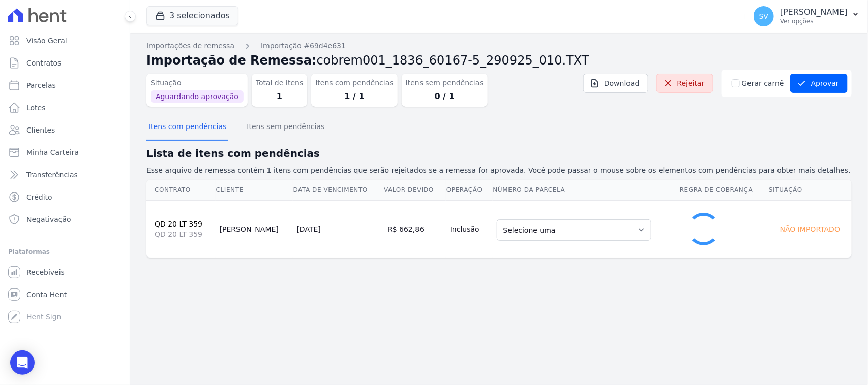
select select "0"
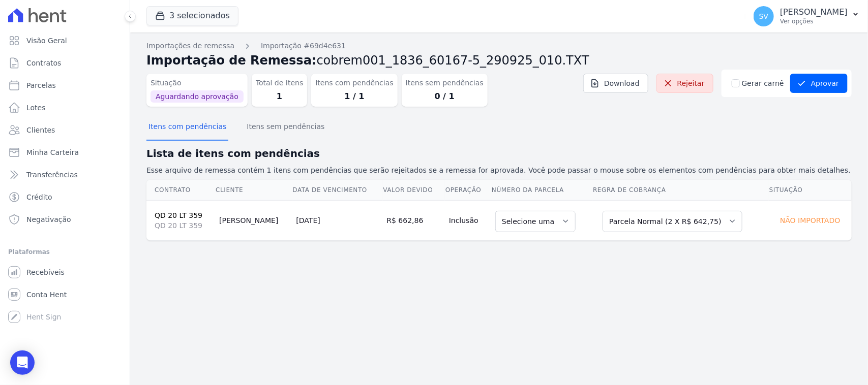
drag, startPoint x: 624, startPoint y: 126, endPoint x: 619, endPoint y: 131, distance: 6.8
click at [622, 128] on div "Itens com pendências Itens sem pendências" at bounding box center [498, 127] width 705 height 25
drag, startPoint x: 700, startPoint y: 79, endPoint x: 491, endPoint y: 61, distance: 210.2
click at [699, 81] on link "Rejeitar" at bounding box center [684, 83] width 57 height 19
